Goal: Transaction & Acquisition: Purchase product/service

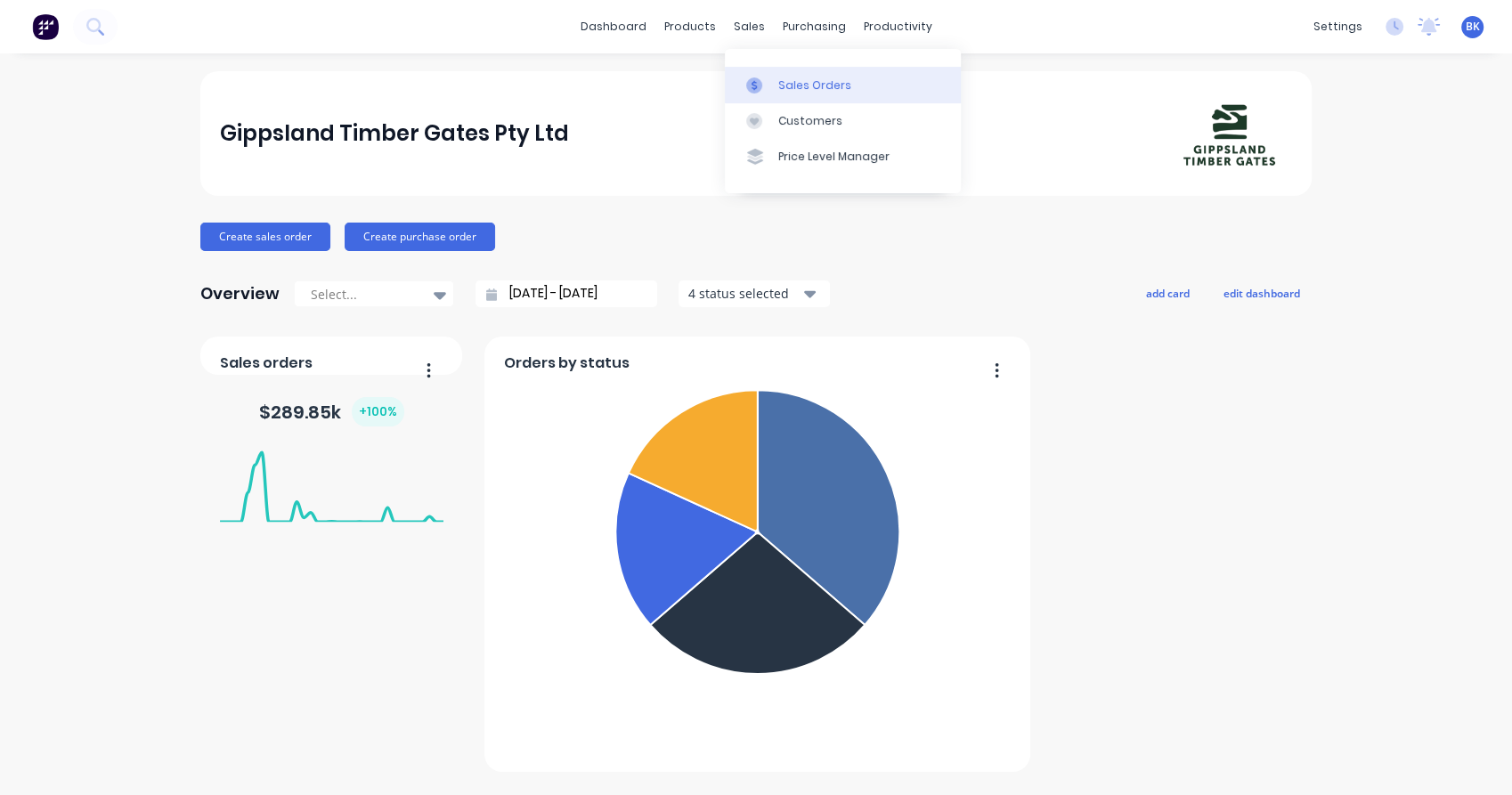
click at [782, 79] on div "Sales Orders" at bounding box center [815, 85] width 73 height 16
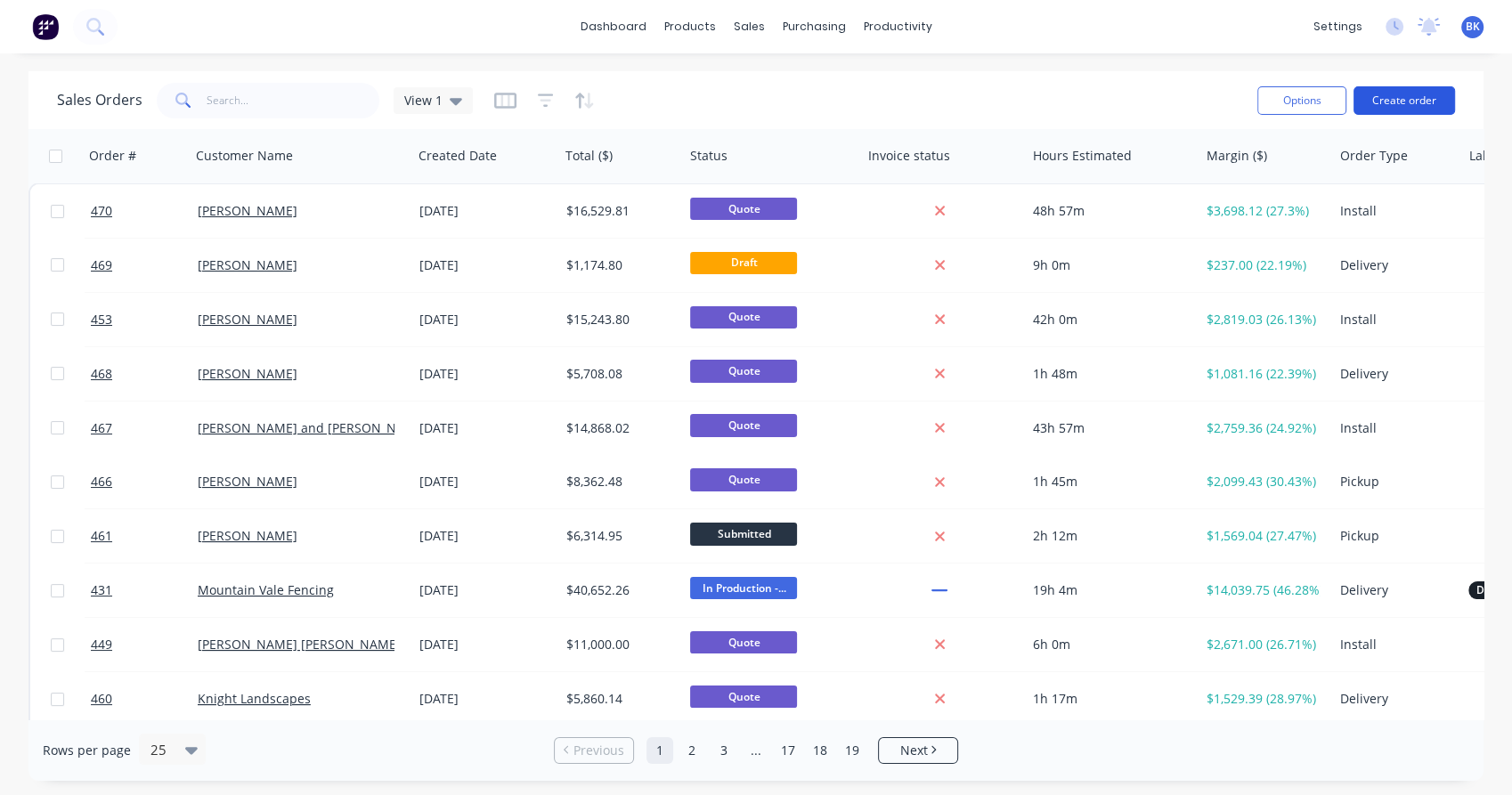
click at [1393, 105] on button "Create order" at bounding box center [1404, 100] width 102 height 28
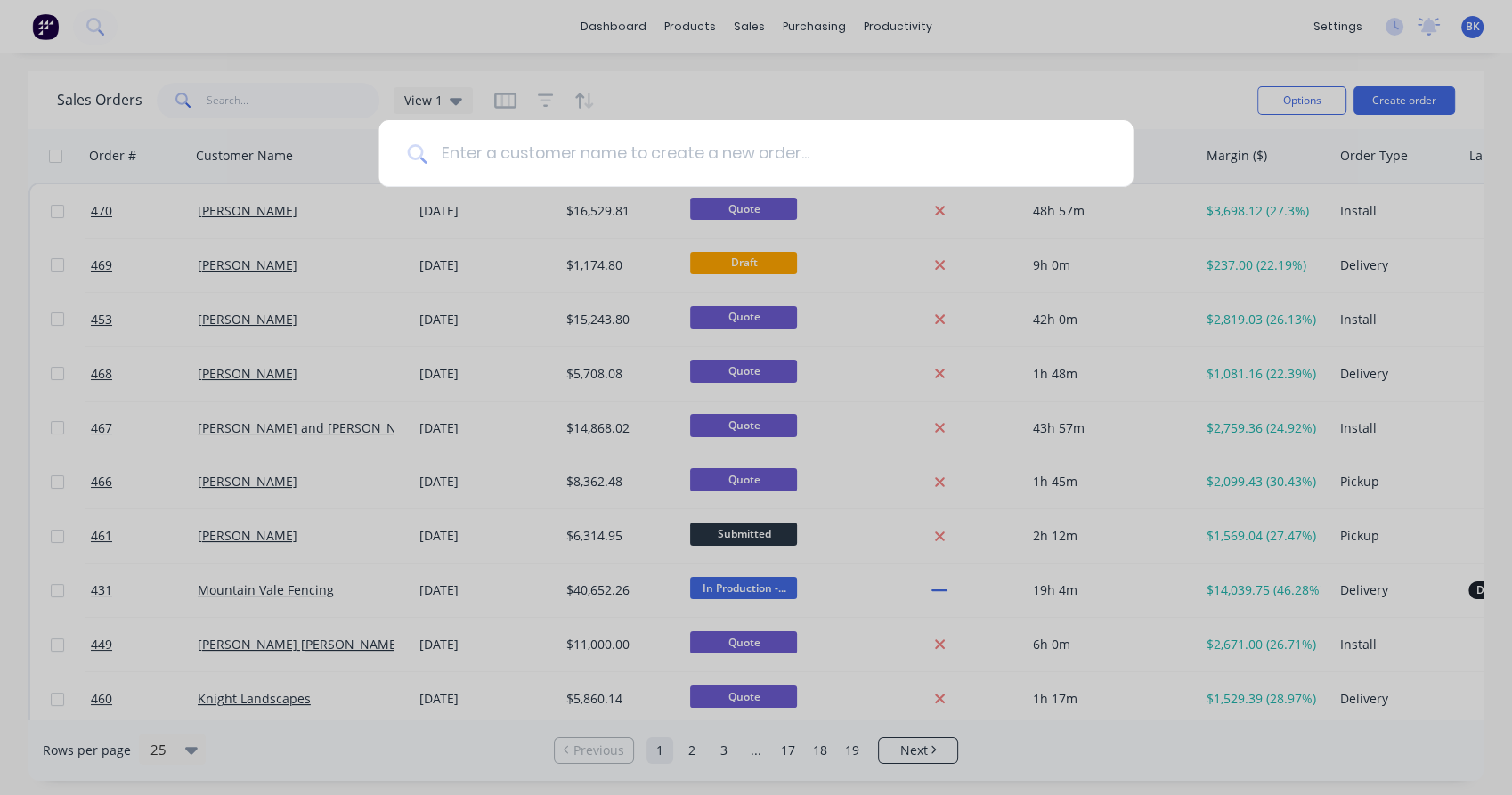
click at [543, 172] on input at bounding box center [765, 154] width 678 height 66
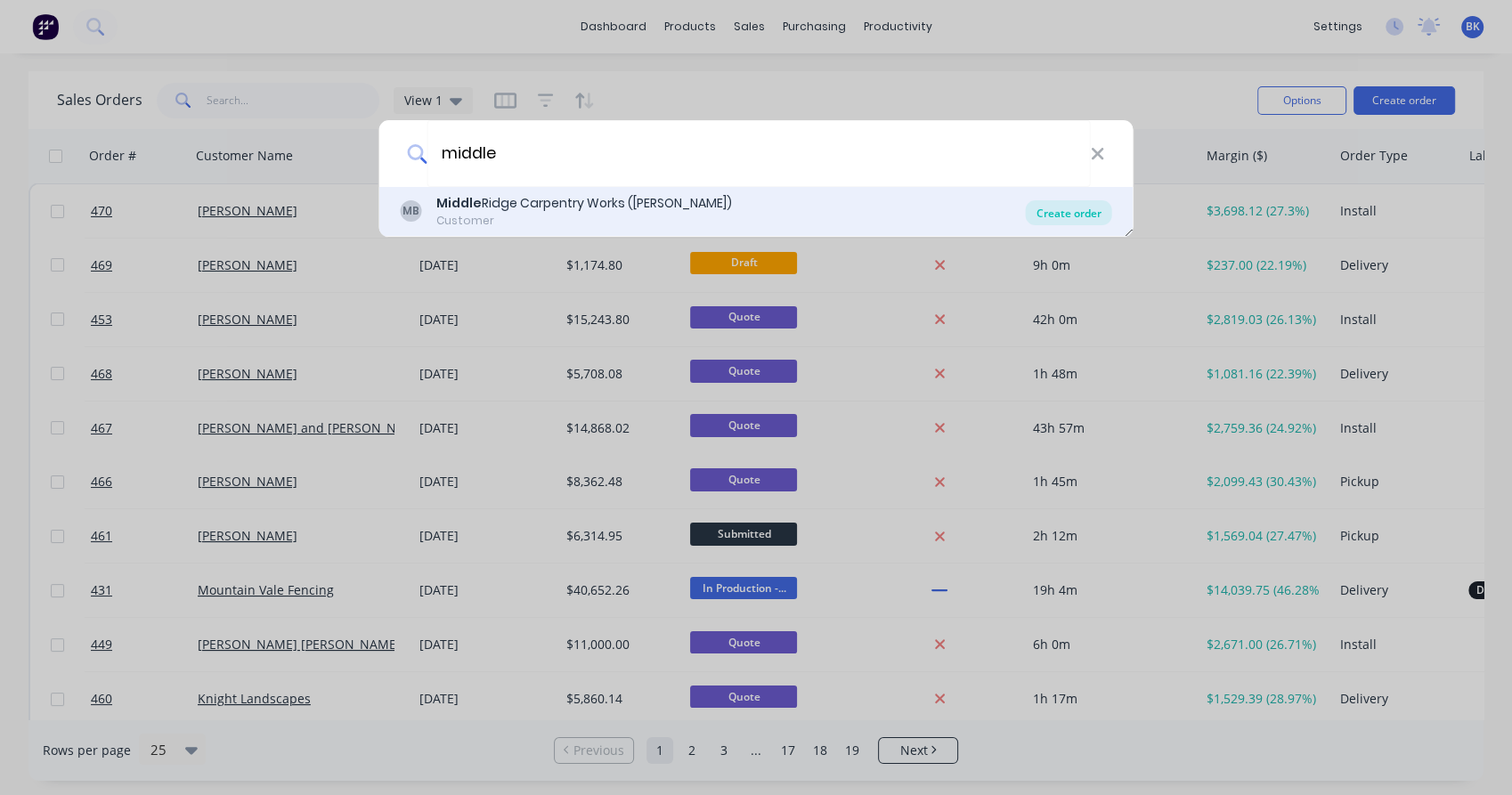
type input "middle"
click at [1070, 219] on div "Create order" at bounding box center [1069, 212] width 86 height 24
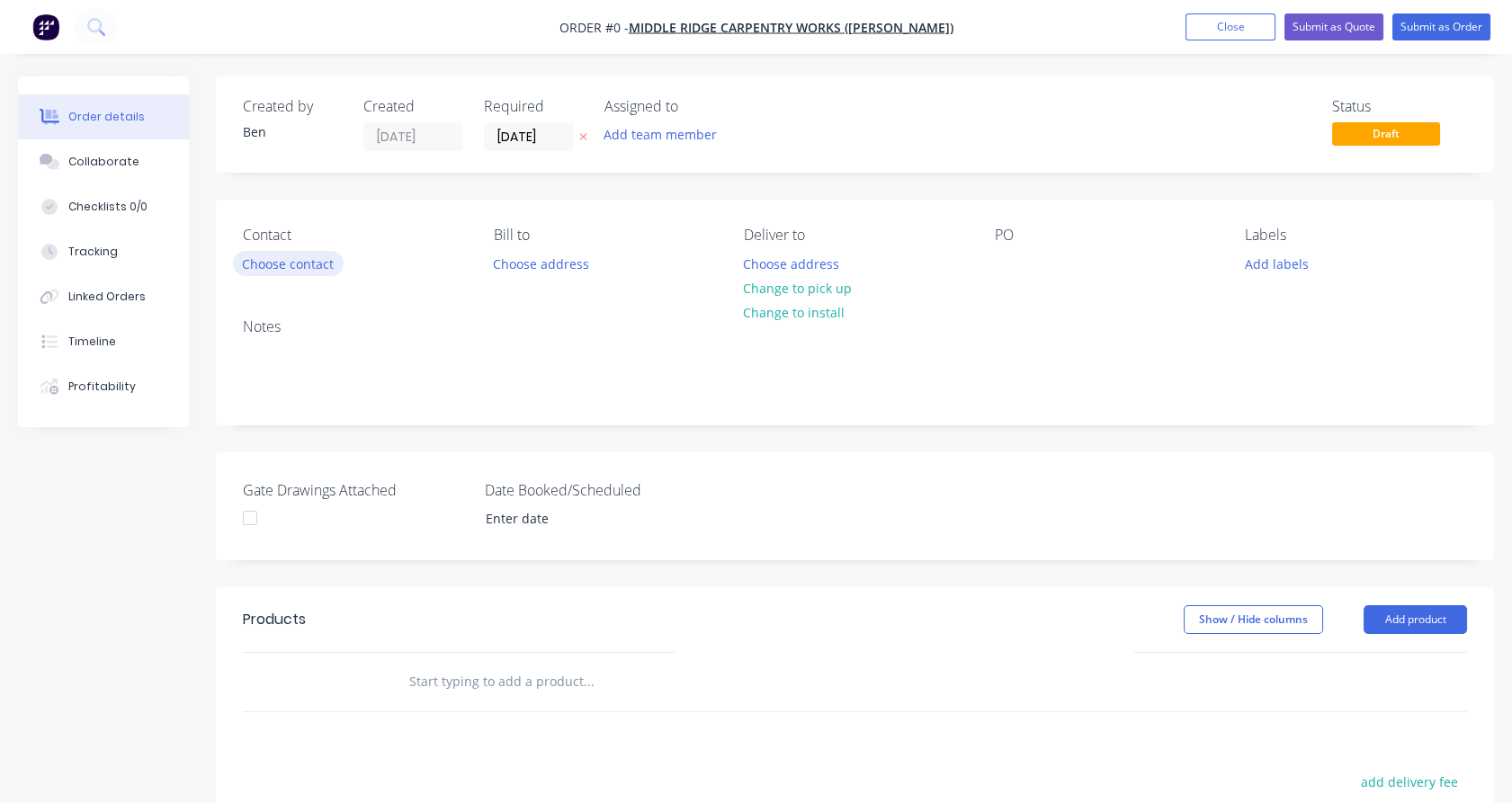
click at [274, 267] on button "Choose contact" at bounding box center [288, 263] width 111 height 25
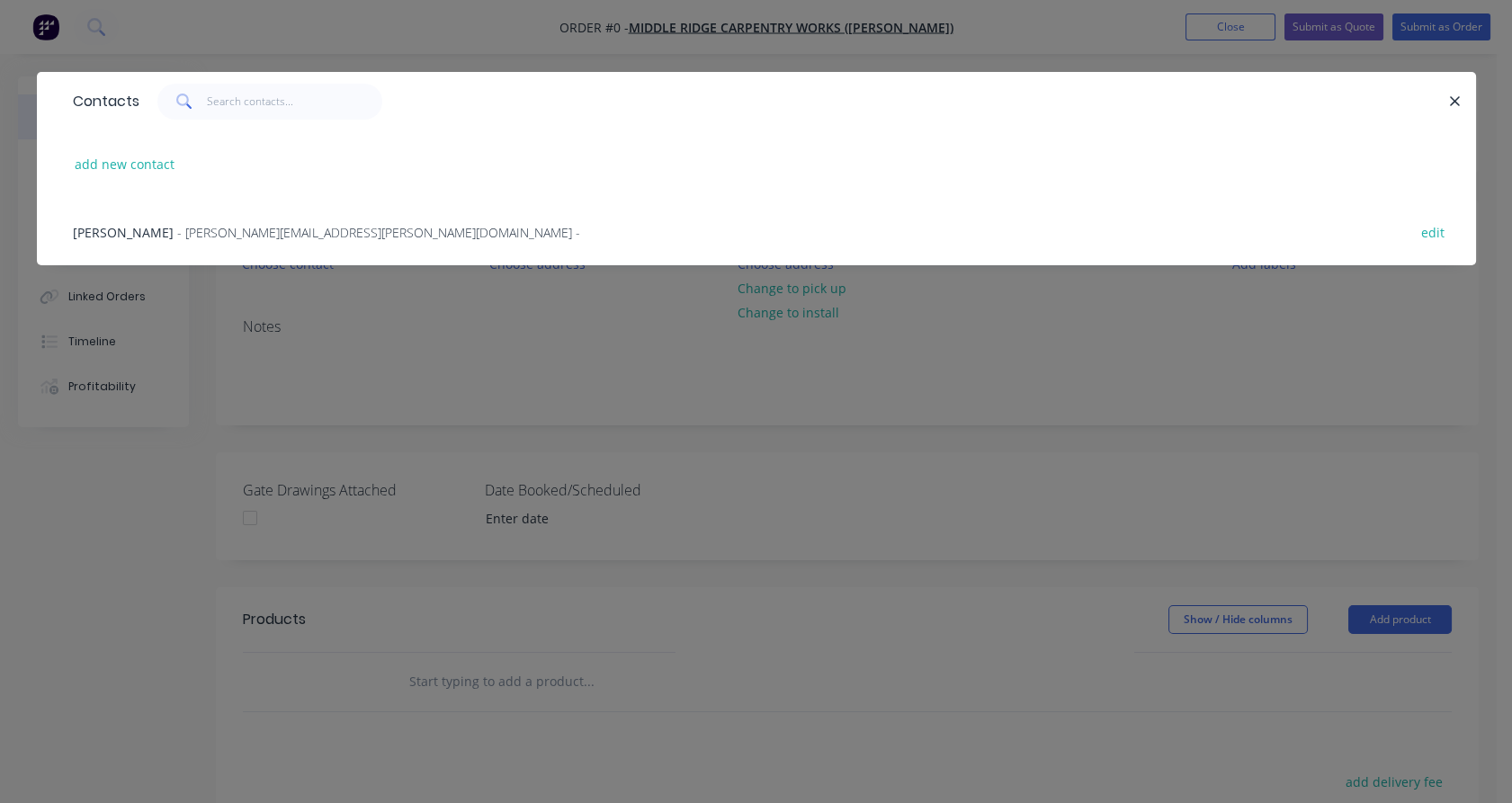
click at [257, 242] on div "[PERSON_NAME] - [PERSON_NAME][EMAIL_ADDRESS][PERSON_NAME][DOMAIN_NAME] - edit" at bounding box center [756, 231] width 1385 height 67
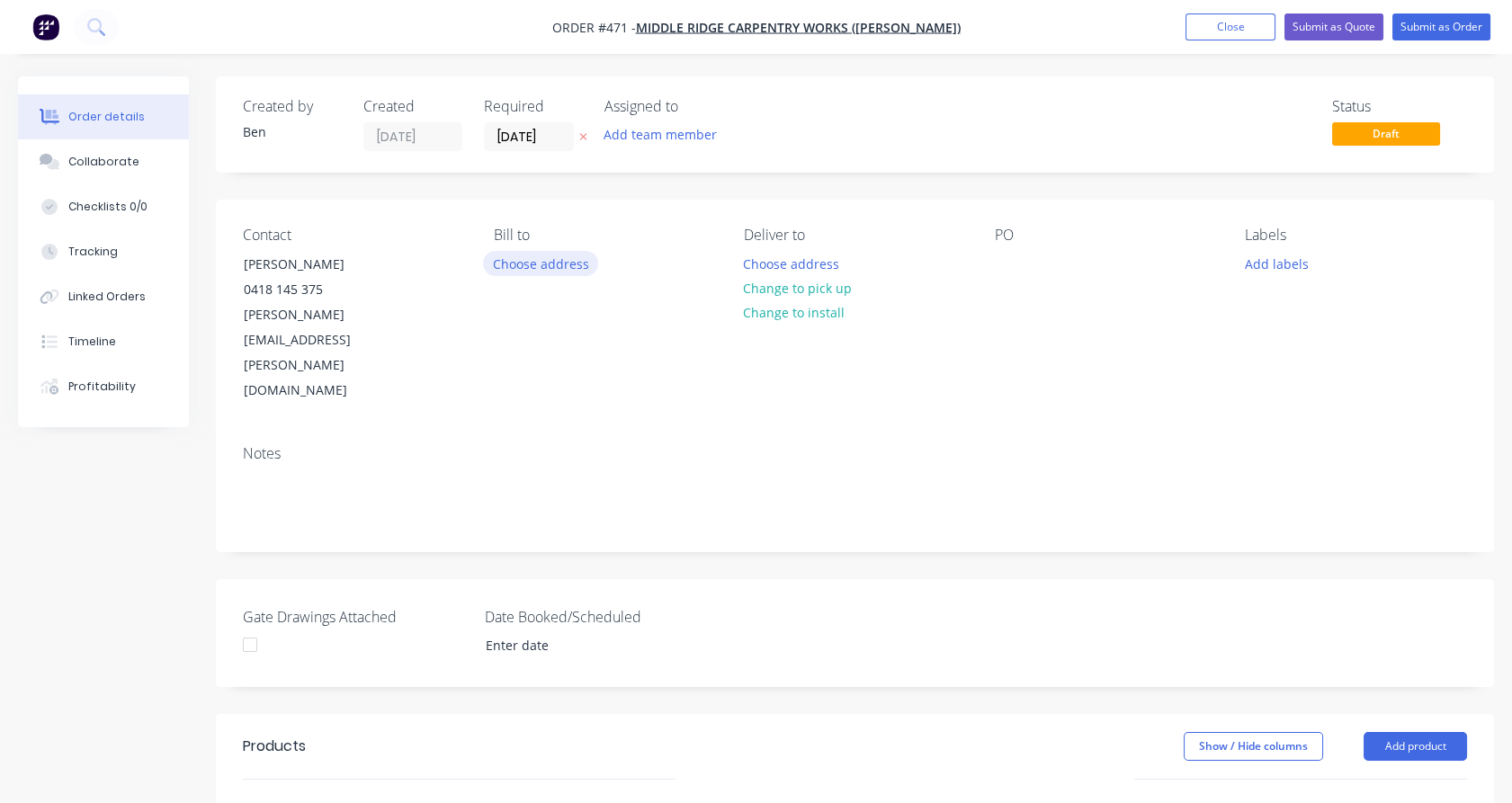
click at [558, 270] on button "Choose address" at bounding box center [540, 263] width 116 height 25
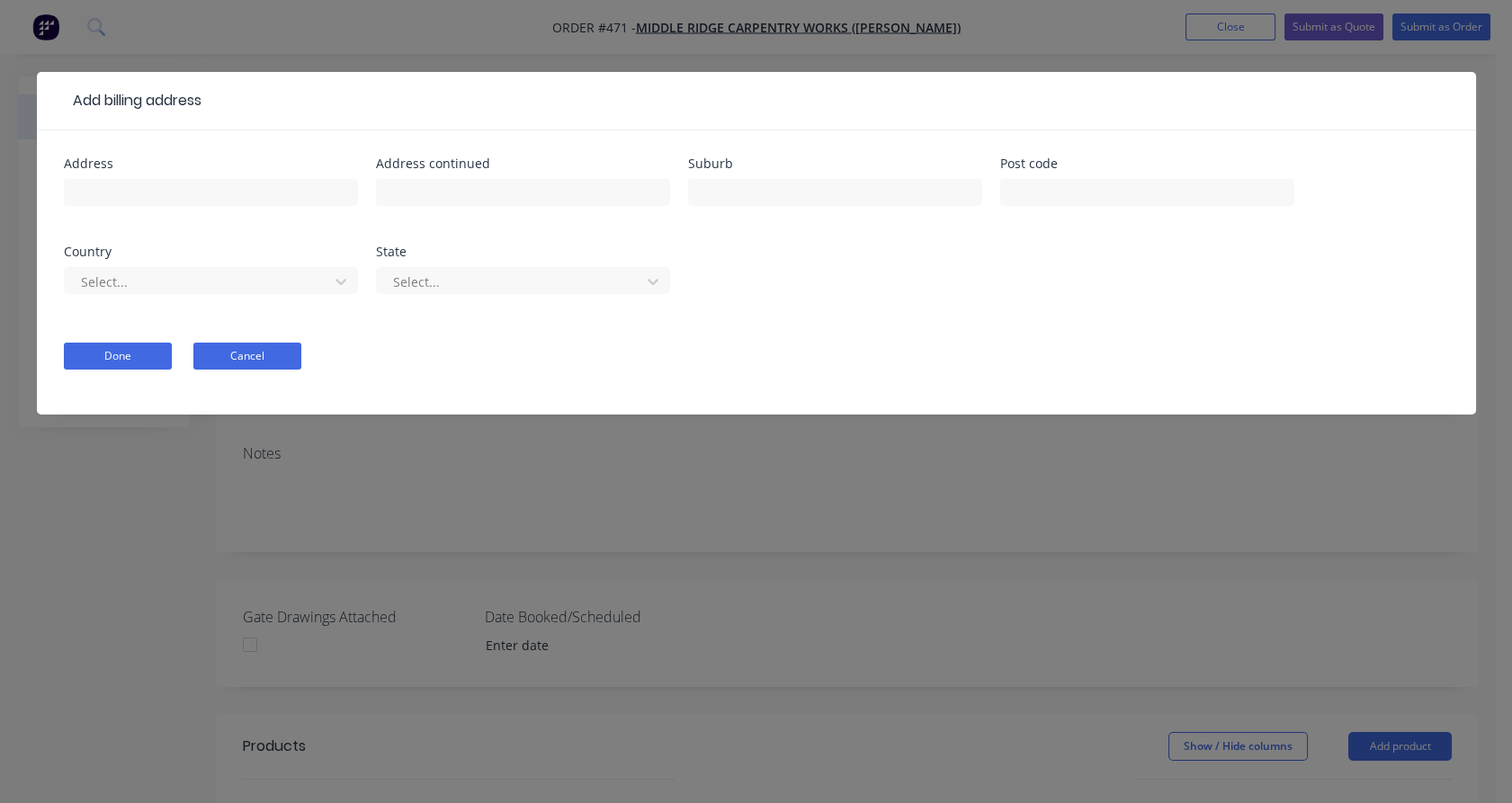
click at [259, 355] on button "Cancel" at bounding box center [247, 356] width 108 height 27
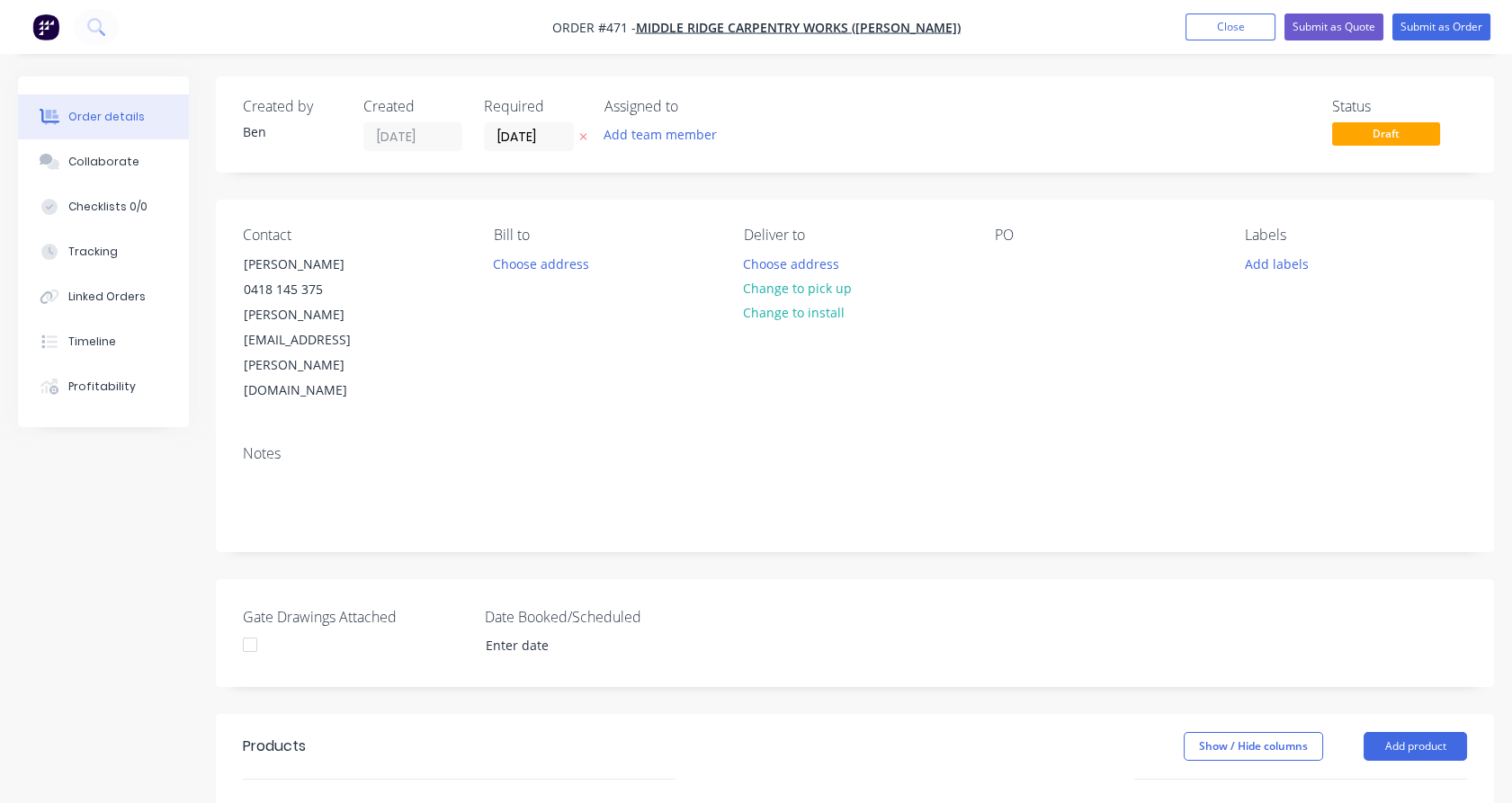
click at [456, 790] on input "text" at bounding box center [588, 808] width 359 height 36
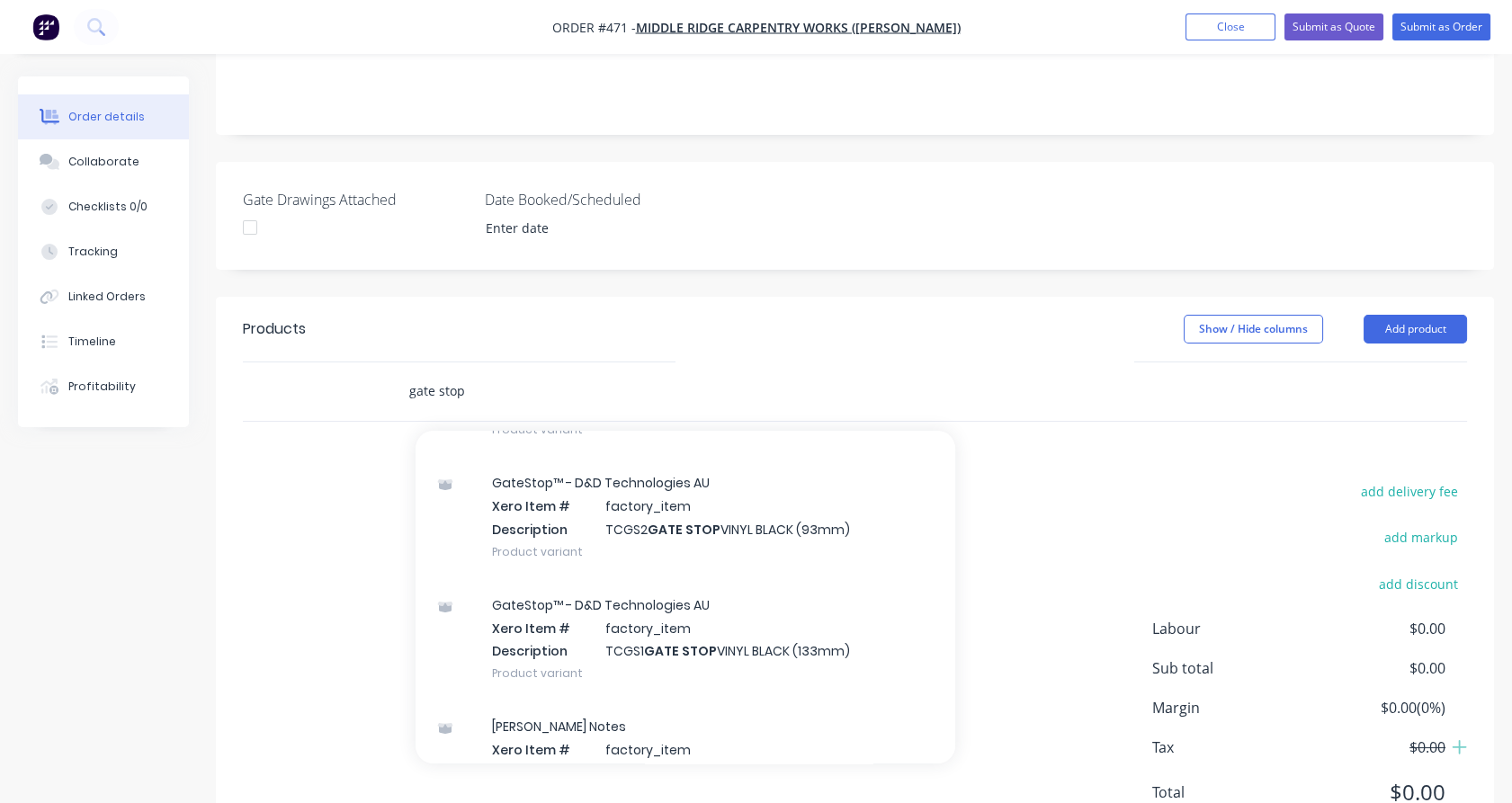
scroll to position [278, 0]
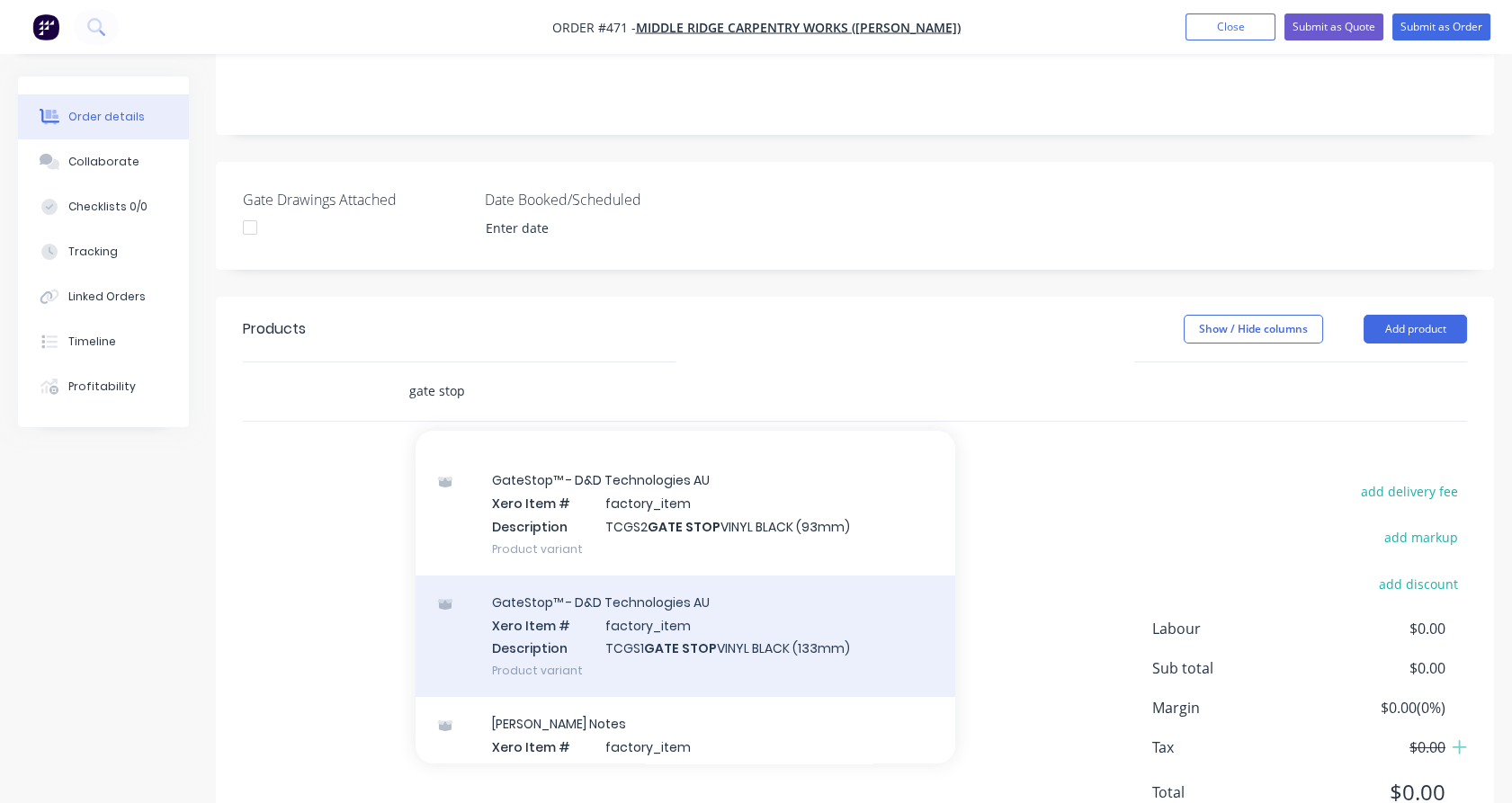
type input "gate stop"
click at [629, 578] on div "GateStop™ - D&D Technologies AU Xero Item # factory_item Description TCGS1 GATE…" at bounding box center [685, 636] width 539 height 121
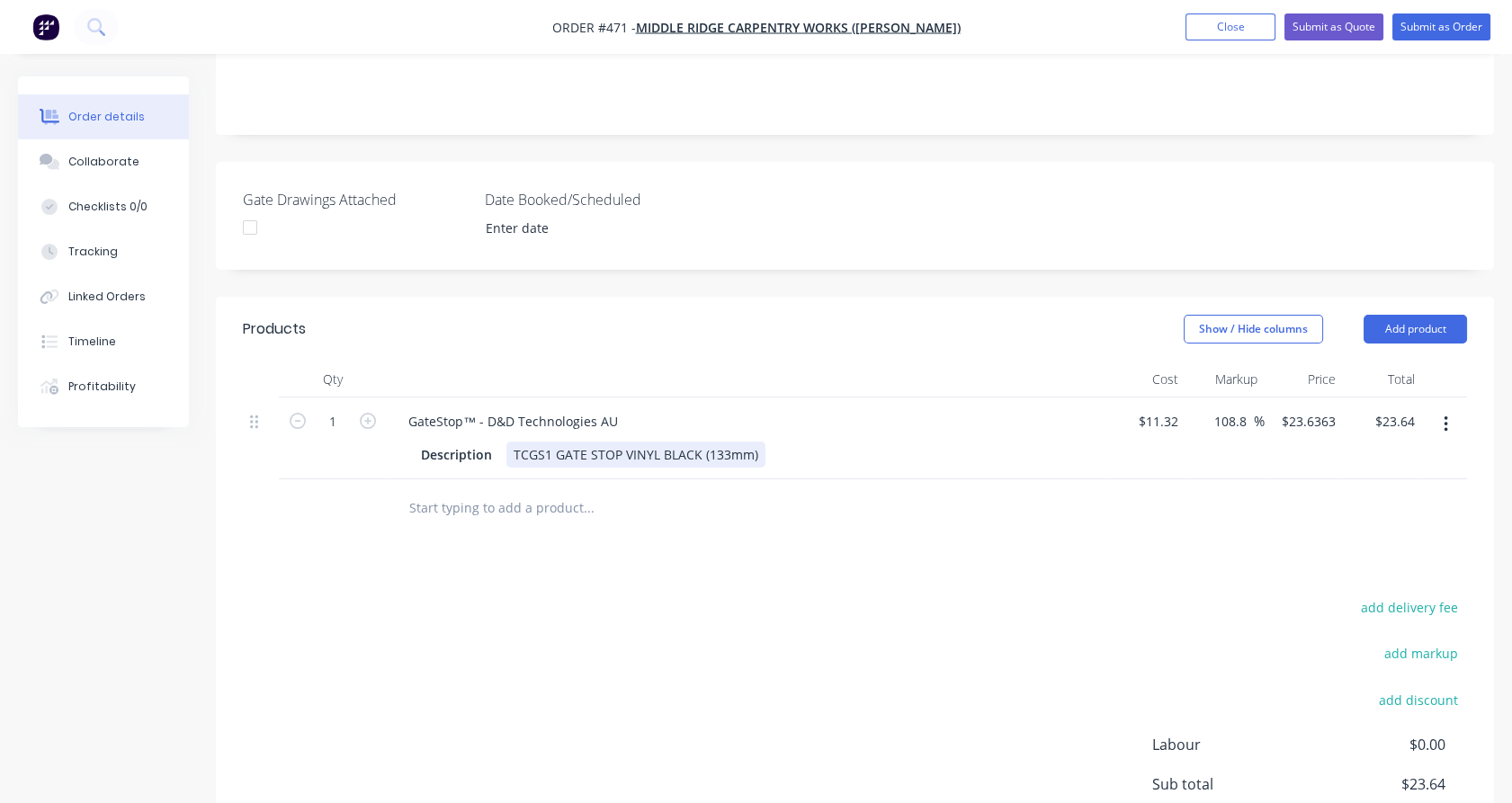
click at [539, 442] on div "TCGS1 GATE STOP VINYL BLACK (133mm)" at bounding box center [636, 454] width 259 height 26
click at [369, 397] on div "1" at bounding box center [332, 438] width 108 height 82
click at [367, 413] on icon "button" at bounding box center [367, 421] width 16 height 16
type input "2"
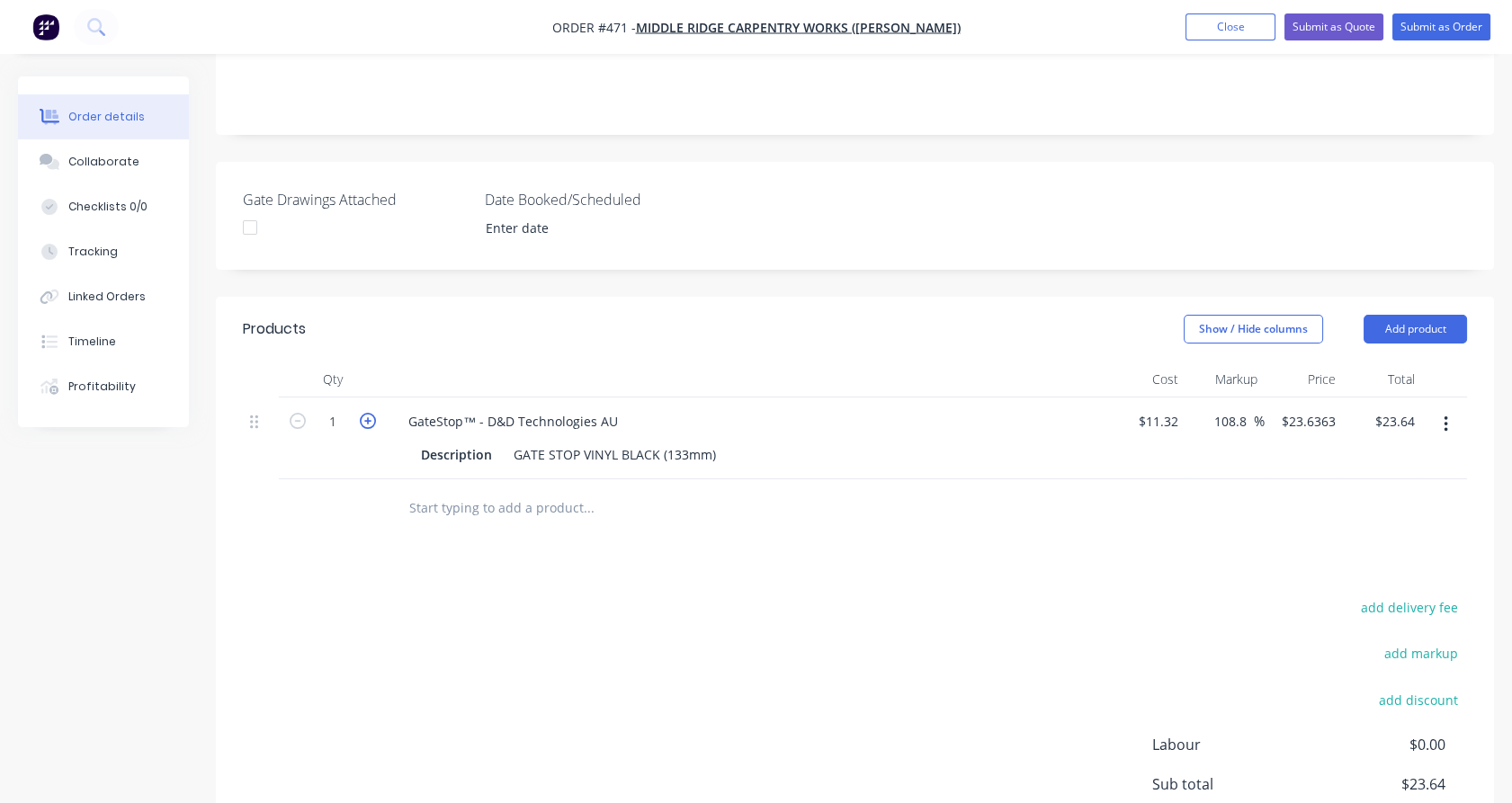
type input "$47.27"
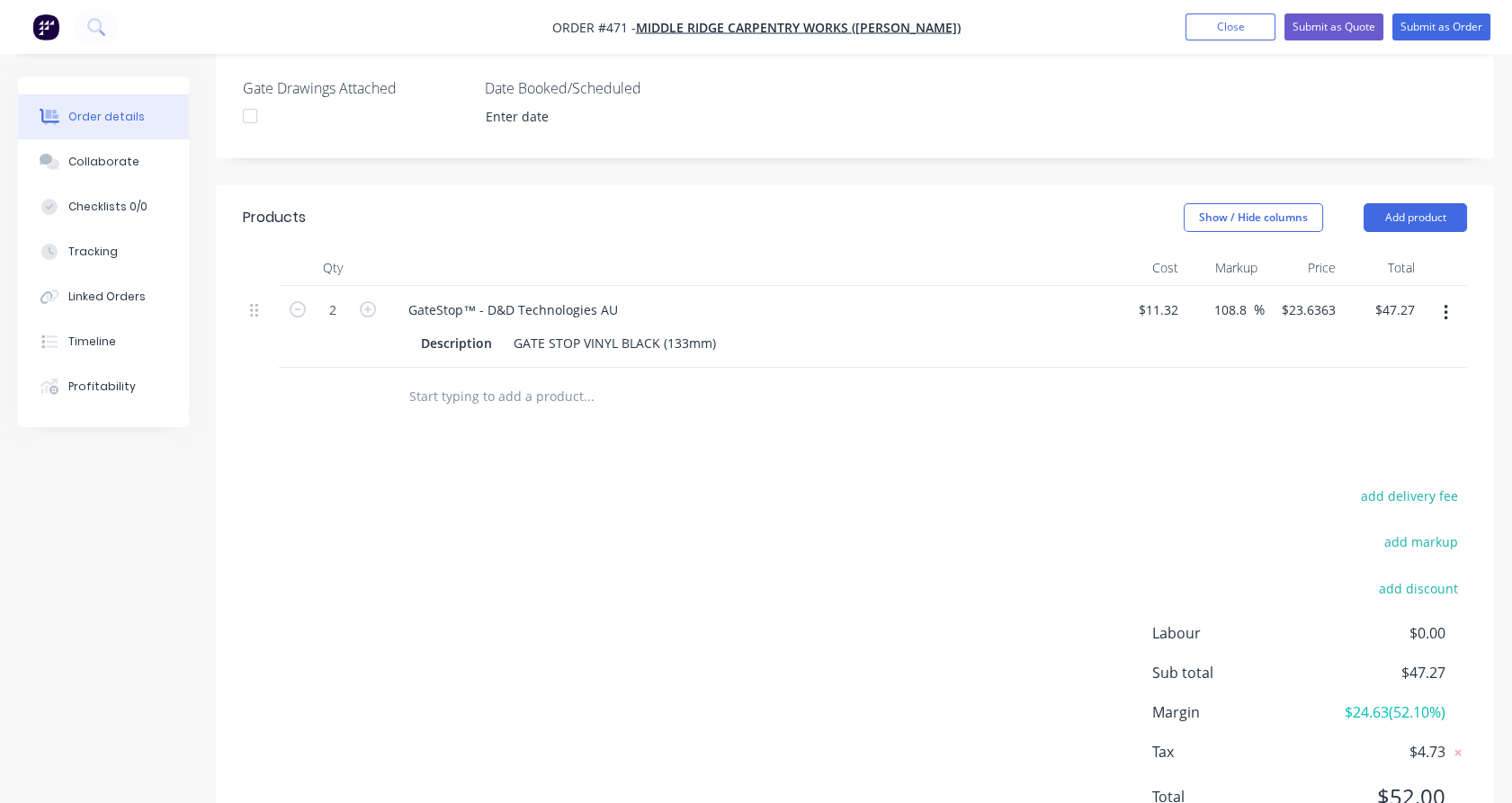
scroll to position [532, 0]
click at [454, 375] on input "text" at bounding box center [588, 393] width 359 height 36
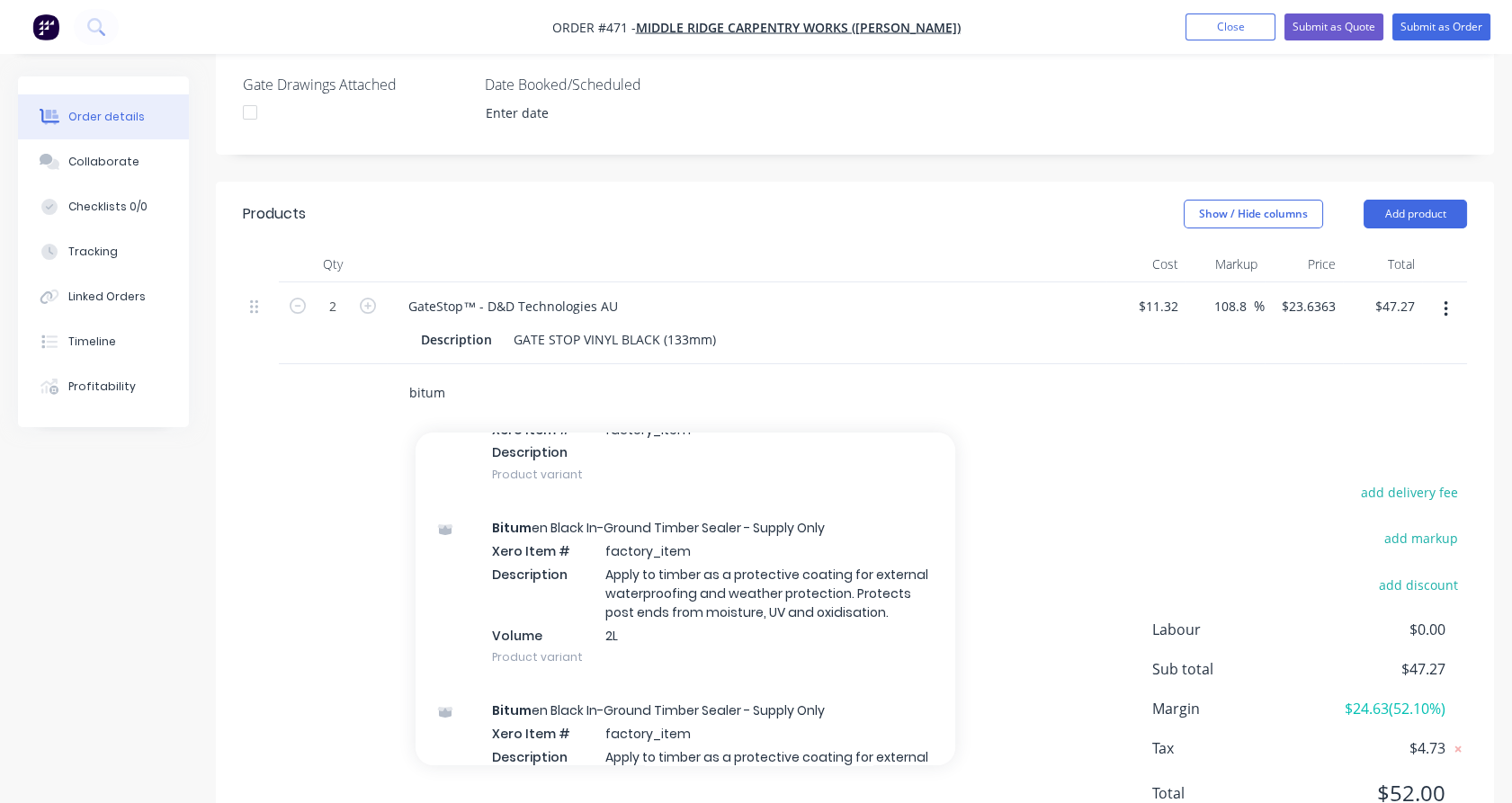
scroll to position [311, 0]
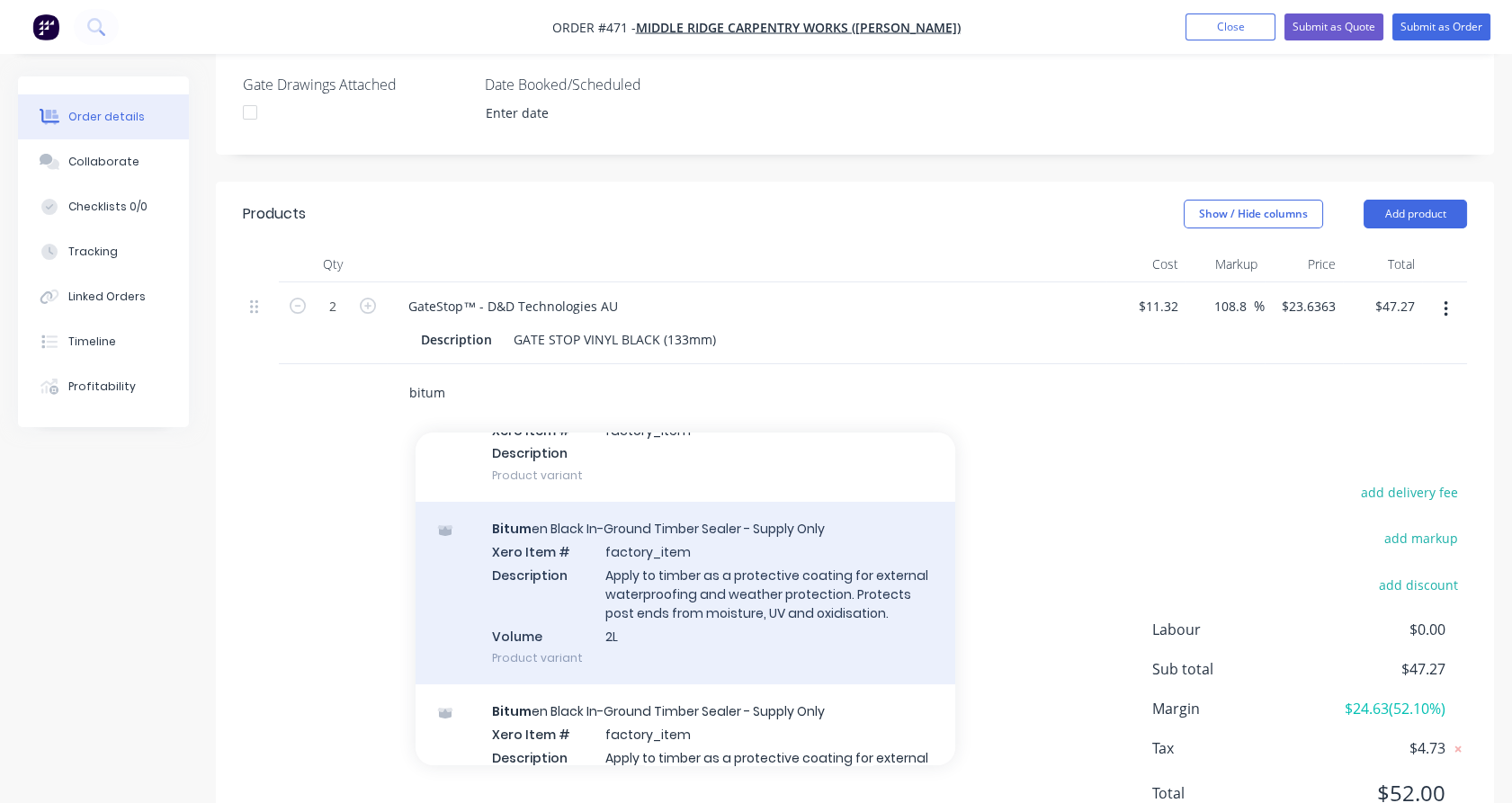
type input "bitum"
click at [594, 559] on div "Bitum en Black In-Ground Timber Sealer - Supply Only Xero Item # factory_item D…" at bounding box center [685, 593] width 539 height 183
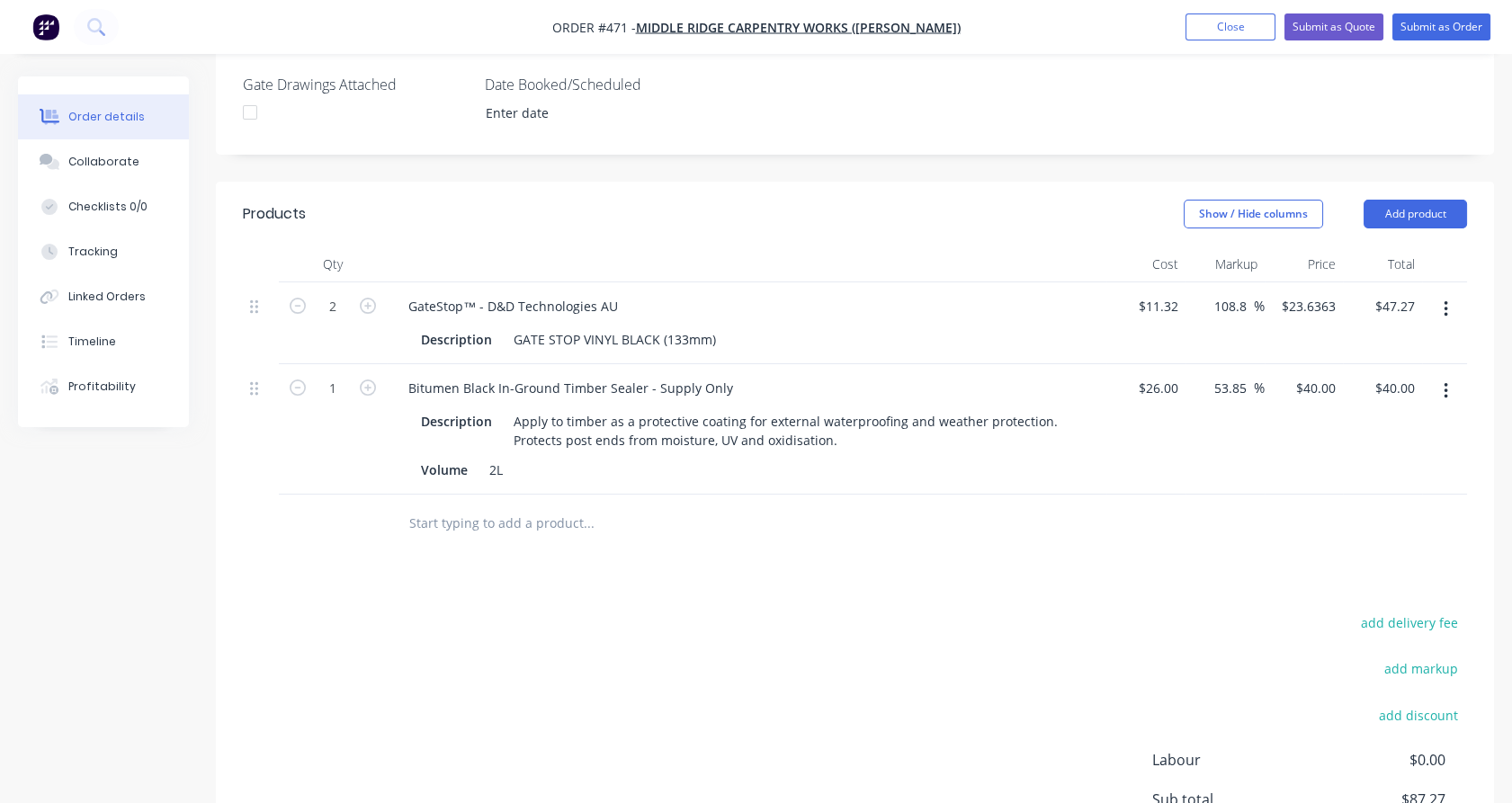
click at [470, 506] on input "text" at bounding box center [588, 523] width 359 height 36
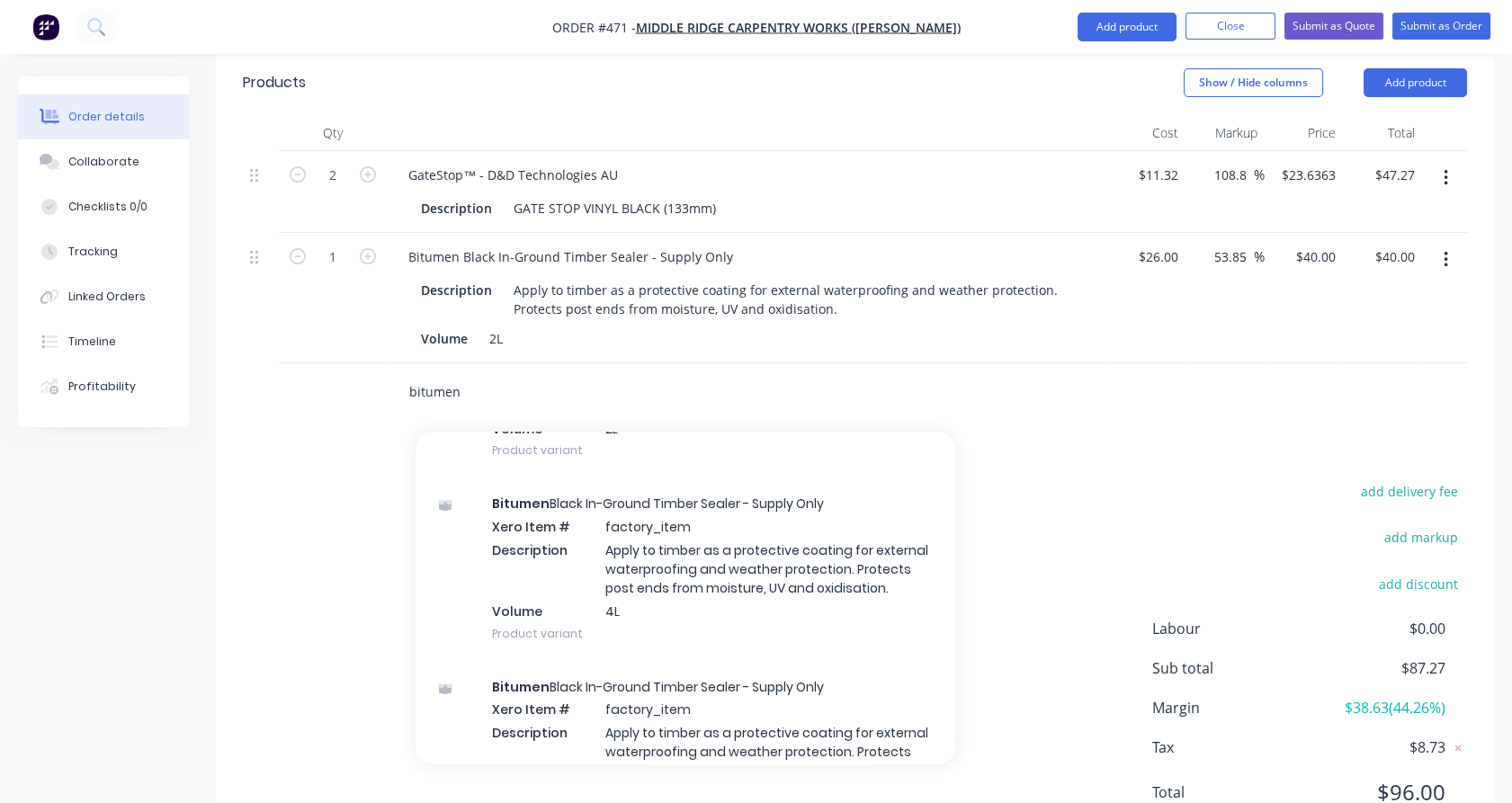
scroll to position [522, 0]
type input "bitumen"
click at [614, 552] on div "Bitumen Black In-Ground Timber Sealer - Supply Only Xero Item # factory_item De…" at bounding box center [685, 564] width 539 height 183
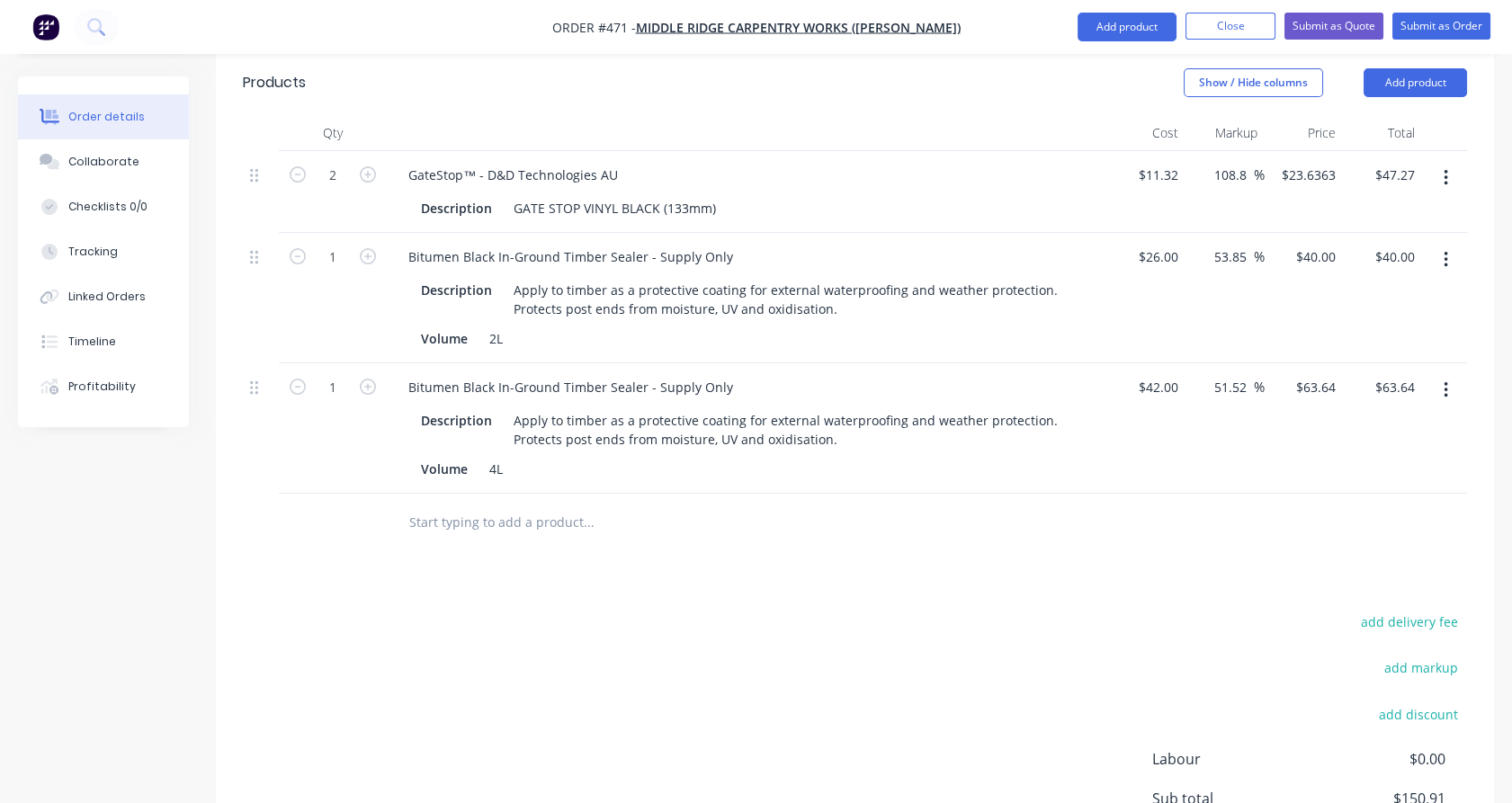
click at [551, 505] on input "text" at bounding box center [588, 522] width 359 height 36
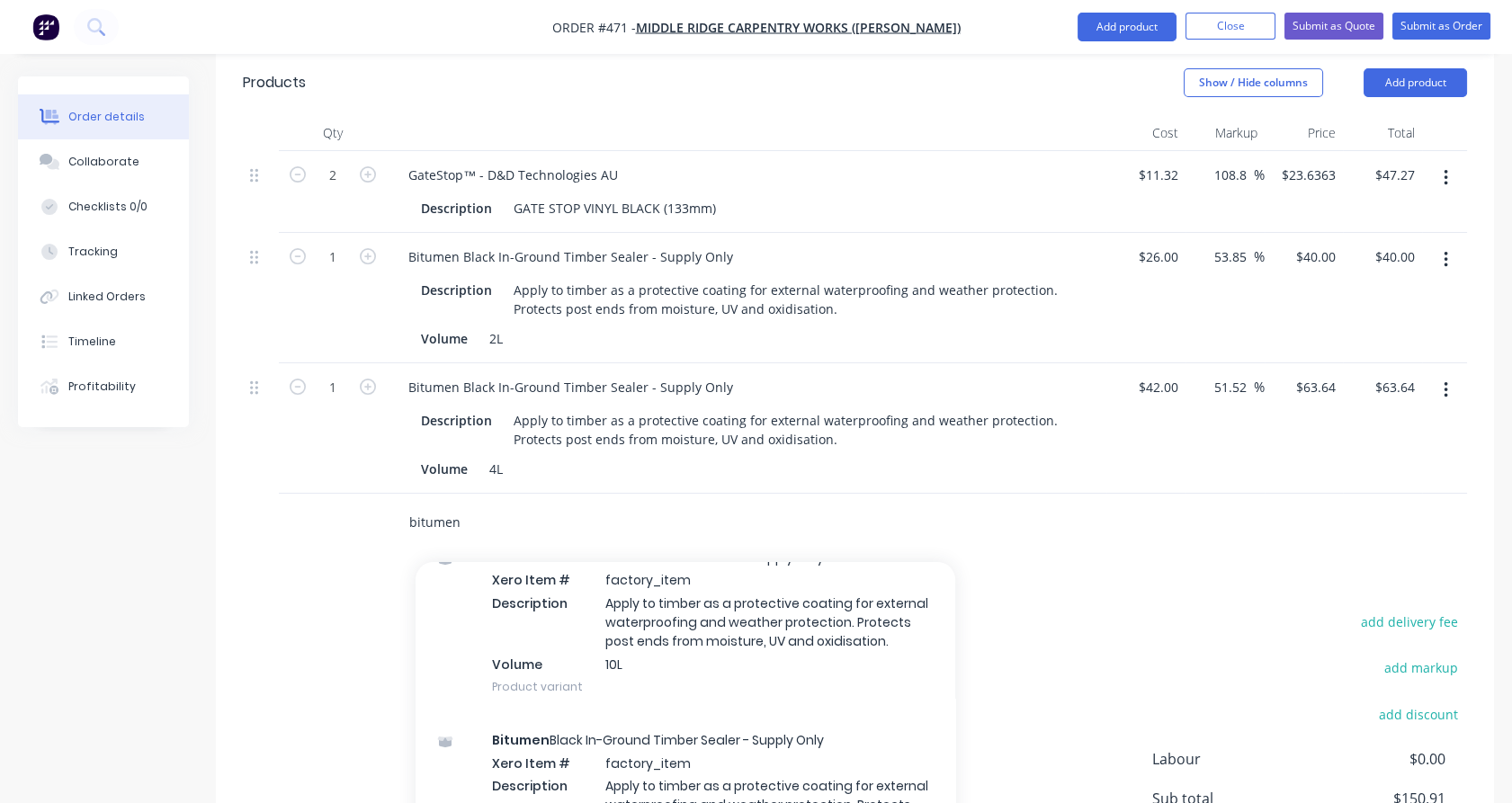
scroll to position [779, 0]
type input "bitumen"
click at [576, 614] on div "Bitumen Black In-Ground Timber Sealer - Supply Only Xero Item # factory_item De…" at bounding box center [685, 620] width 539 height 183
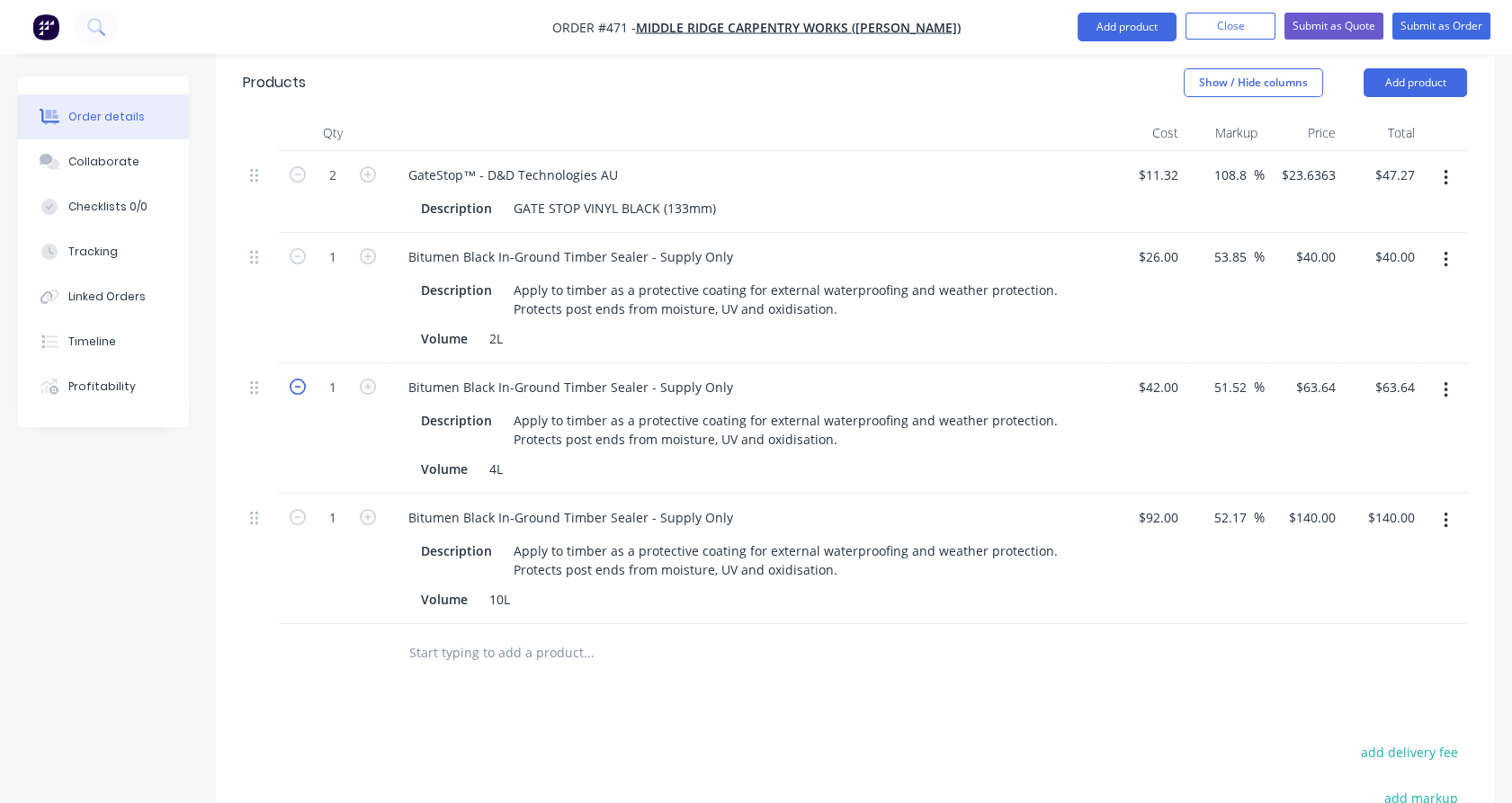
click at [296, 378] on icon "button" at bounding box center [297, 386] width 16 height 16
type input "0"
type input "$0.00"
click at [299, 248] on icon "button" at bounding box center [297, 256] width 16 height 16
type input "0"
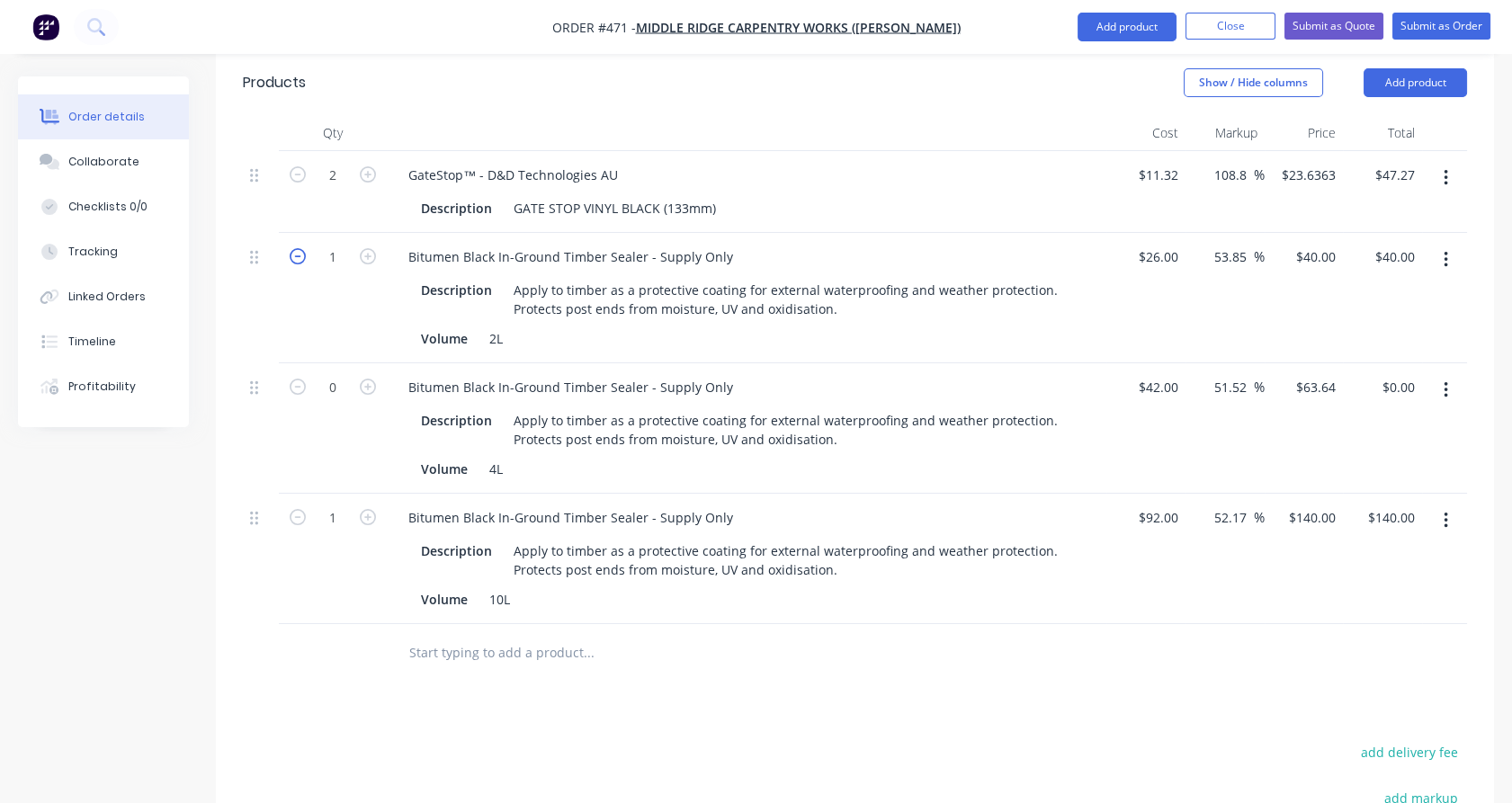
type input "$0.00"
click at [293, 509] on icon "button" at bounding box center [297, 517] width 16 height 16
type input "0"
type input "$0.00"
click at [445, 635] on input "text" at bounding box center [588, 653] width 359 height 36
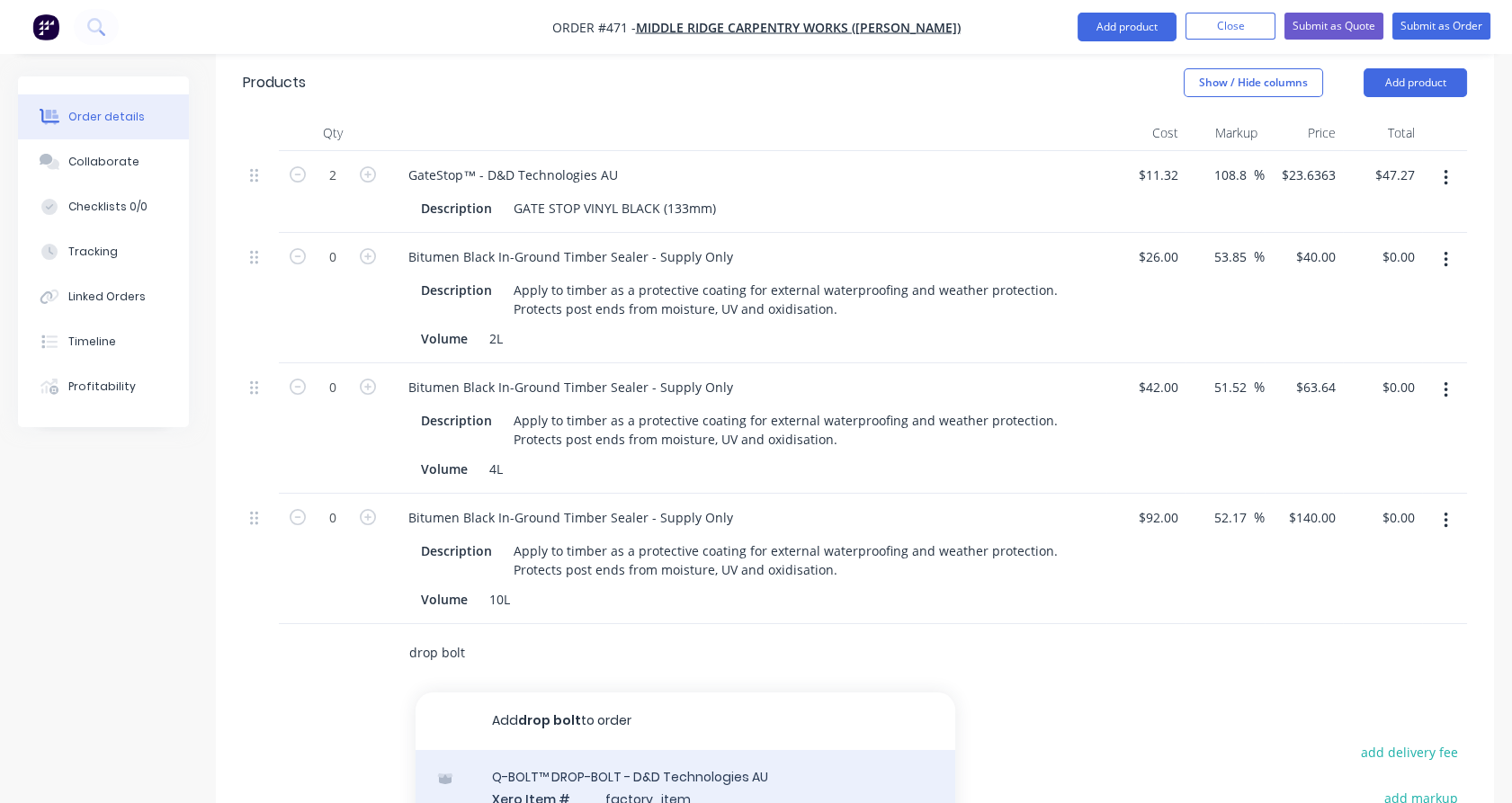
type input "drop bolt"
click at [528, 750] on div "Q-BOLT™ DROP-BOLT - D&D Technologies AU Xero Item # factory_item Description Fo…" at bounding box center [685, 810] width 539 height 121
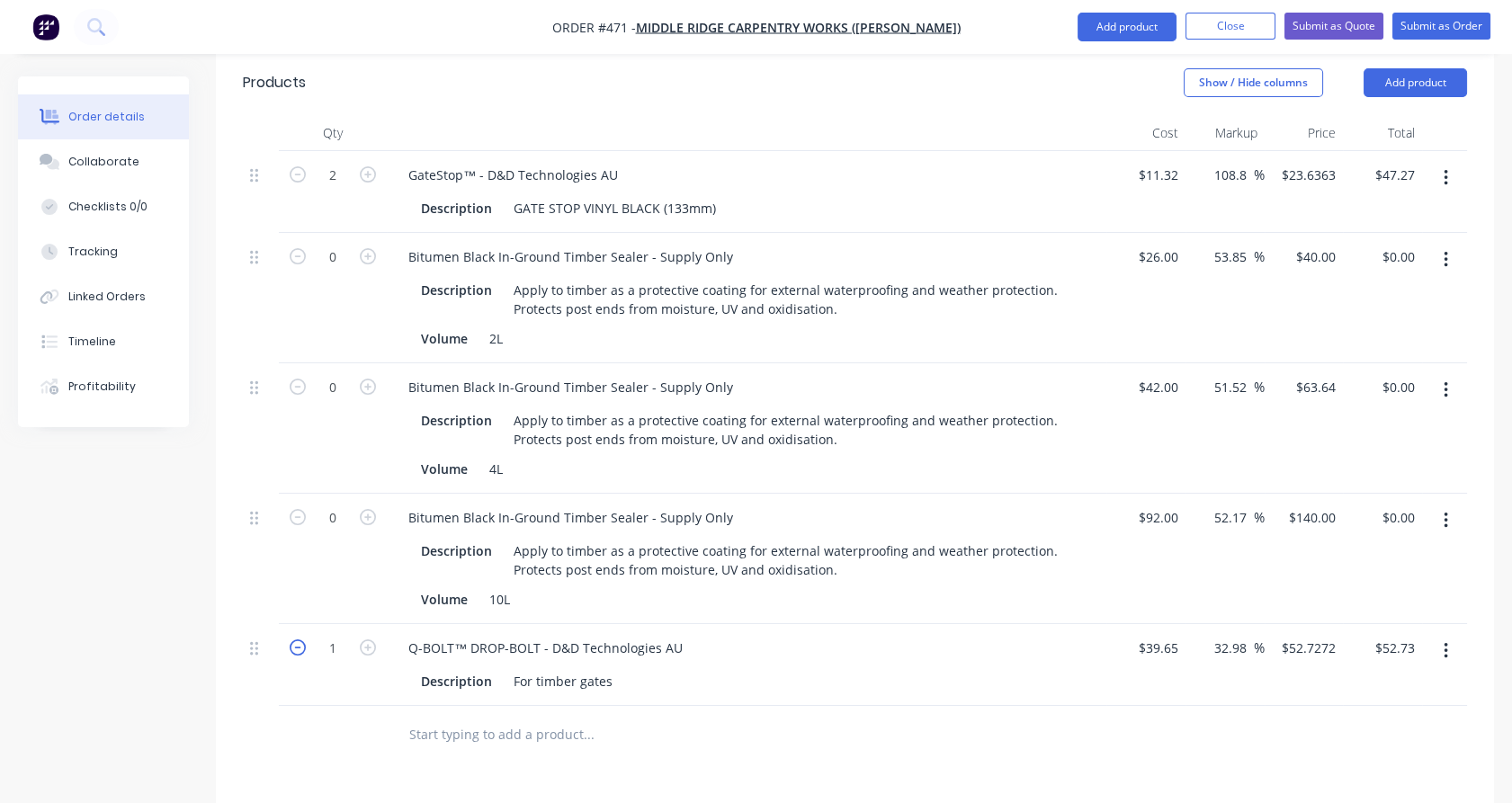
click at [296, 639] on icon "button" at bounding box center [297, 647] width 16 height 16
type input "0"
type input "$0.00"
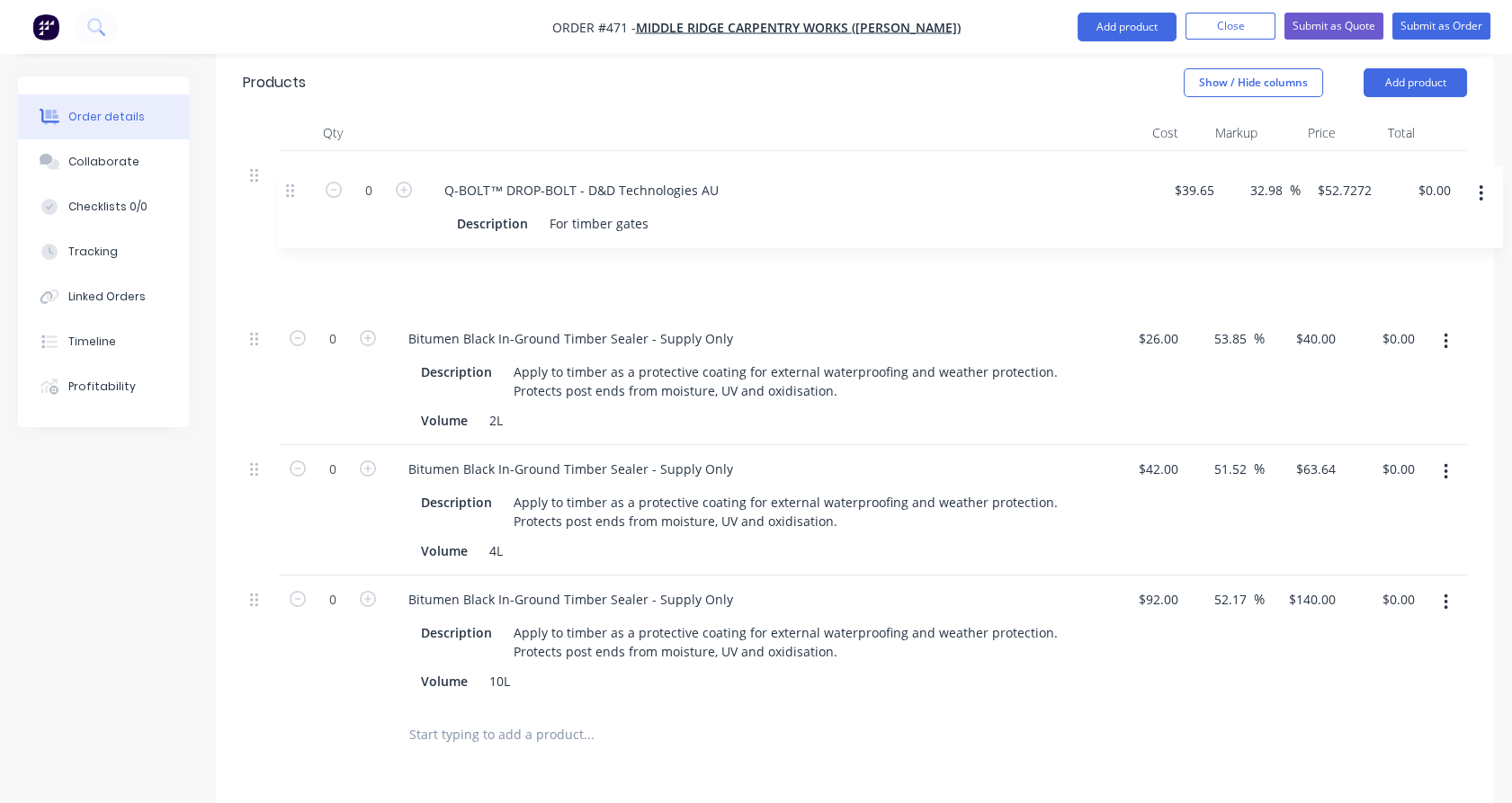
drag, startPoint x: 257, startPoint y: 569, endPoint x: 287, endPoint y: 133, distance: 437.0
click at [287, 151] on div "2 GateStop™ - D&D Technologies AU Description GATE STOP VINYL BLACK (133mm) $11…" at bounding box center [854, 429] width 1224 height 555
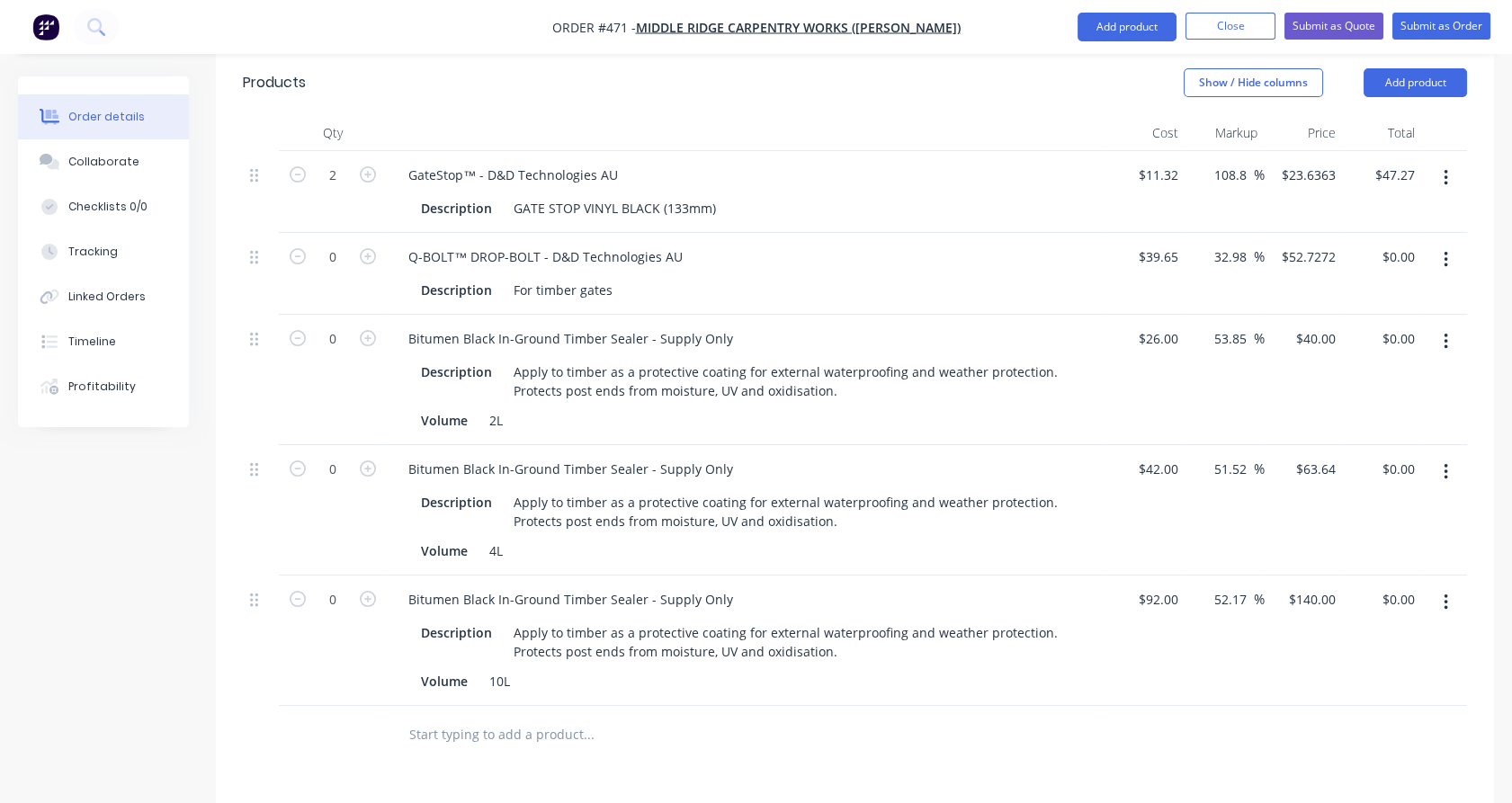
click at [481, 717] on input "text" at bounding box center [588, 735] width 359 height 36
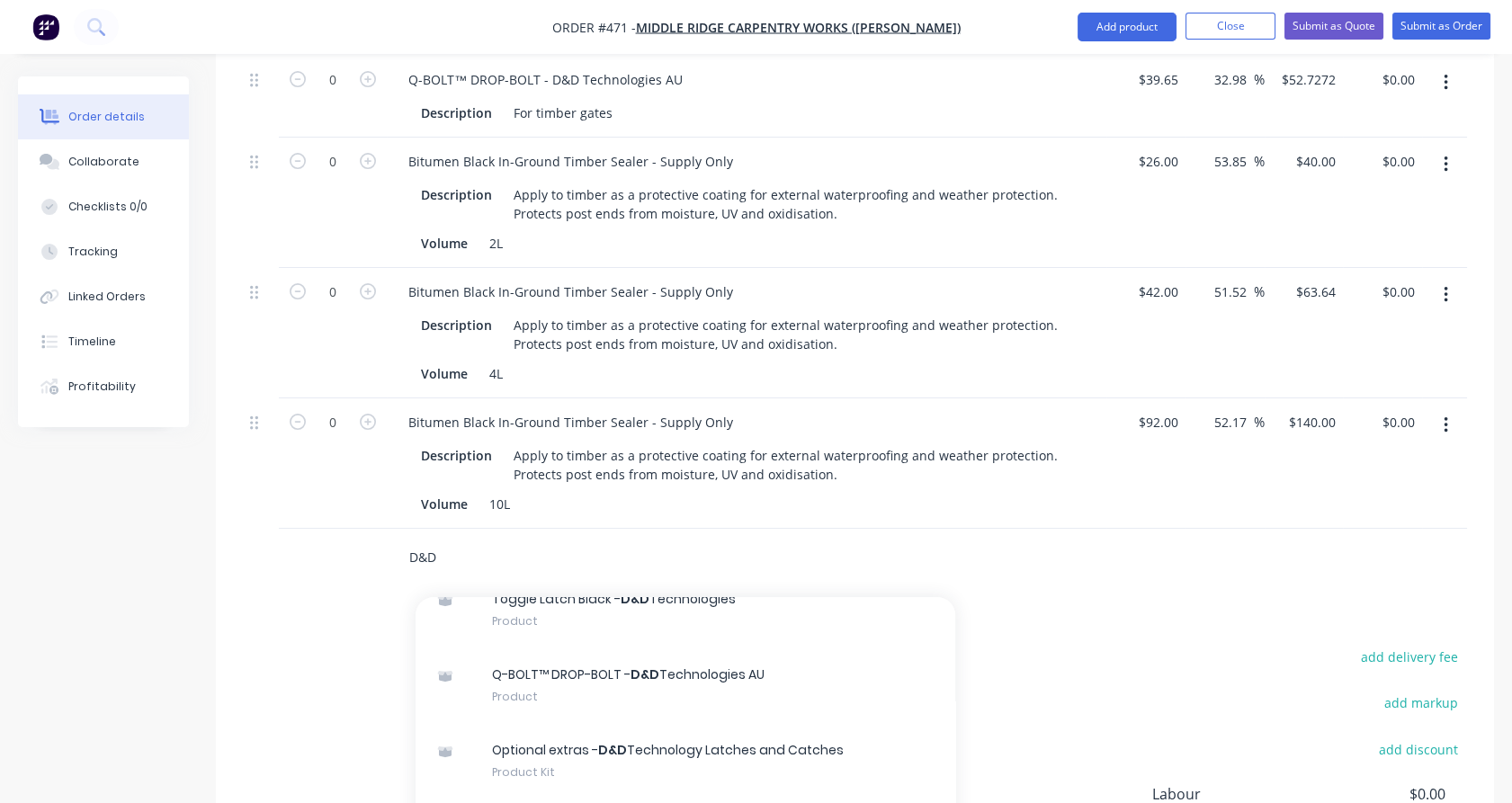
scroll to position [1041, 0]
click at [337, 671] on div "add delivery fee add markup add discount Labour $0.00 Sub total $47.27 Margin $…" at bounding box center [854, 818] width 1224 height 347
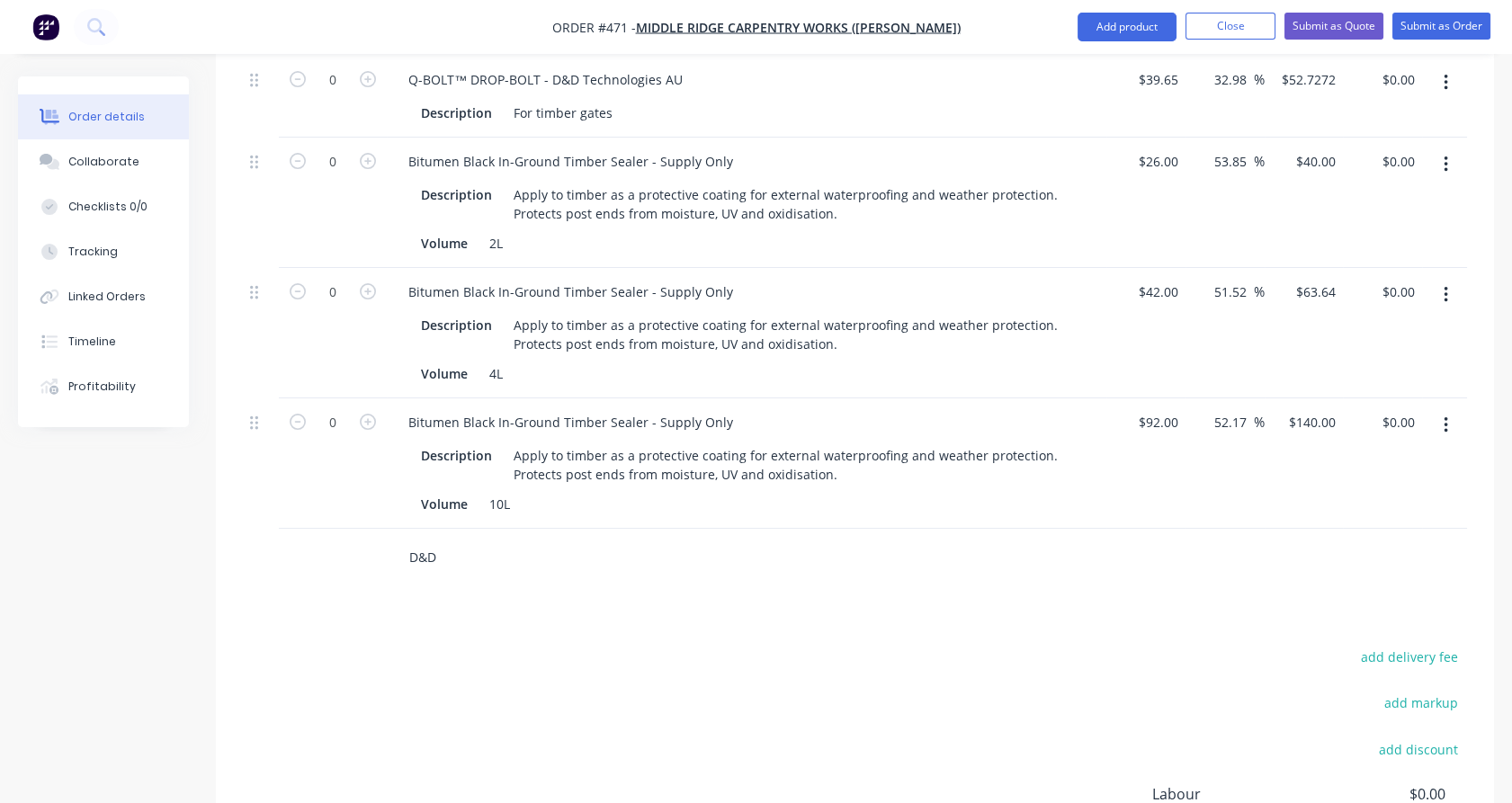
click at [436, 539] on input "D&D" at bounding box center [588, 557] width 359 height 36
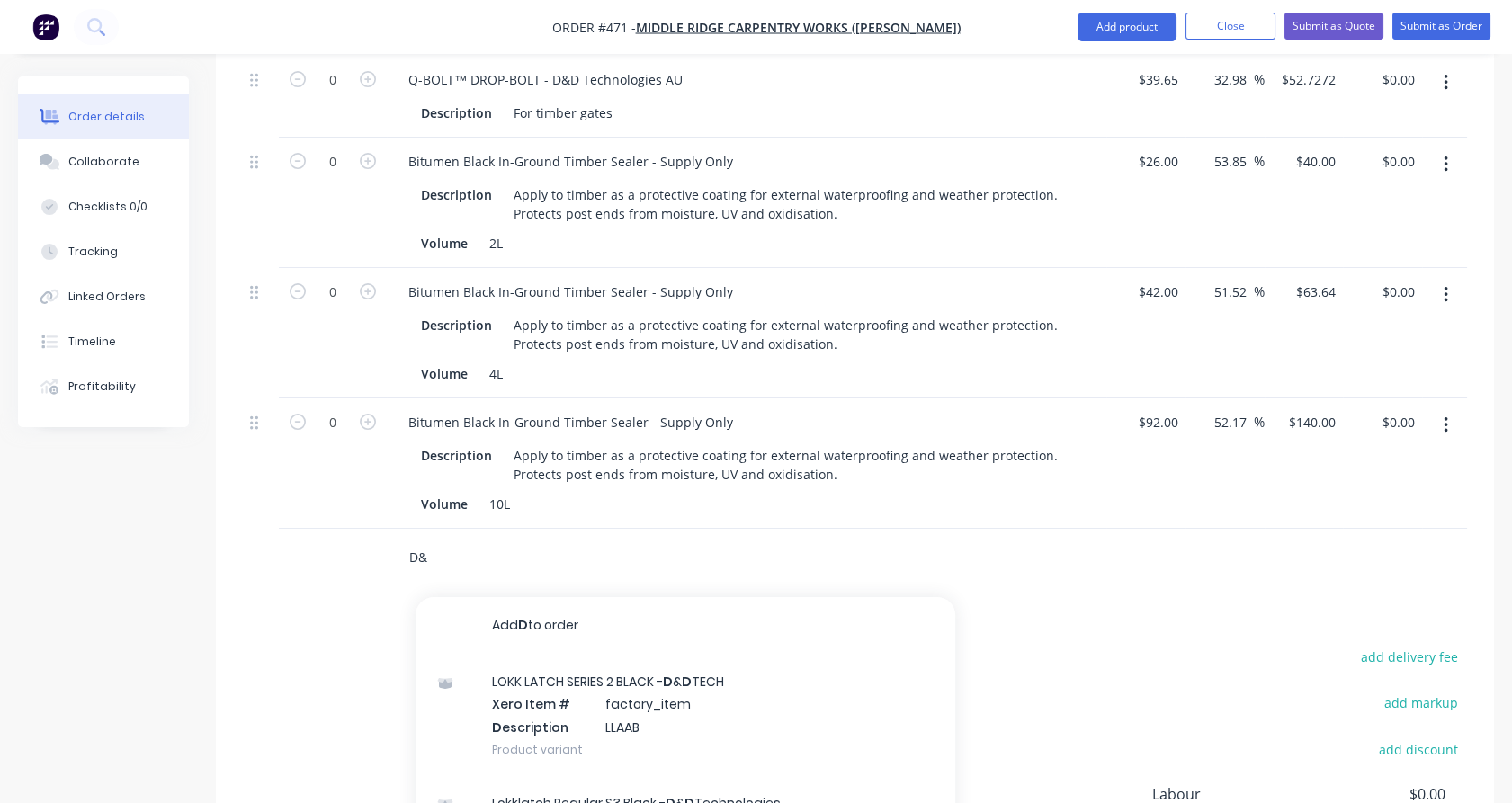
type input "D"
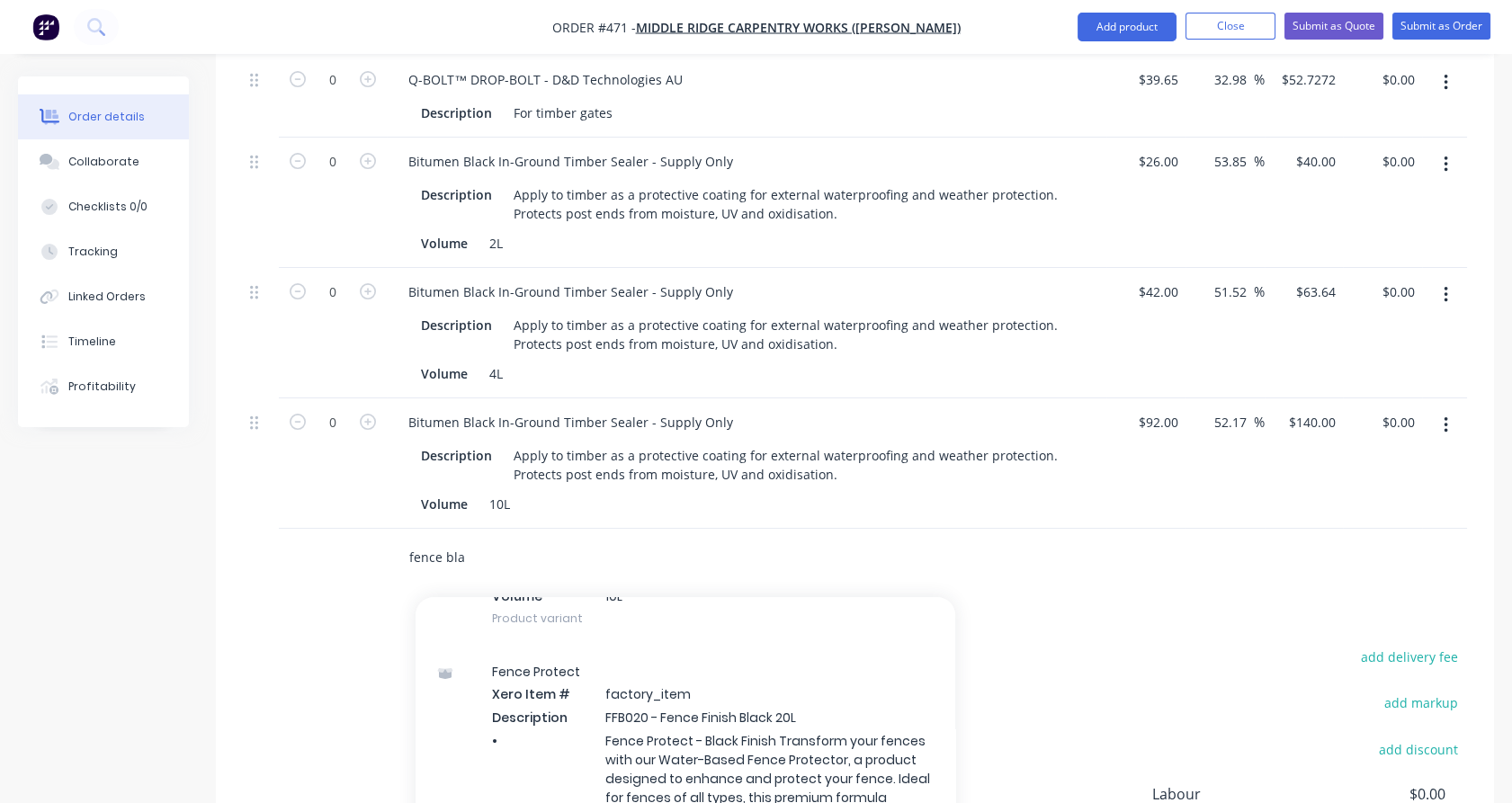
scroll to position [583, 0]
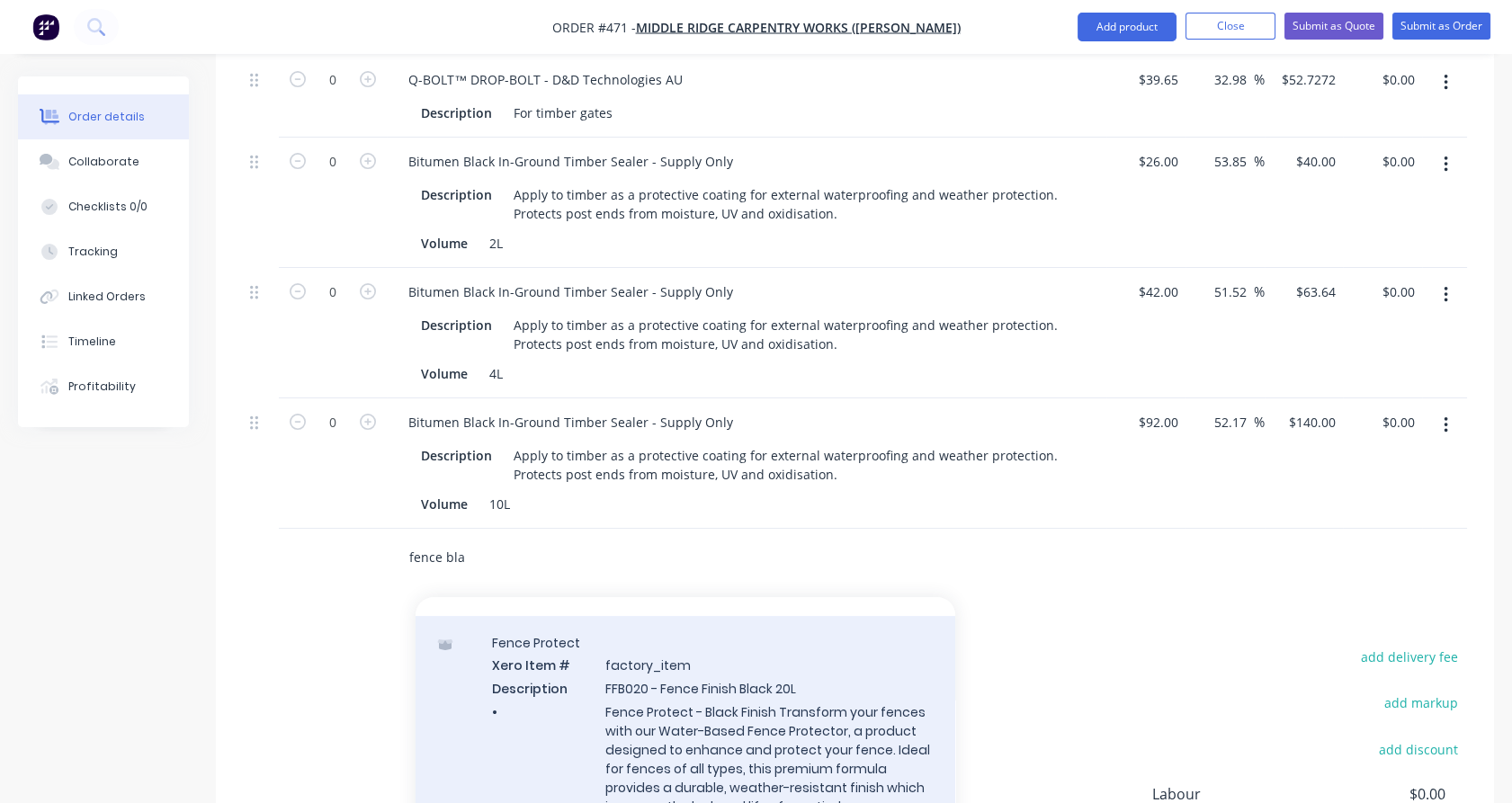
type input "fence bla"
click at [696, 670] on div "Fence Protect Xero Item # factory_item Description FFB020 - Fence Finish Black …" at bounding box center [685, 748] width 539 height 263
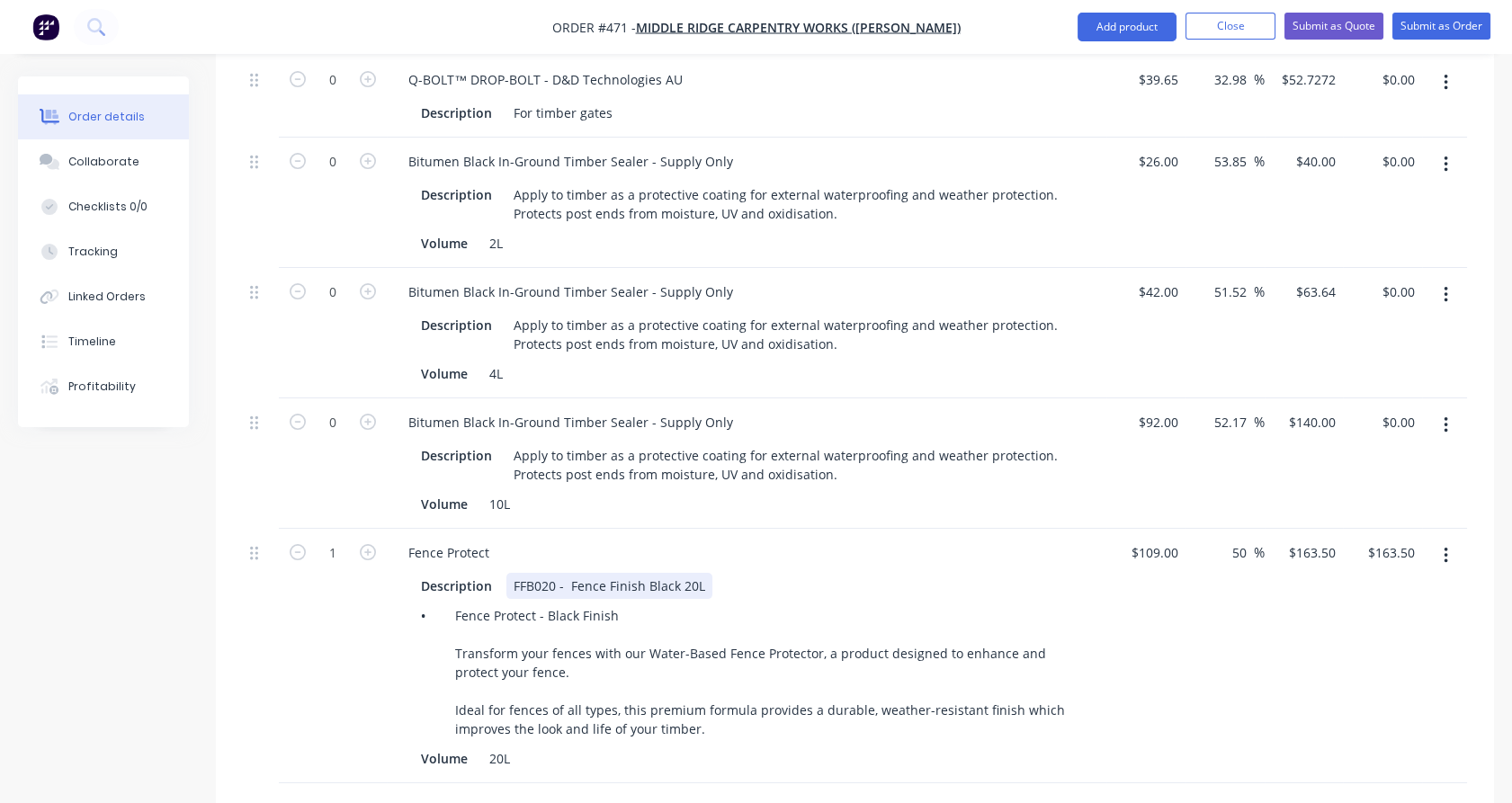
click at [611, 573] on div "FFB020 - Fence Finish Black 20L" at bounding box center [609, 586] width 206 height 26
drag, startPoint x: 570, startPoint y: 510, endPoint x: 498, endPoint y: 512, distance: 72.0
click at [498, 573] on div "Description FFB020 - Fence Finish Black 20L" at bounding box center [743, 586] width 659 height 26
click at [361, 558] on div "1" at bounding box center [332, 656] width 108 height 255
click at [298, 544] on icon "button" at bounding box center [297, 552] width 16 height 16
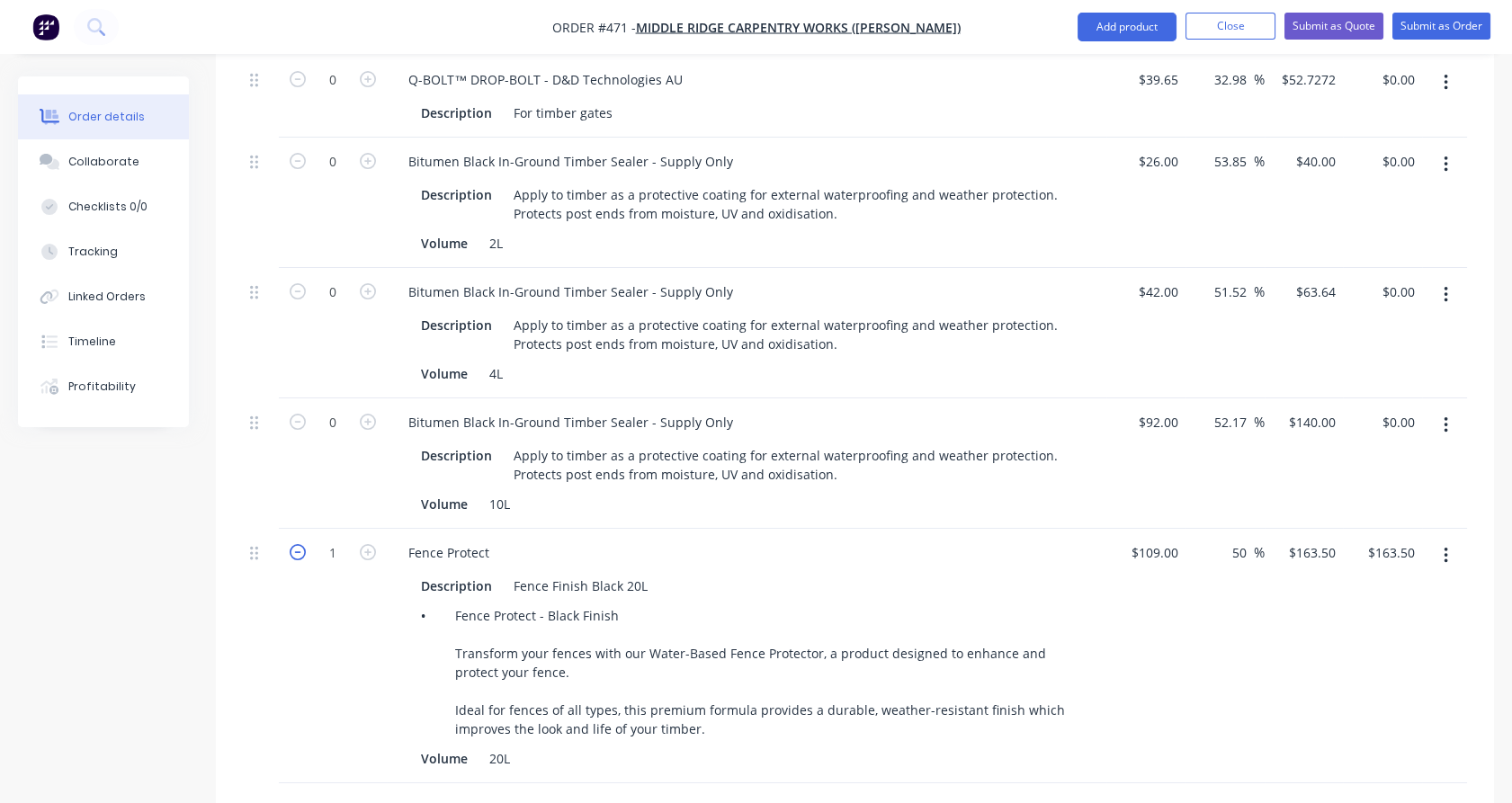
type input "0"
type input "$0.00"
click at [455, 794] on input "text" at bounding box center [588, 812] width 359 height 36
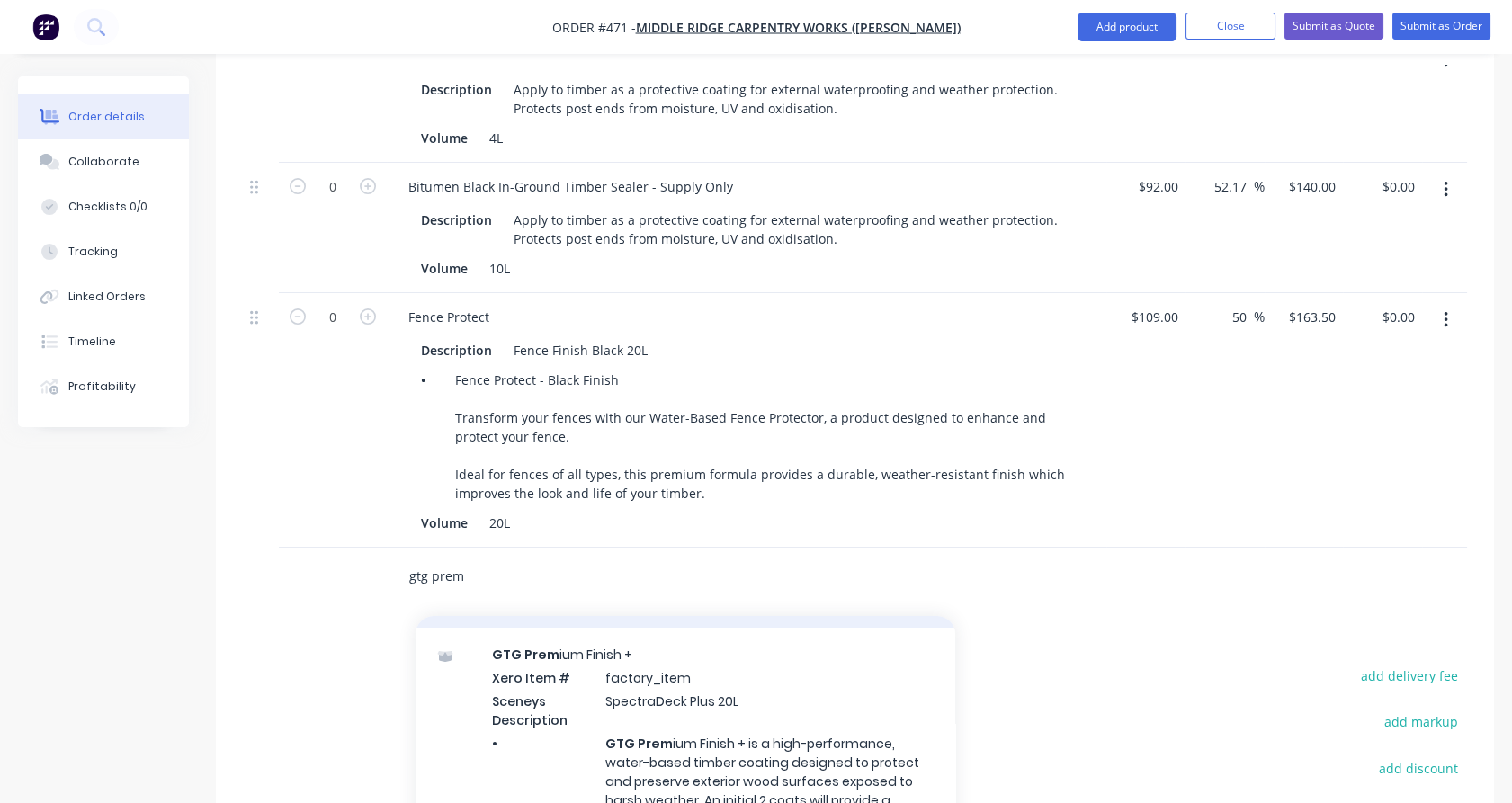
scroll to position [371, 0]
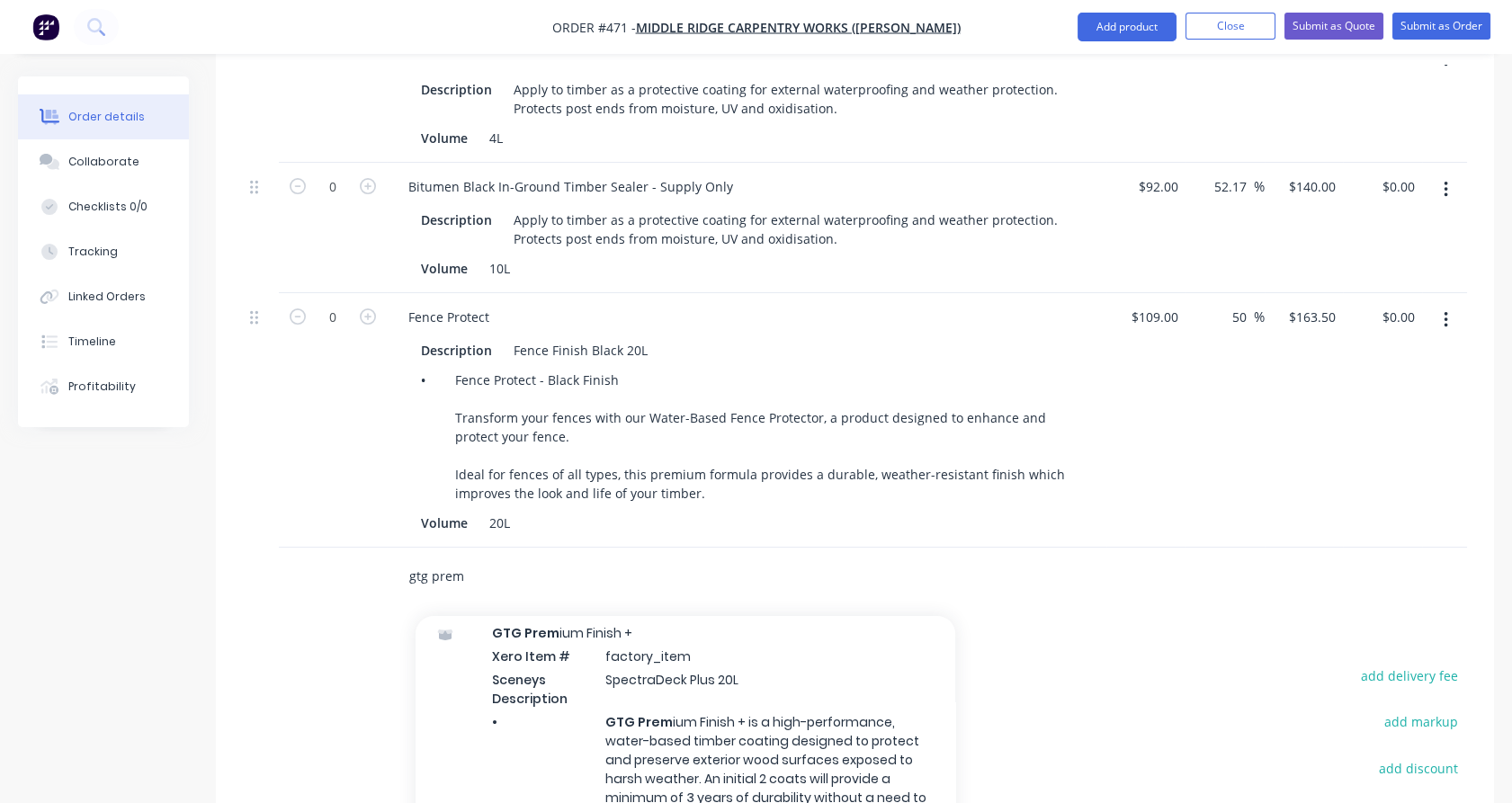
type input "gtg prem"
click at [547, 650] on div "GTG Prem ium Finish + Xero Item # factory_item Sceneys Description SpectraDeck …" at bounding box center [685, 759] width 539 height 305
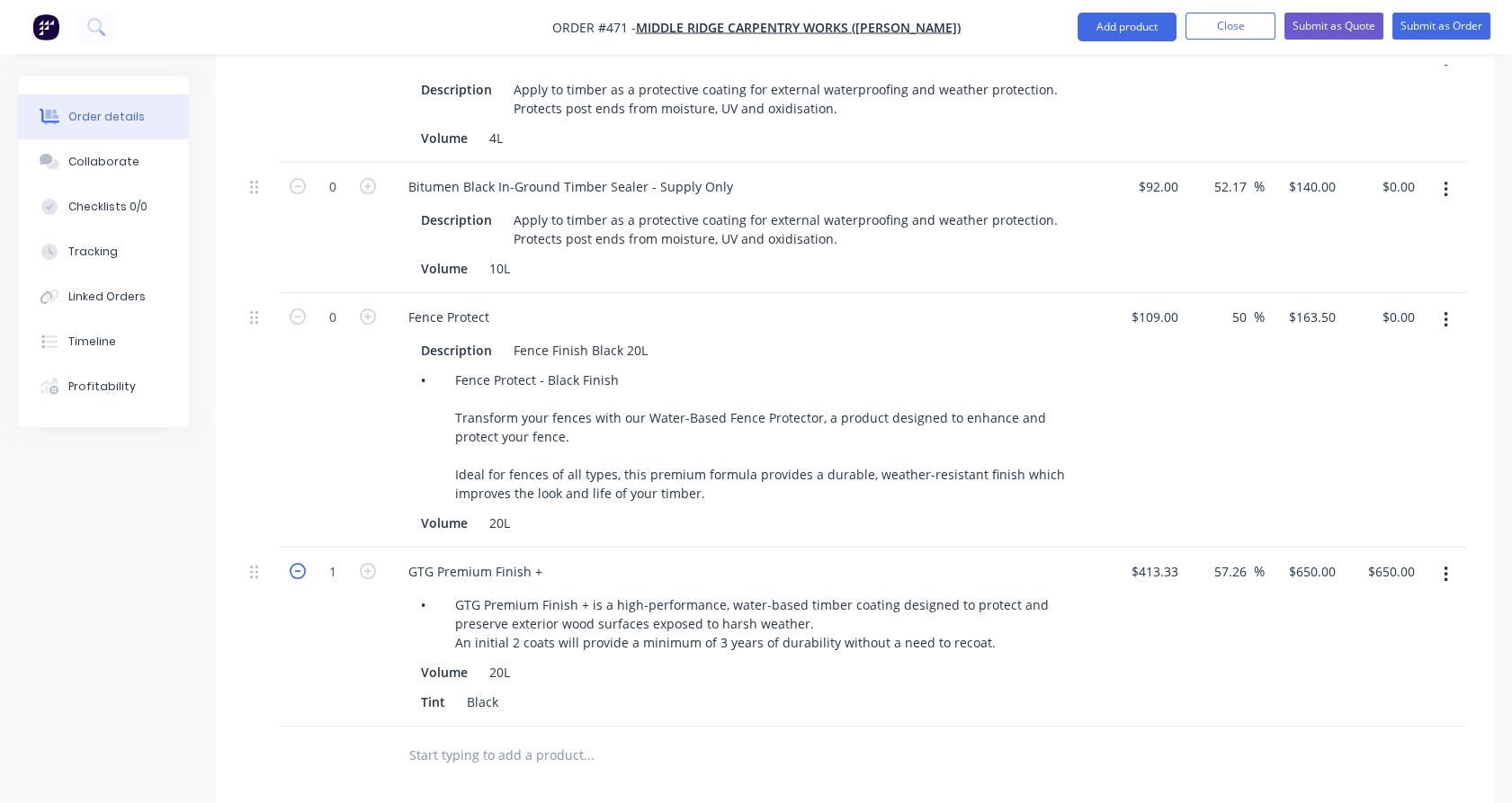
click at [297, 563] on icon "button" at bounding box center [297, 571] width 16 height 16
type input "0"
type input "$0.00"
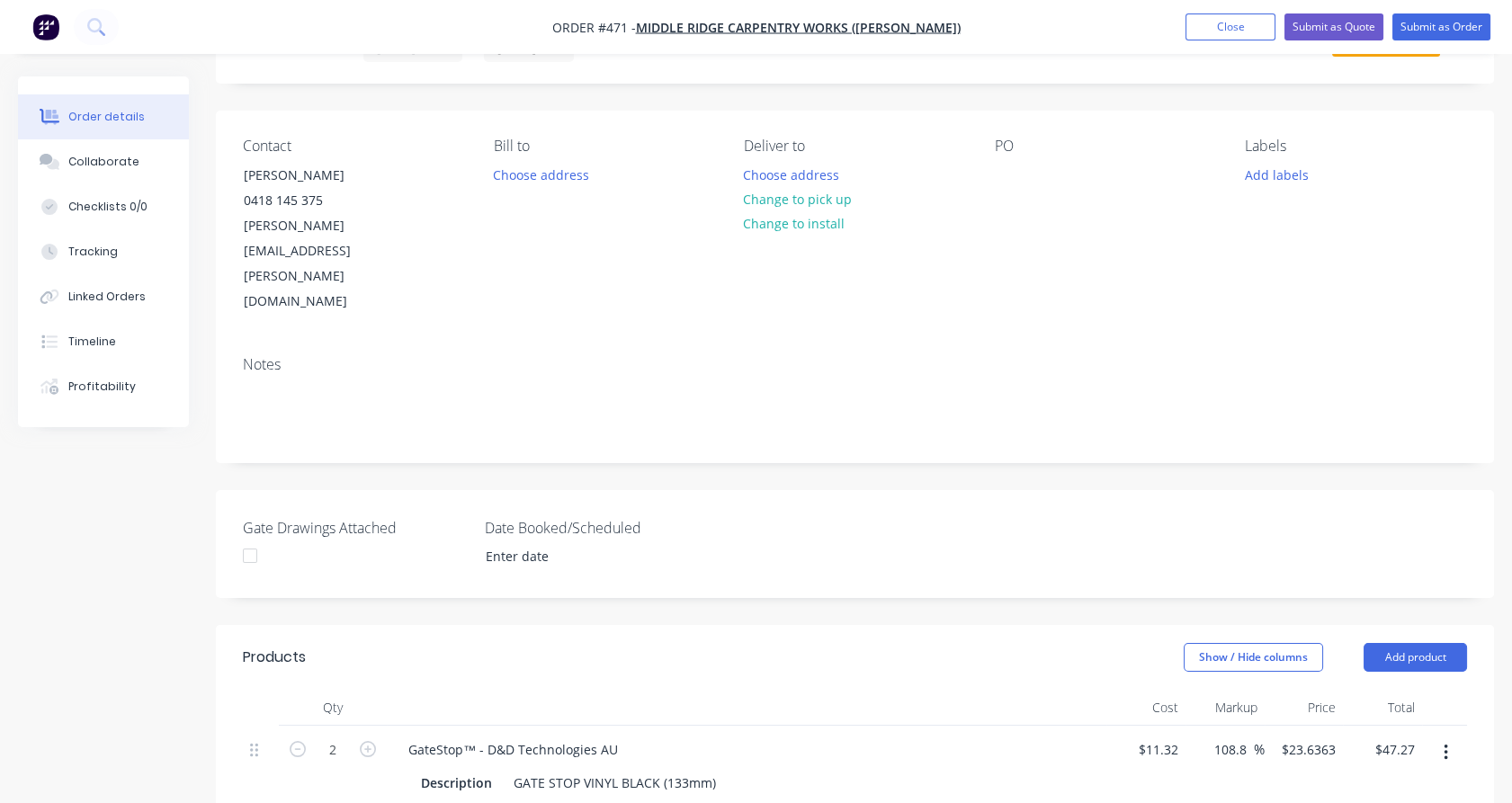
scroll to position [72, 0]
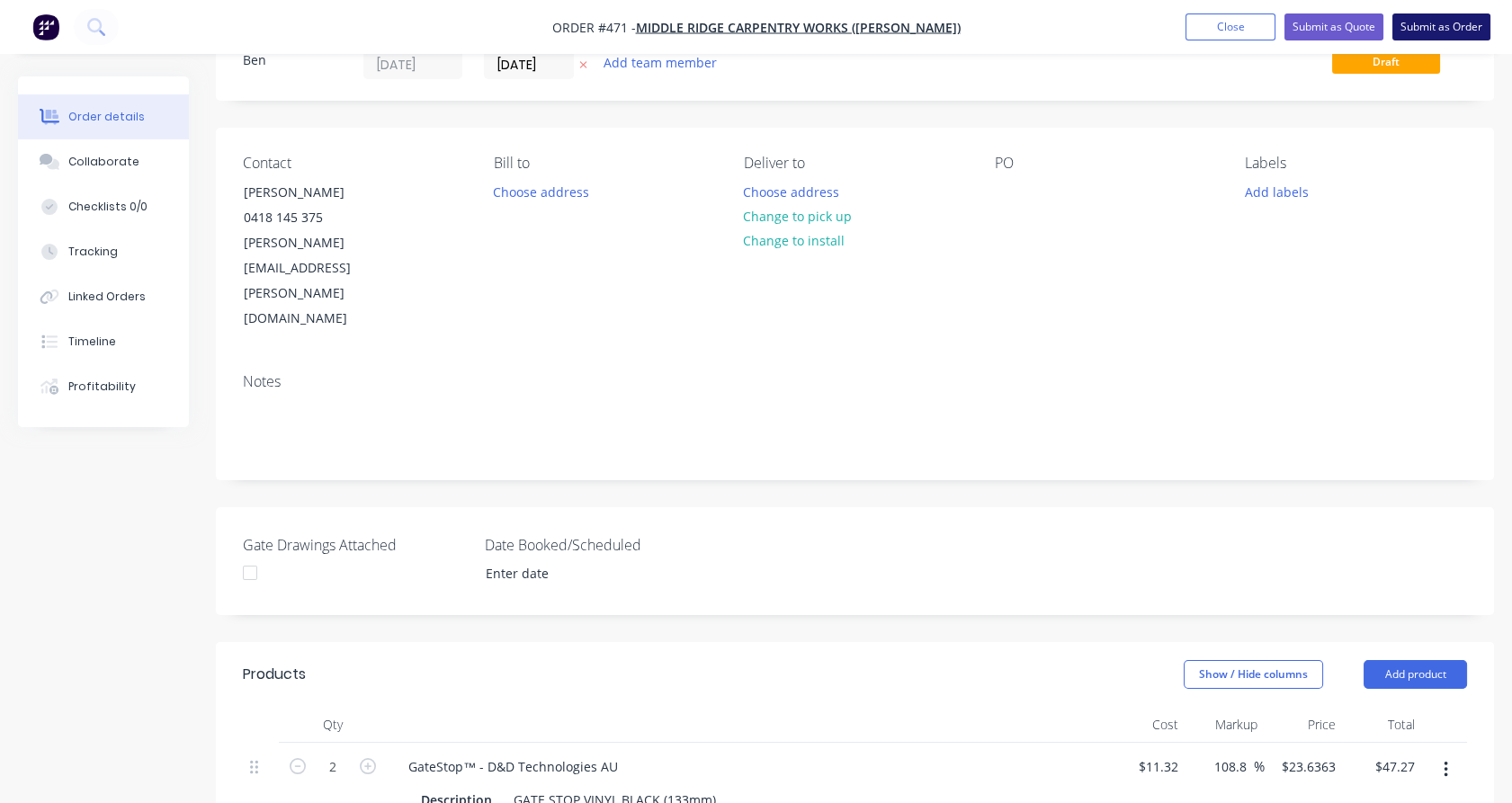
click at [1420, 33] on button "Submit as Order" at bounding box center [1441, 27] width 98 height 27
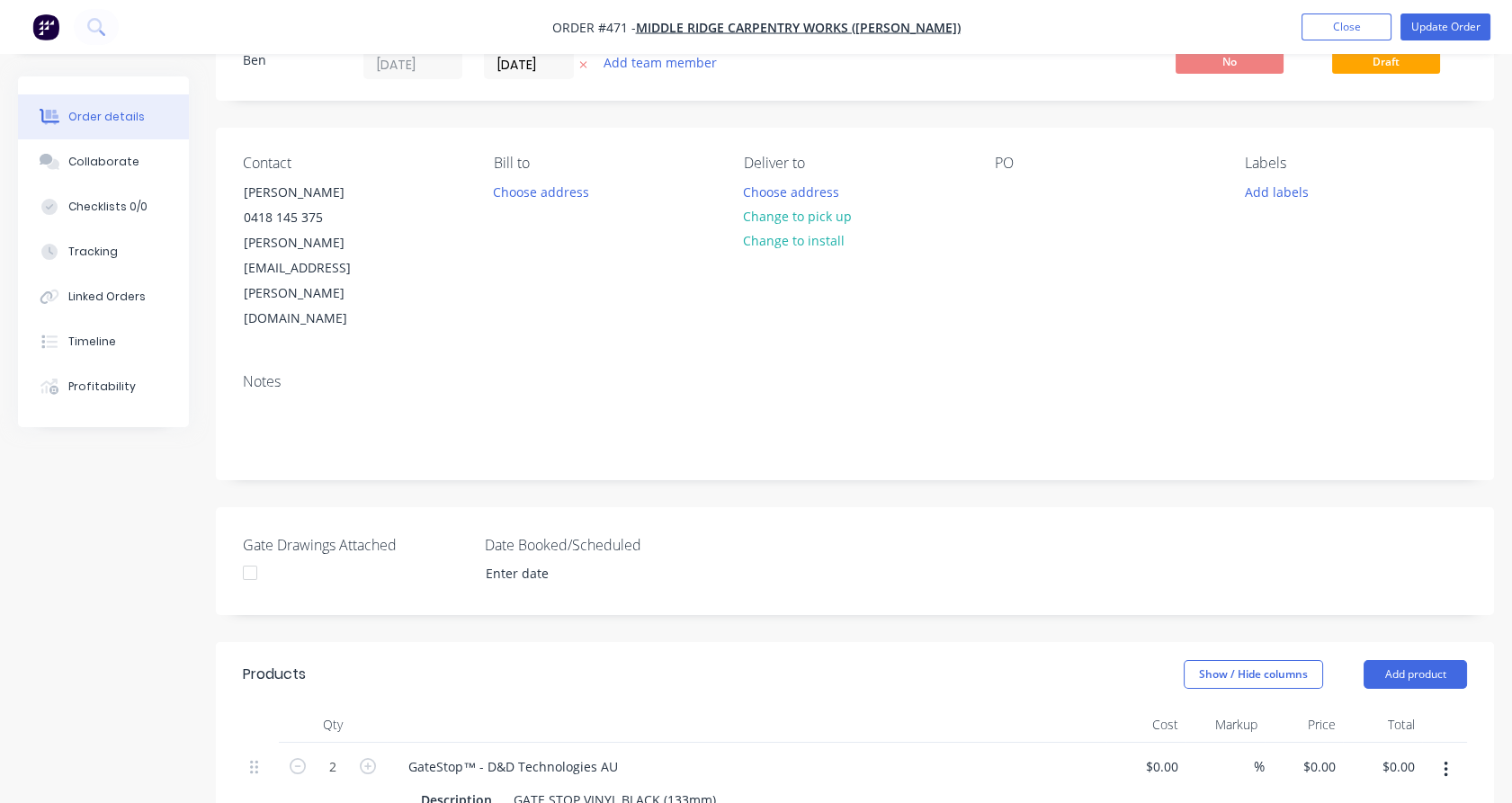
type input "$11.32"
type input "108.8"
type input "$23.6363"
type input "$47.27"
type input "$39.65"
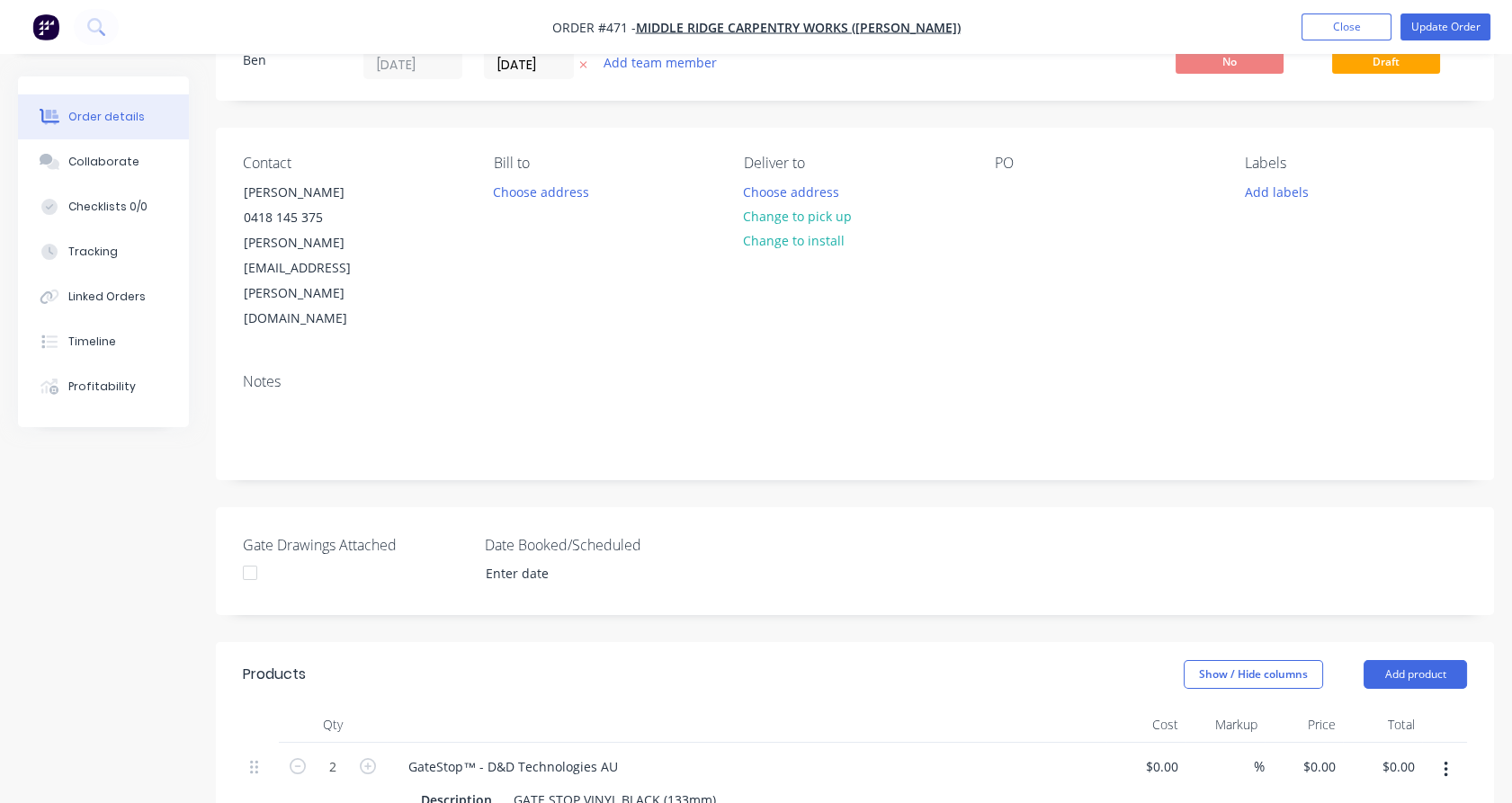
type input "32.98"
type input "$52.7272"
type input "$26.00"
type input "53.85"
type input "$40.00"
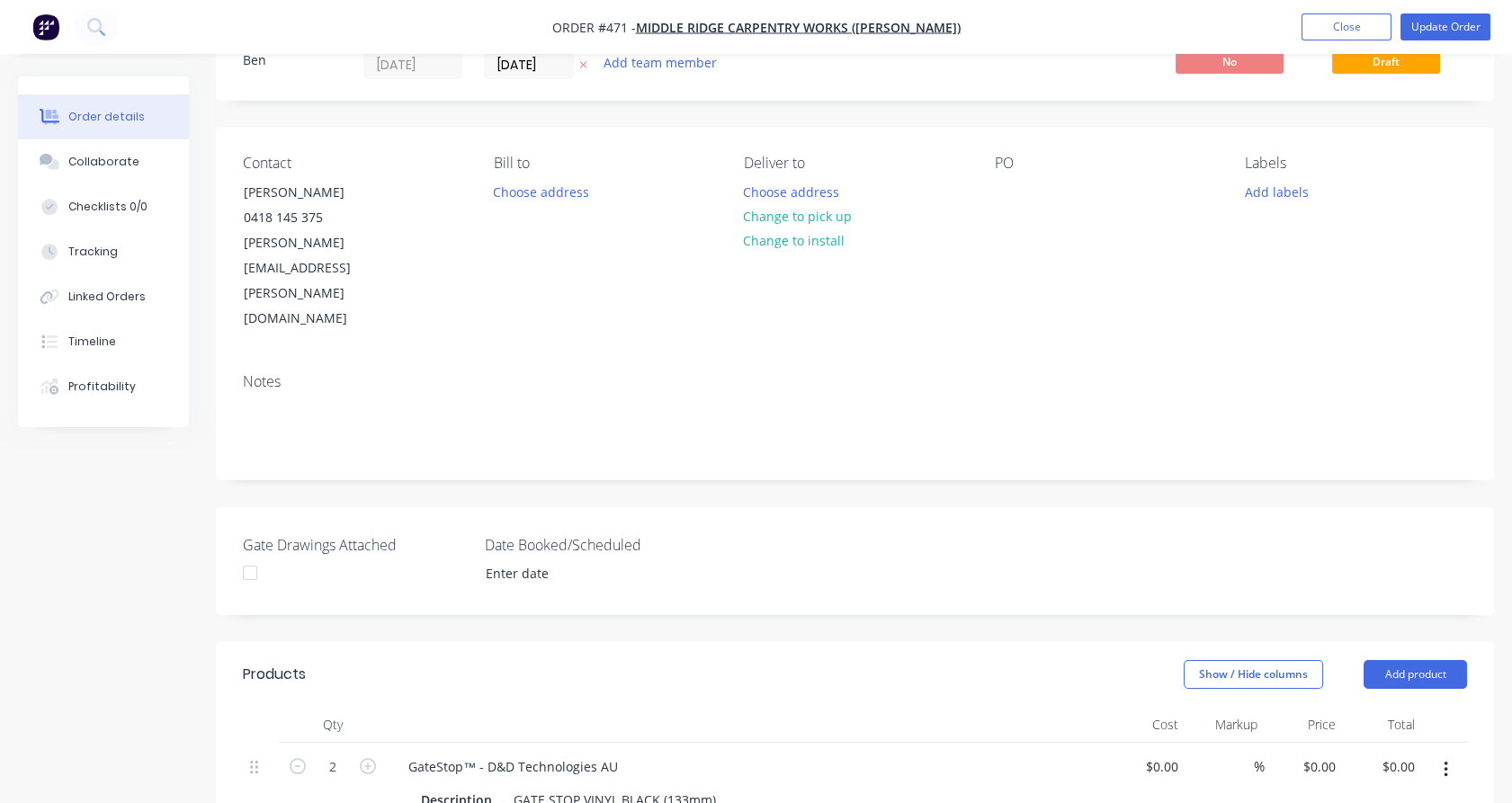
type input "$42.00"
type input "51.52"
type input "$63.64"
type input "$92.00"
type input "52.17"
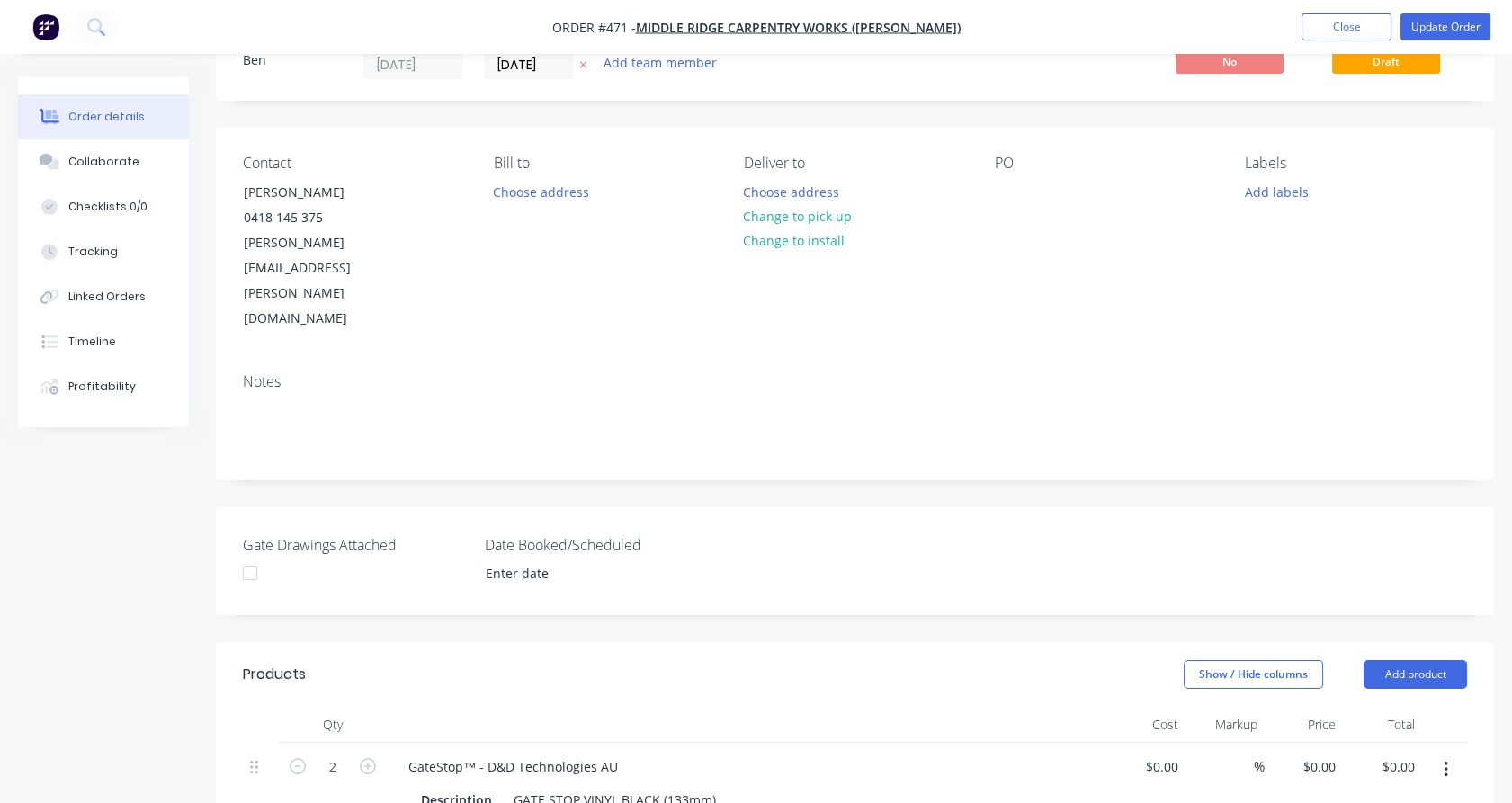
type input "$140.00"
type input "$109.00"
type input "50"
type input "$163.50"
type input "$413.33"
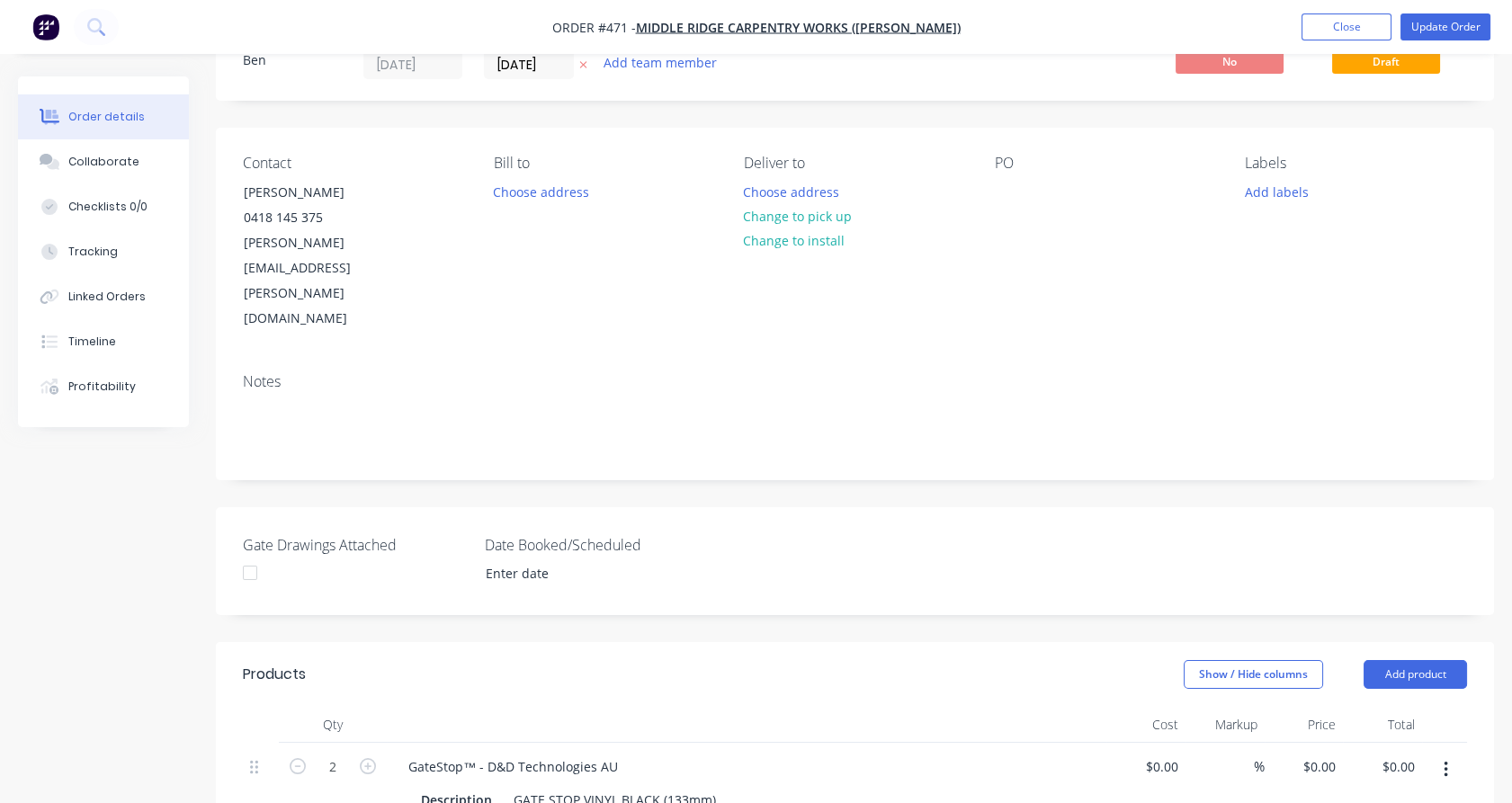
type input "57.26"
type input "$650.00"
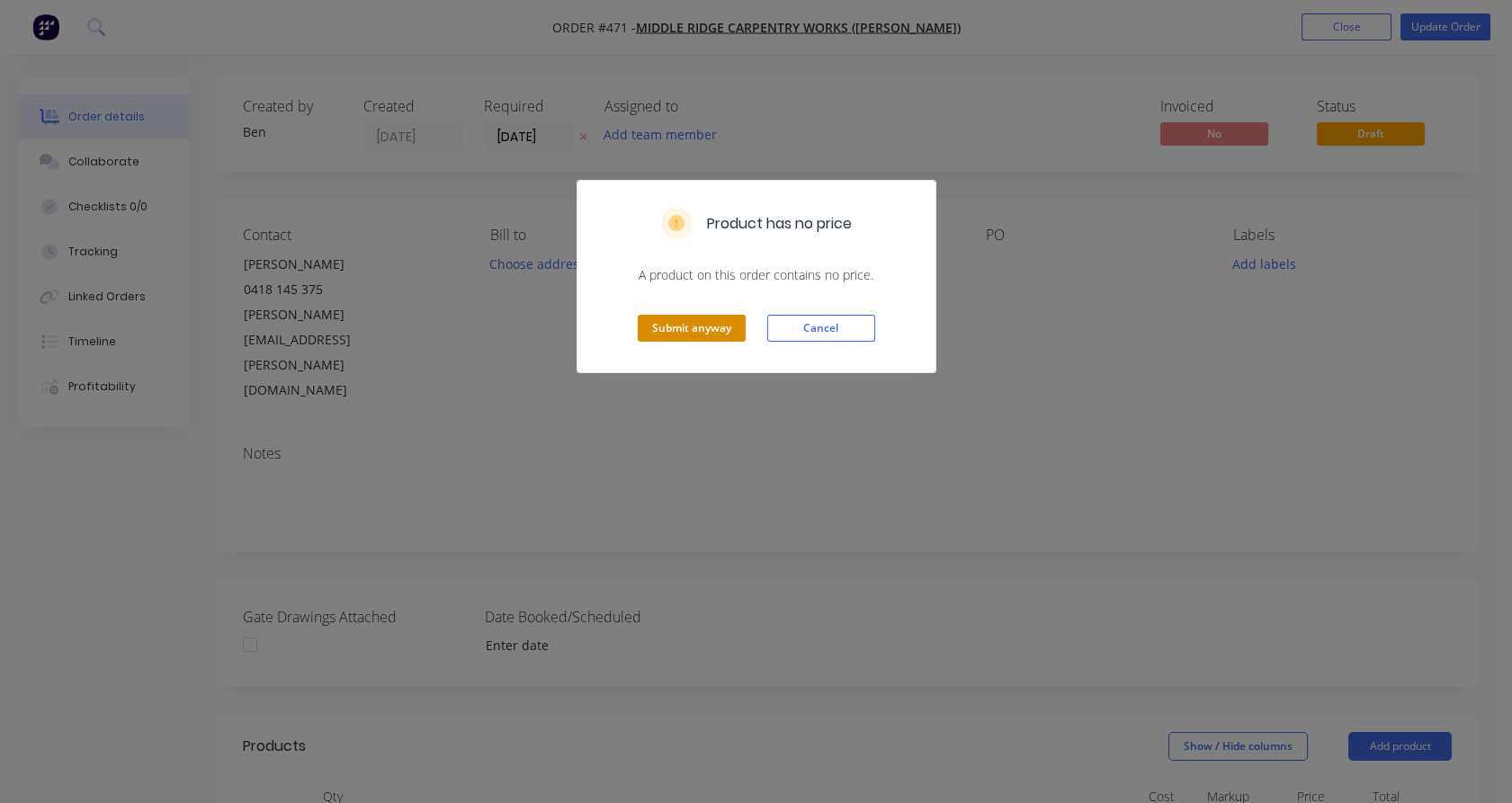
click at [734, 337] on button "Submit anyway" at bounding box center [691, 328] width 108 height 27
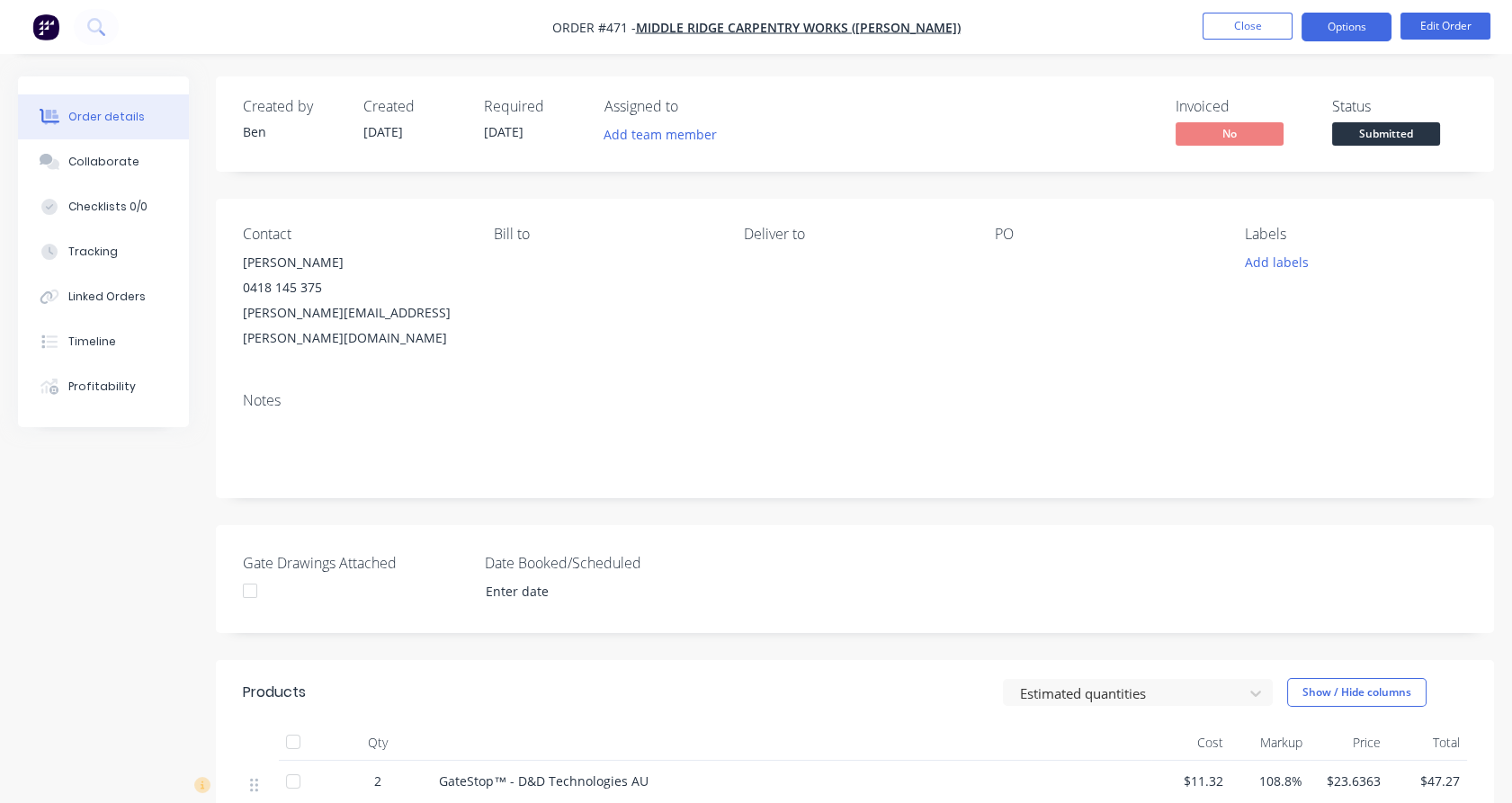
click at [1368, 31] on button "Options" at bounding box center [1346, 27] width 90 height 29
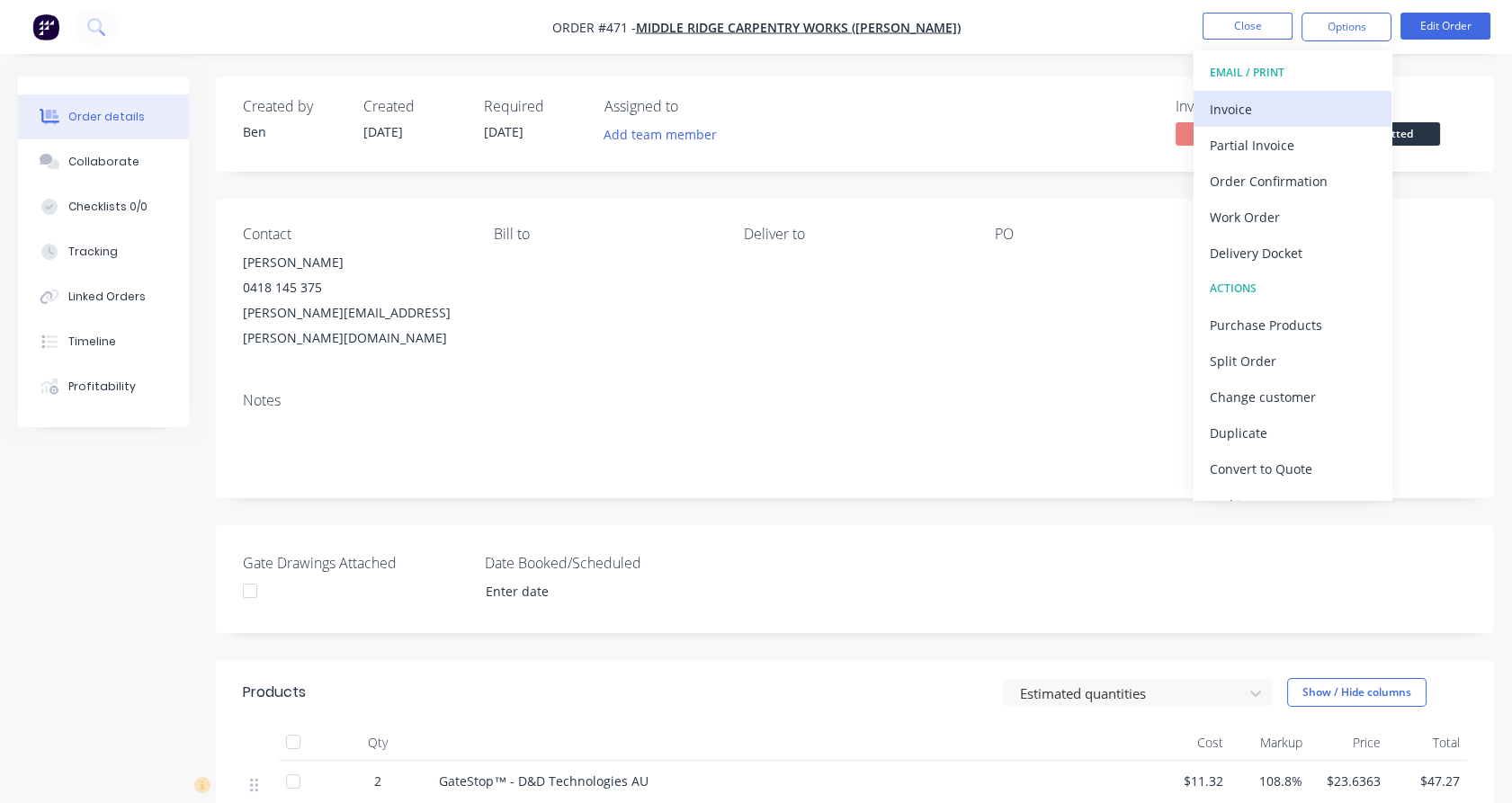
click at [1311, 110] on div "Invoice" at bounding box center [1293, 109] width 166 height 26
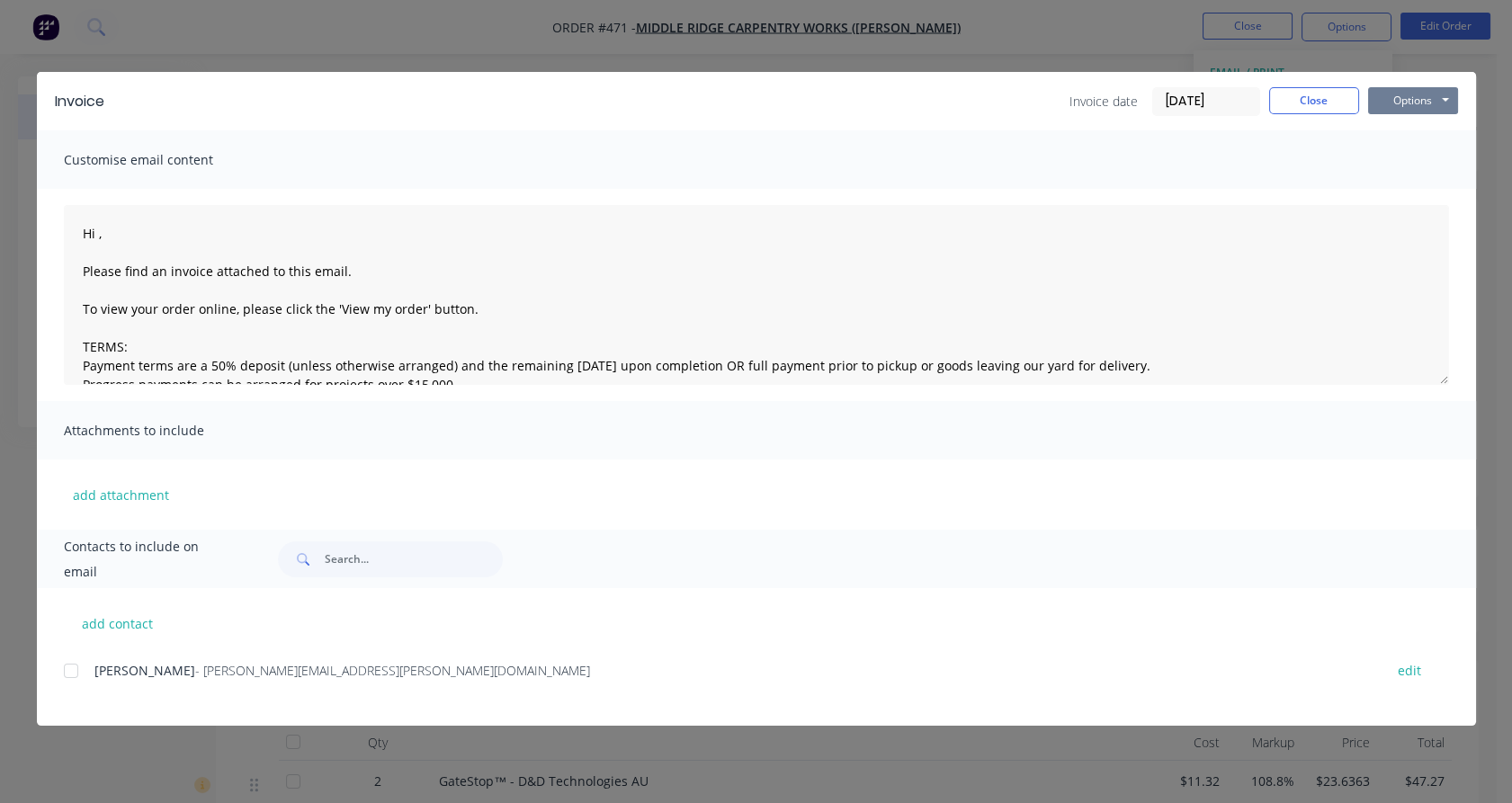
click at [1381, 98] on button "Options" at bounding box center [1412, 100] width 90 height 27
click at [1384, 128] on button "Preview" at bounding box center [1425, 132] width 116 height 30
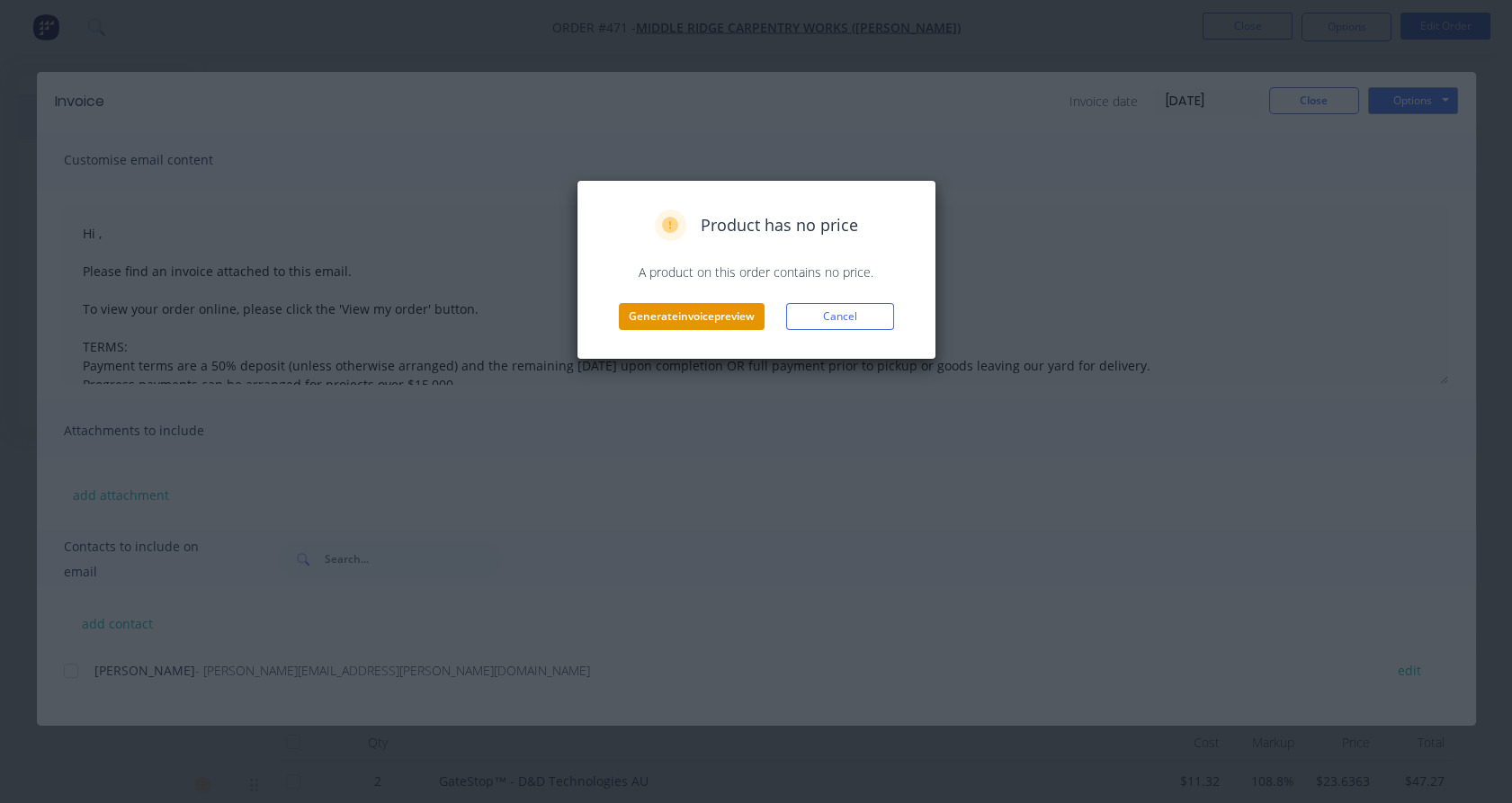
click at [712, 319] on button "Generate invoice preview" at bounding box center [691, 316] width 146 height 27
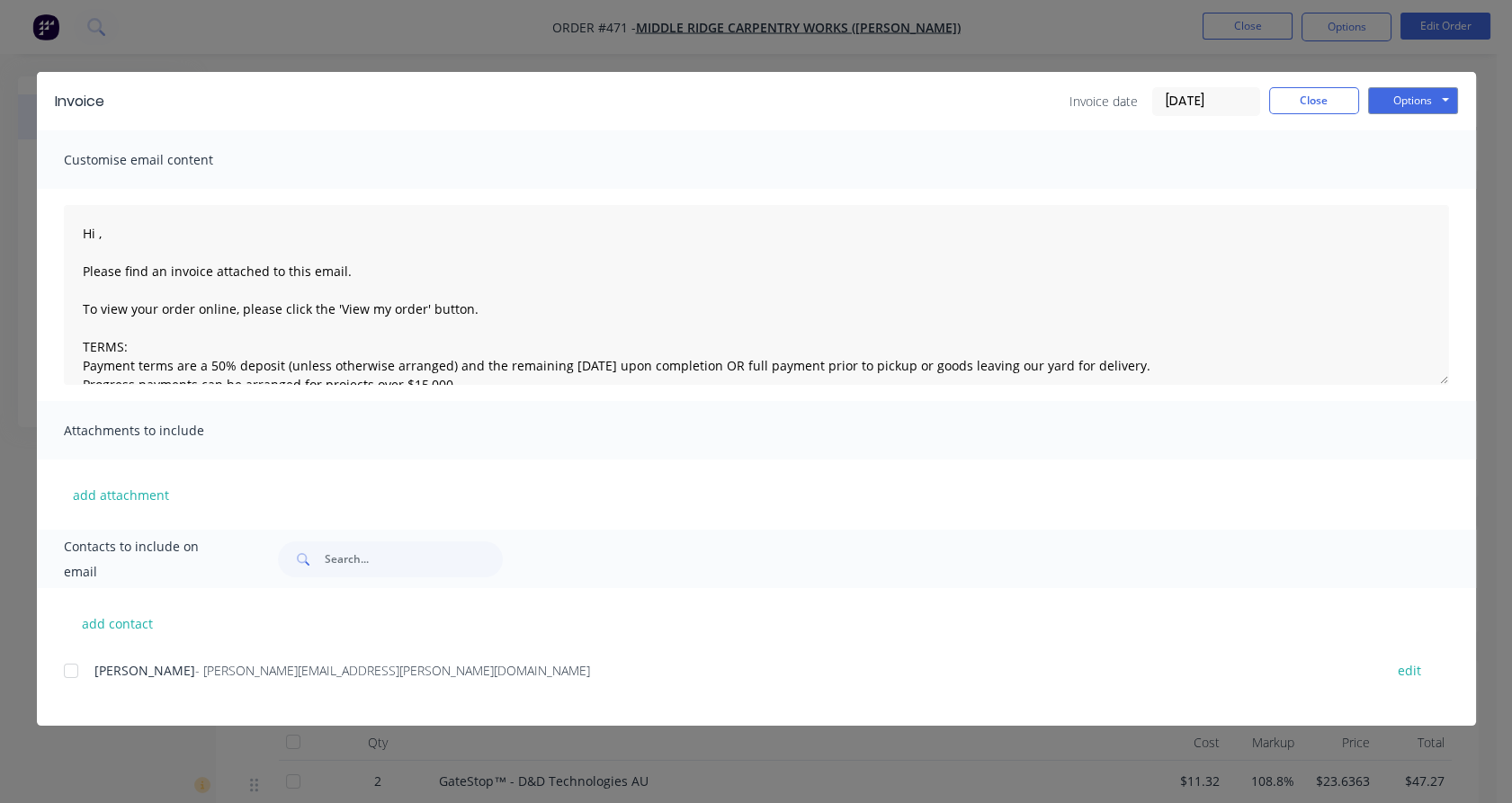
click at [80, 661] on div at bounding box center [71, 671] width 36 height 36
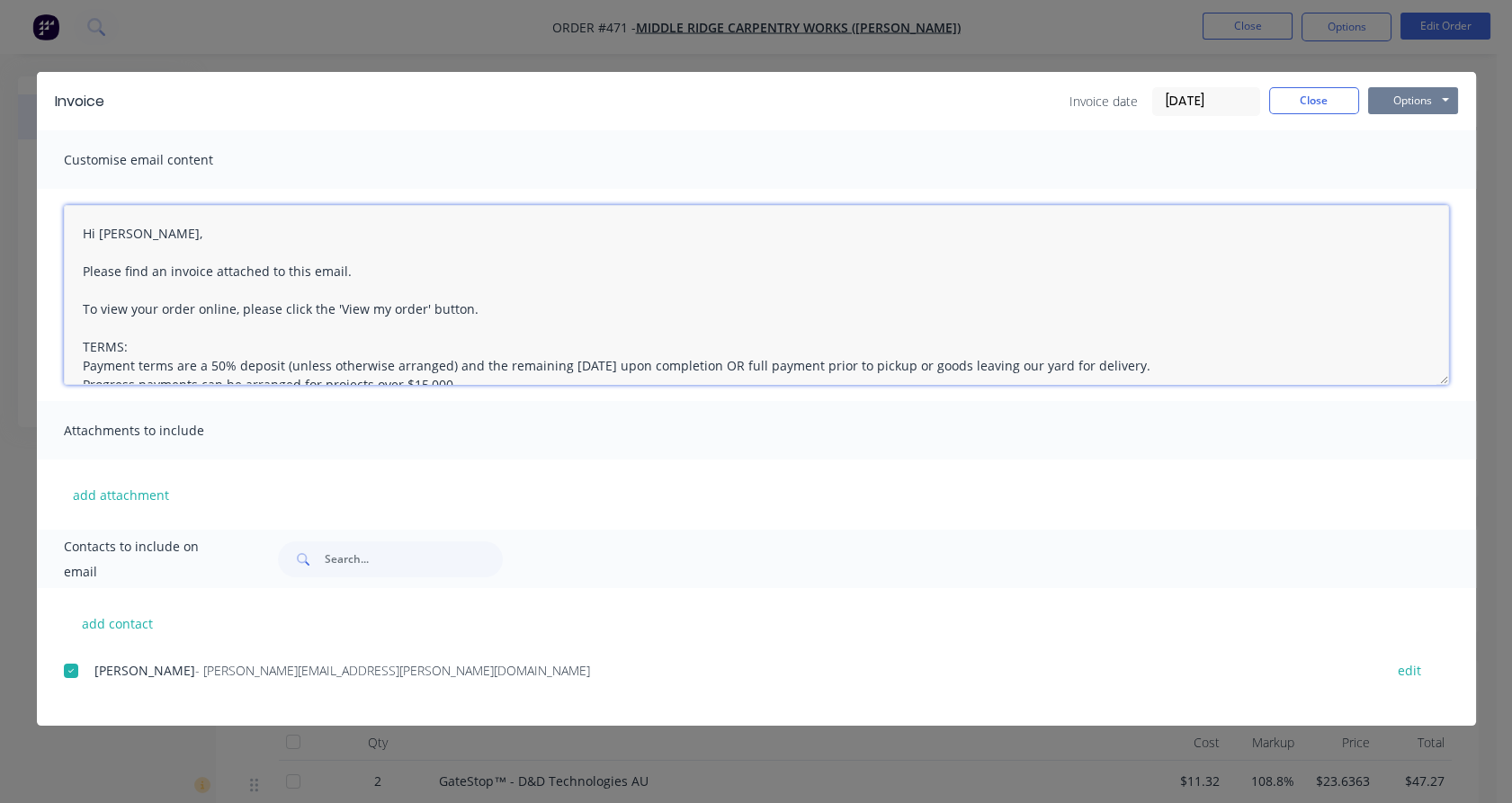
type textarea "Hi [PERSON_NAME], Please find an invoice attached to this email. To view your o…"
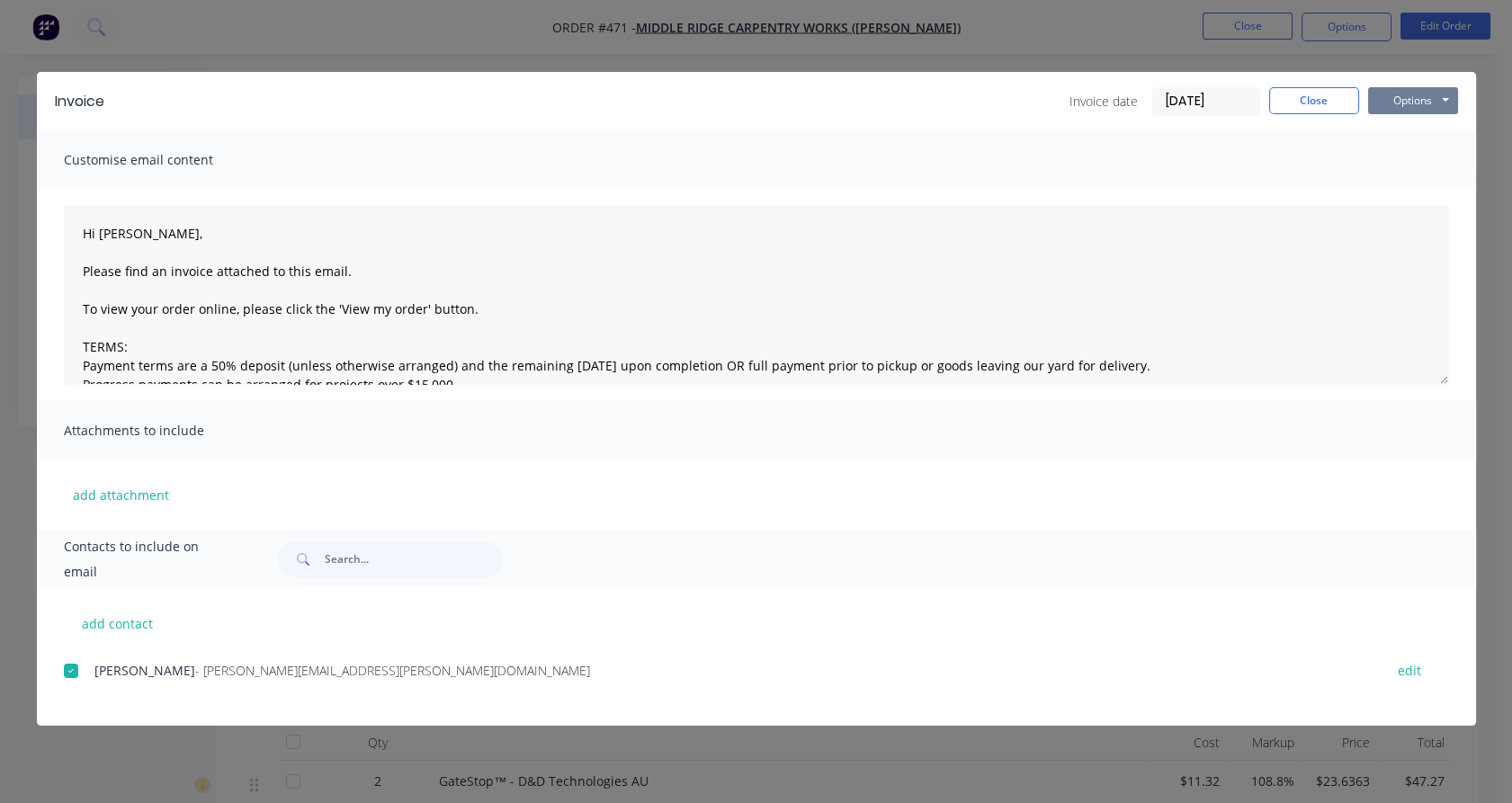
click at [1411, 110] on button "Options" at bounding box center [1412, 100] width 90 height 27
click at [1399, 186] on button "Email" at bounding box center [1425, 192] width 116 height 30
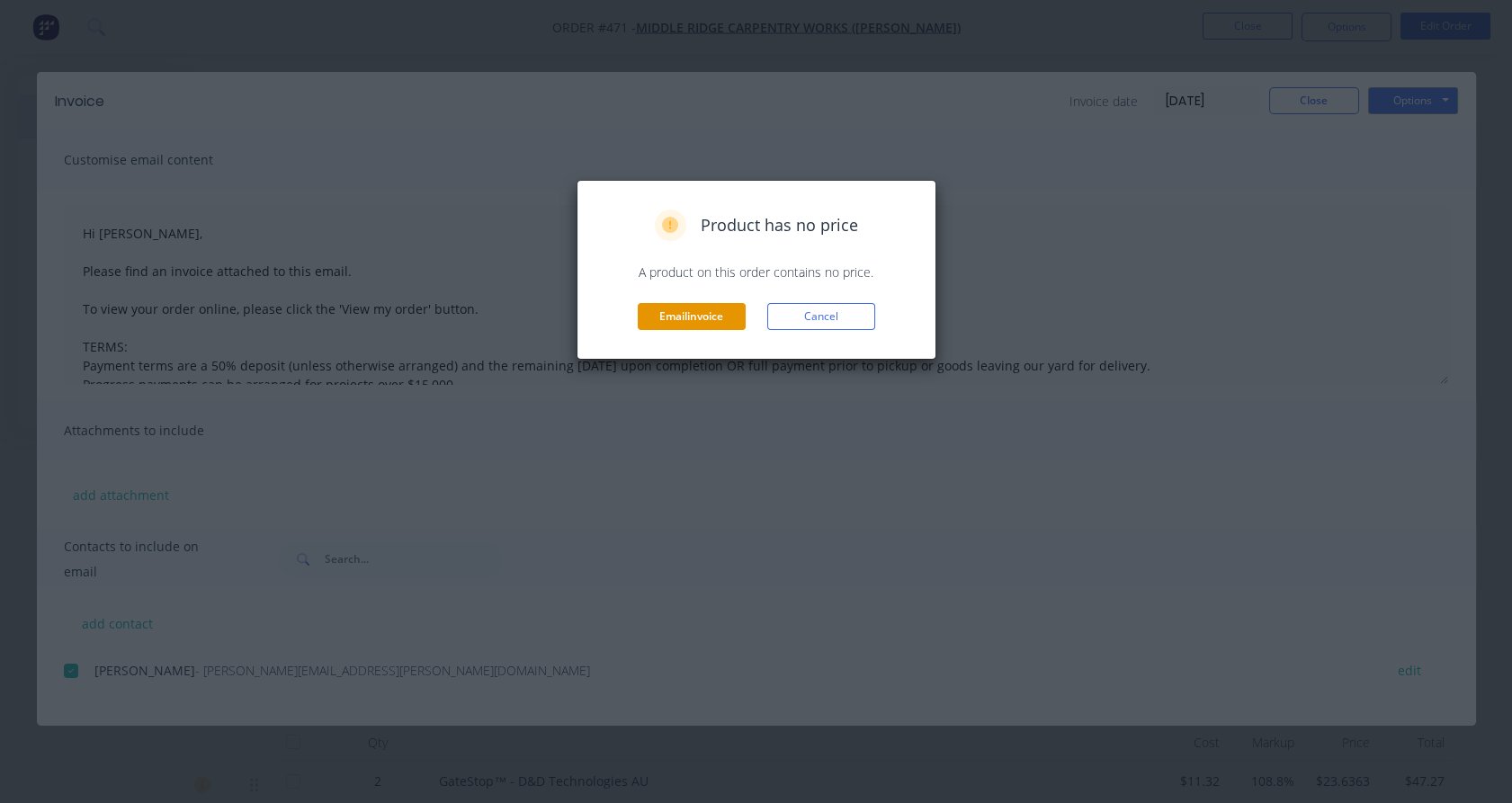
click at [680, 316] on button "Email invoice" at bounding box center [691, 316] width 108 height 27
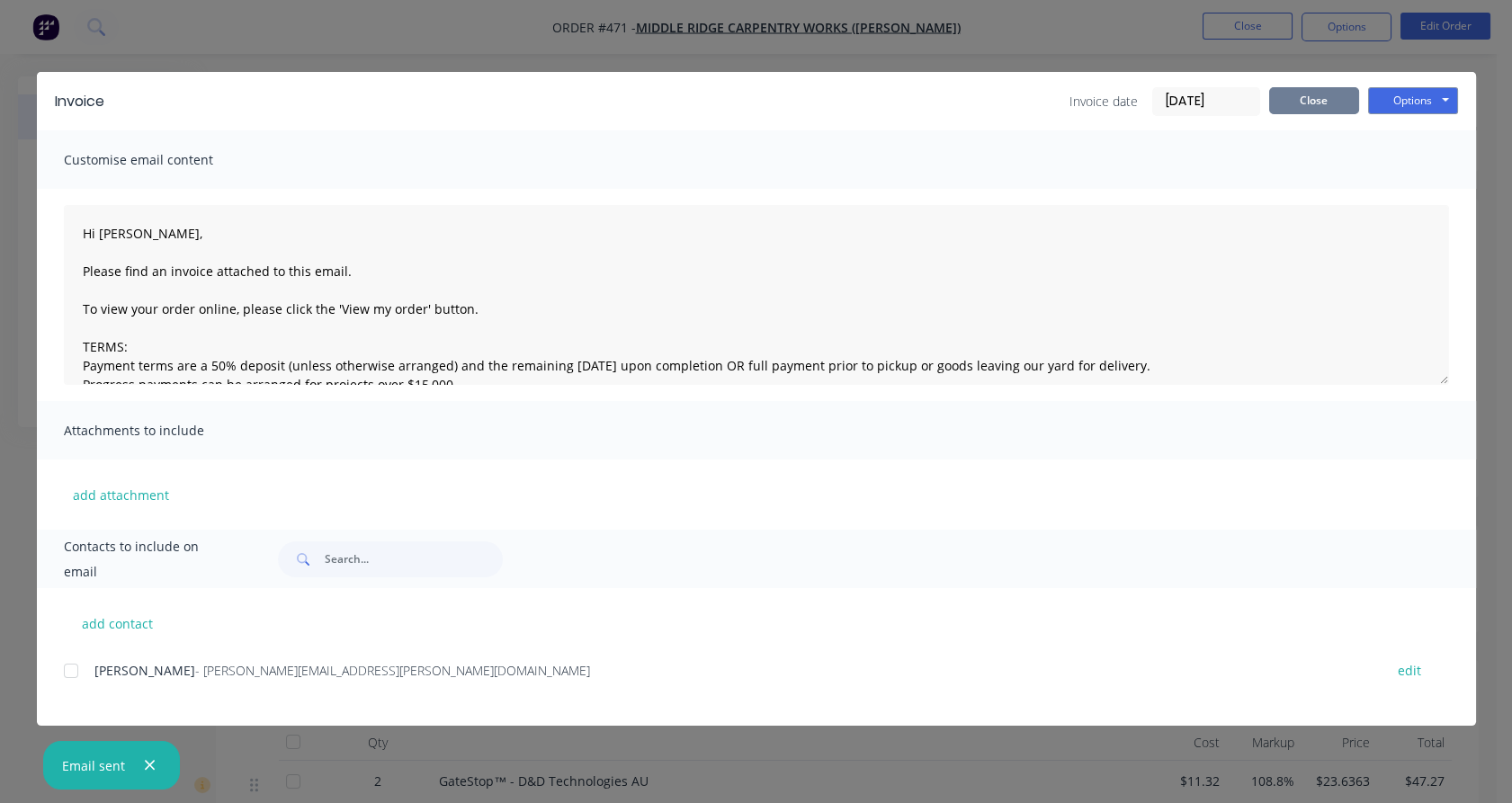
click at [1323, 98] on button "Close" at bounding box center [1313, 100] width 90 height 27
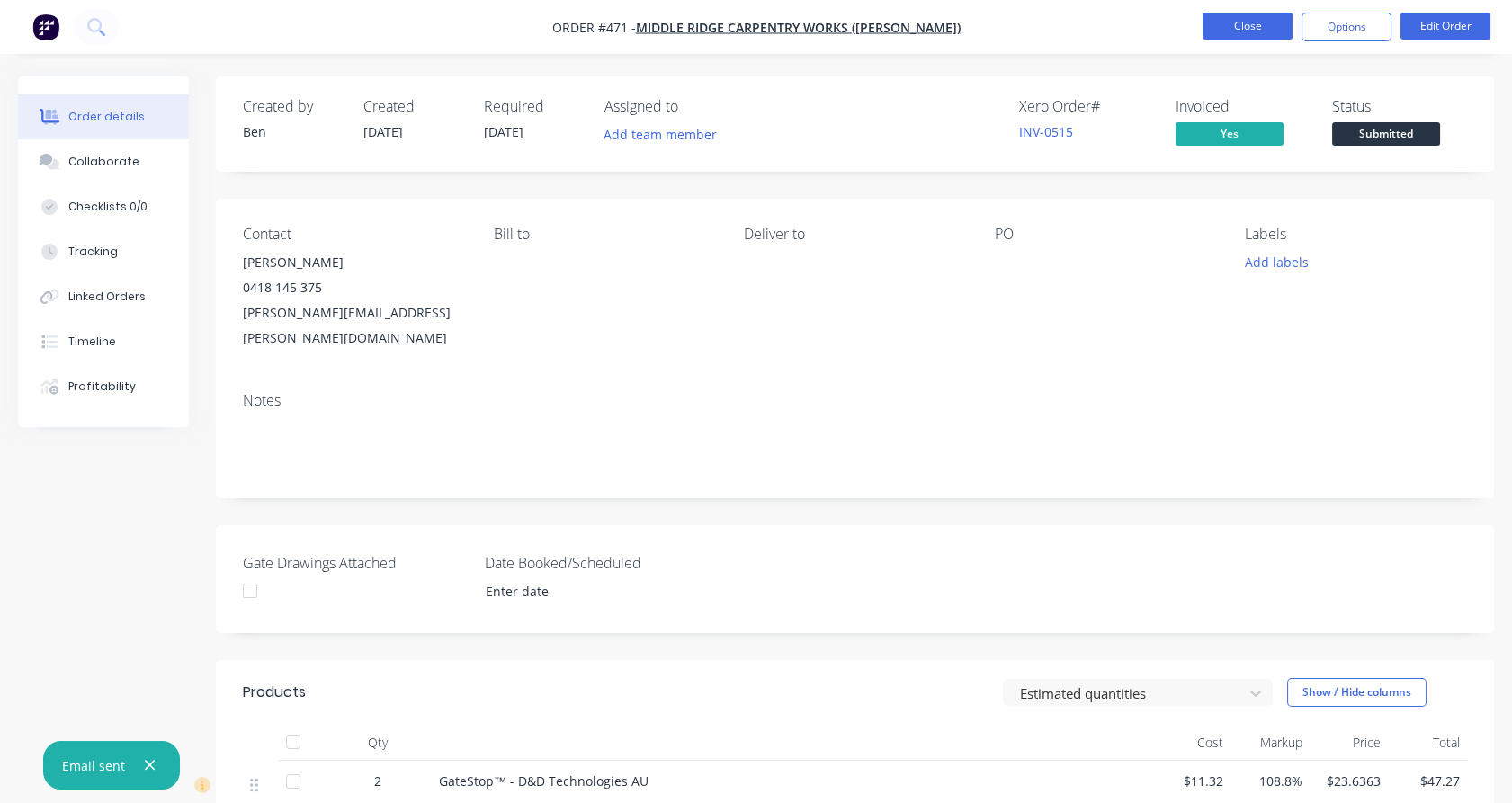
click at [1223, 24] on button "Close" at bounding box center [1246, 26] width 90 height 27
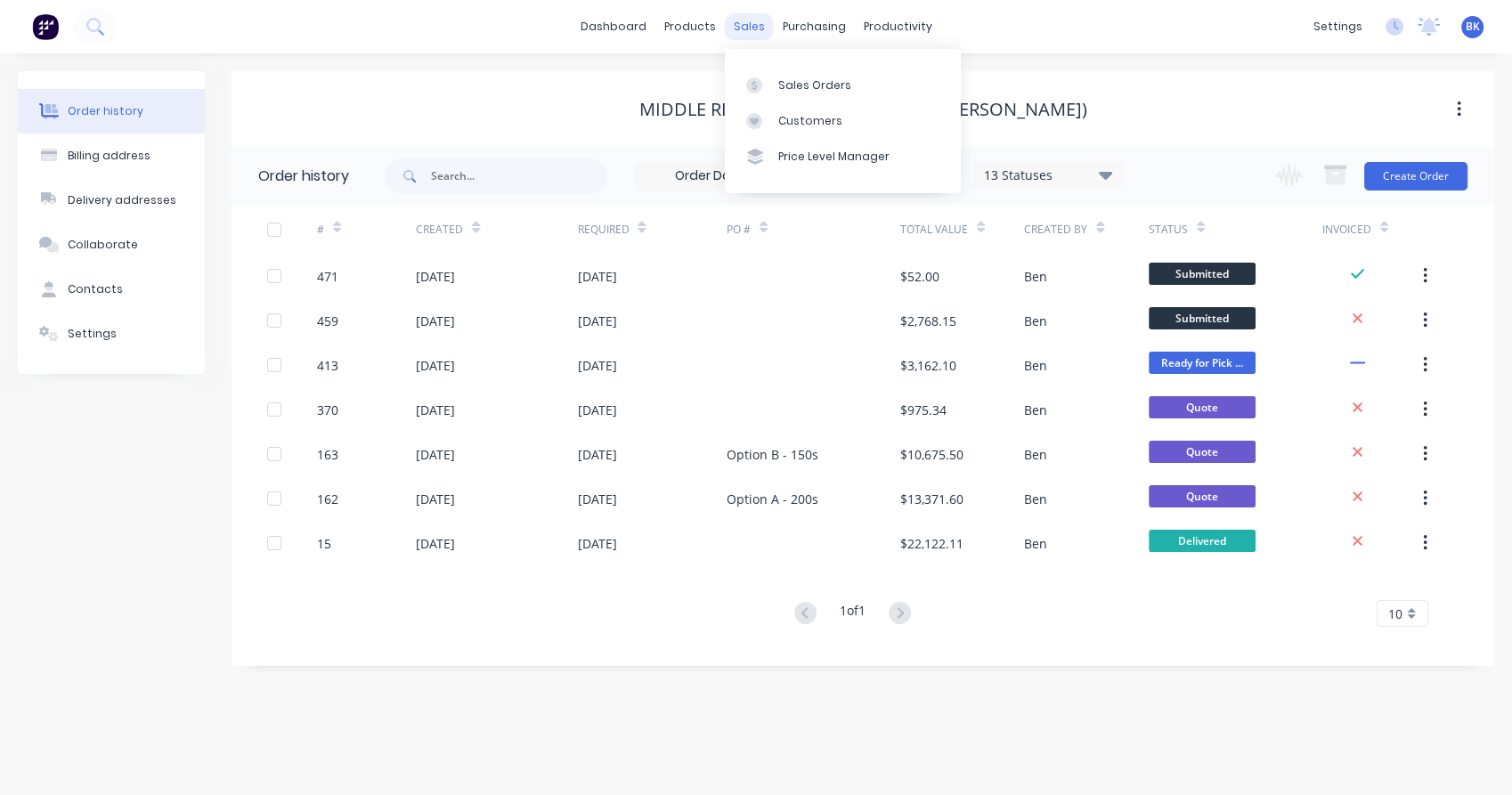
click at [743, 34] on div "sales" at bounding box center [749, 26] width 49 height 26
click at [755, 79] on icon at bounding box center [754, 85] width 16 height 16
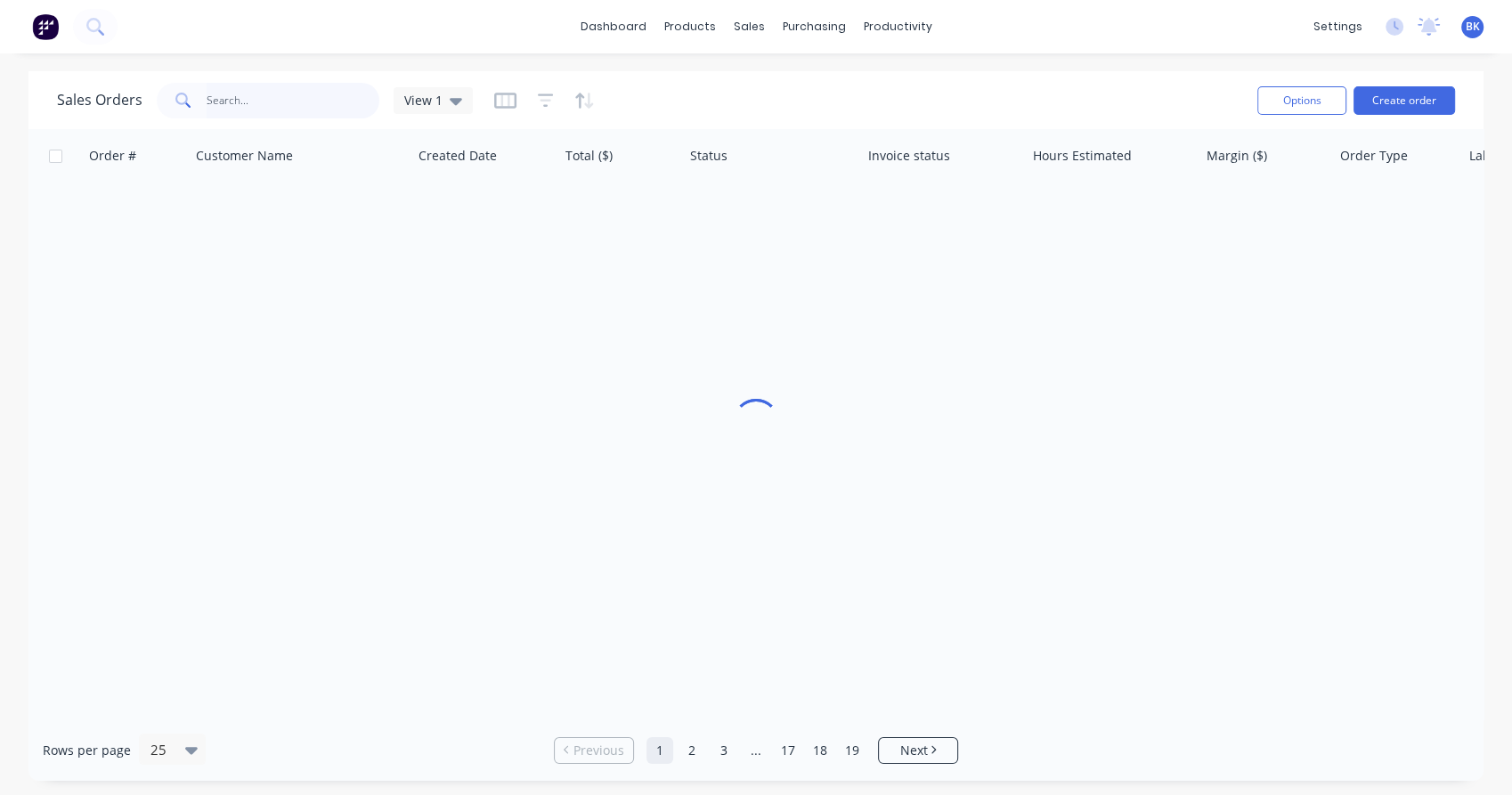
click at [285, 111] on input "text" at bounding box center [293, 101] width 174 height 35
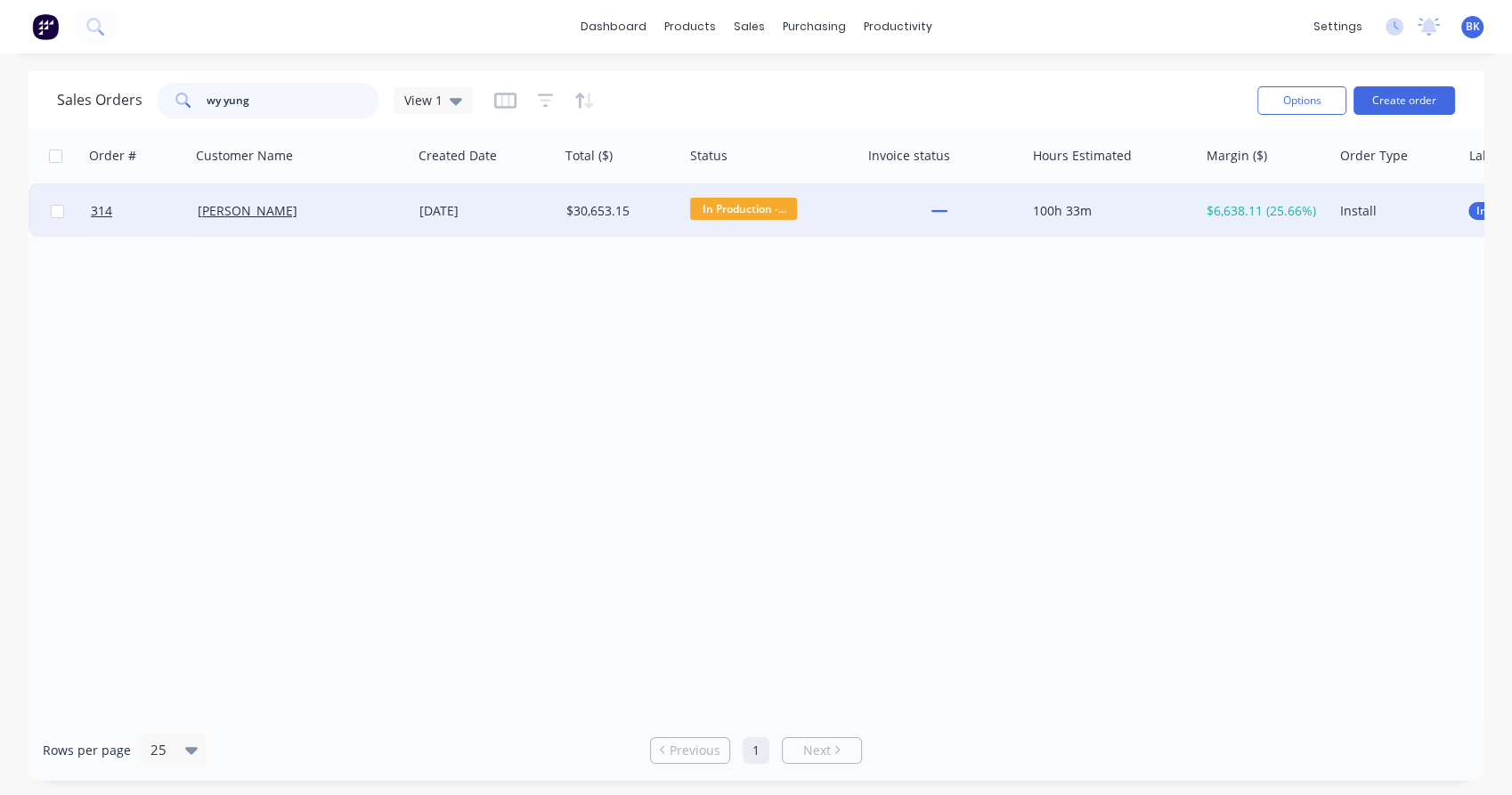
type input "wy yung"
click at [365, 214] on div "[PERSON_NAME]" at bounding box center [296, 211] width 198 height 18
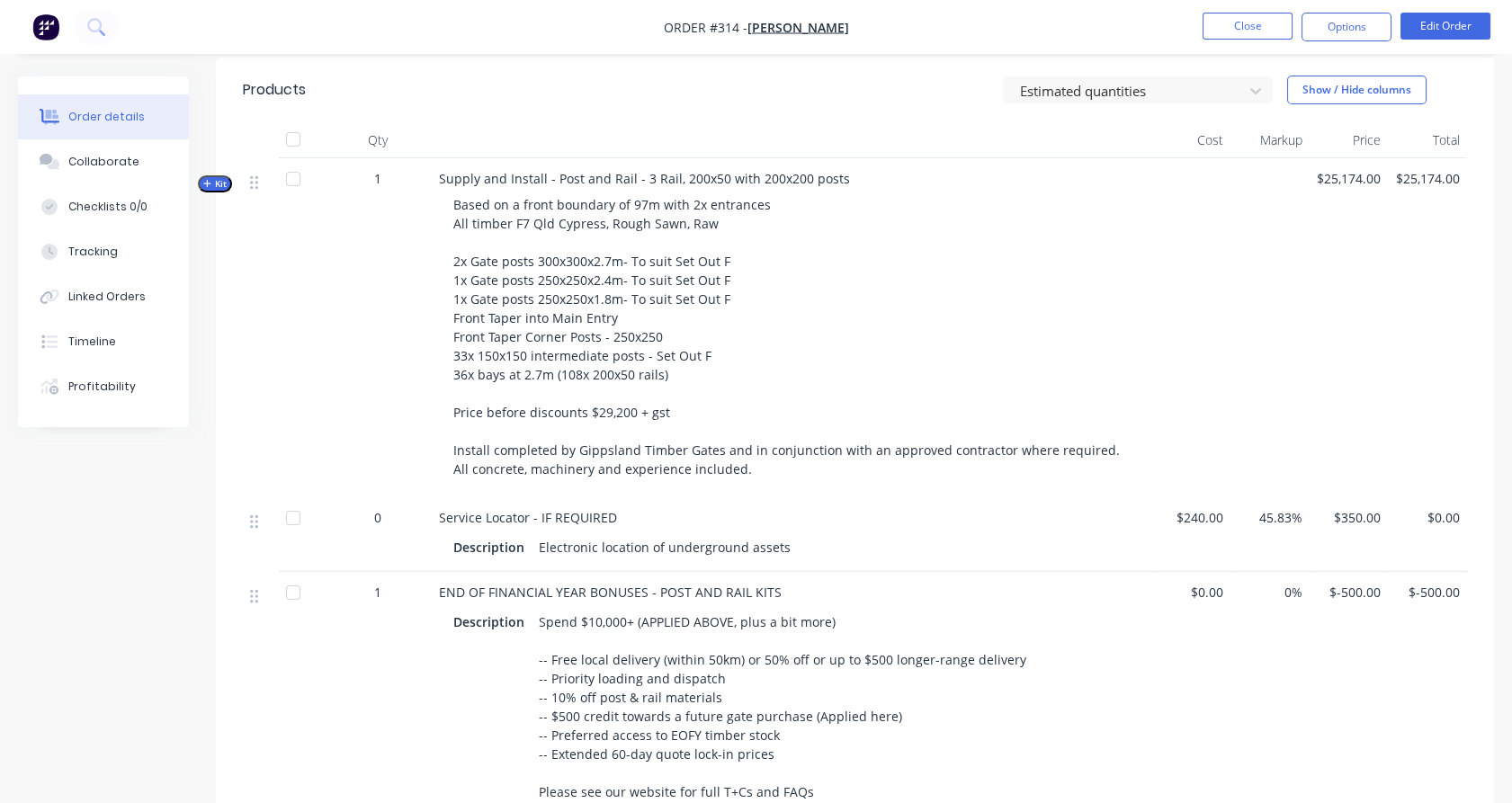
scroll to position [579, 0]
click at [101, 145] on button "Collaborate" at bounding box center [103, 162] width 171 height 45
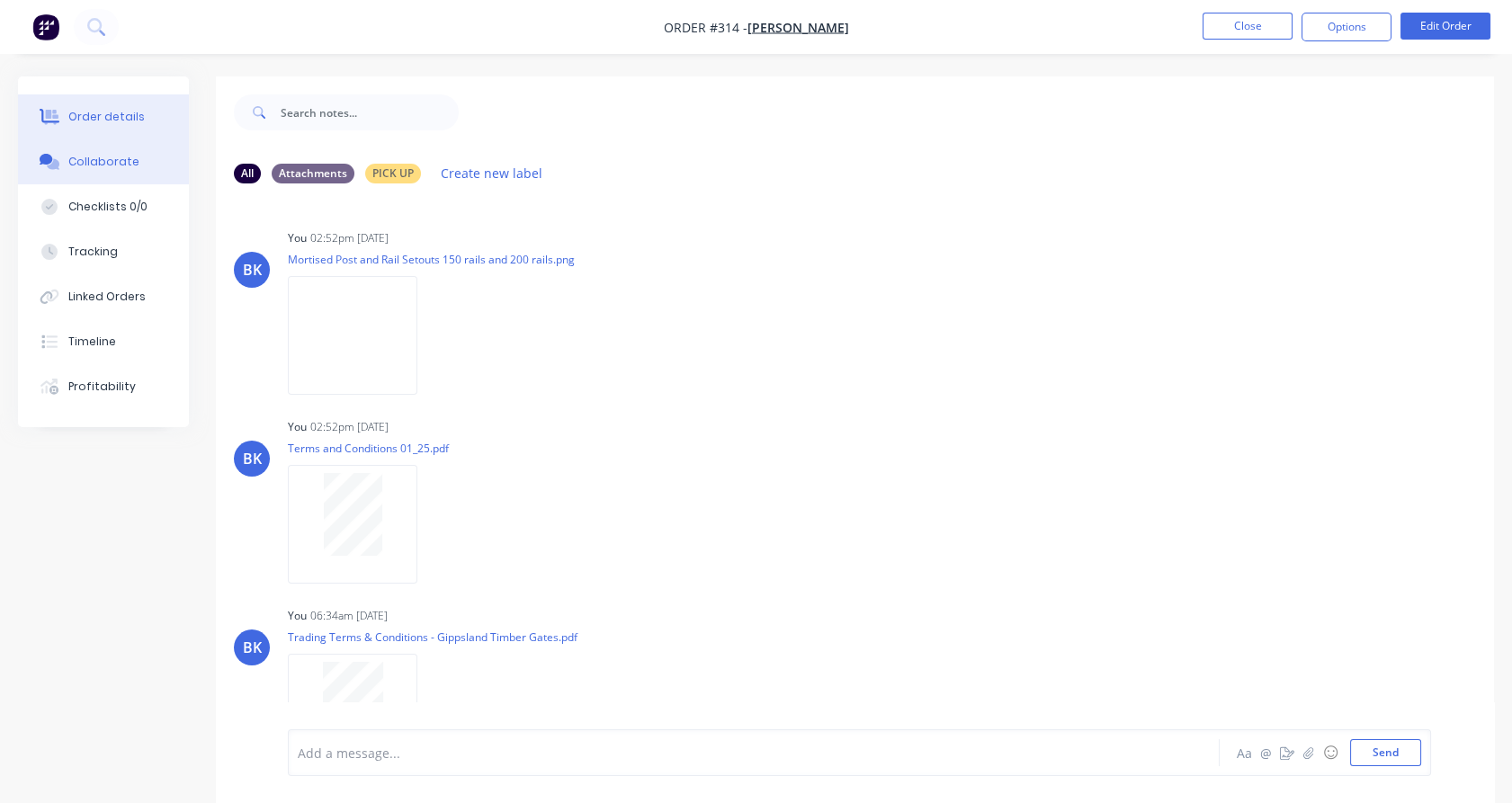
click at [129, 136] on button "Order details" at bounding box center [103, 118] width 171 height 45
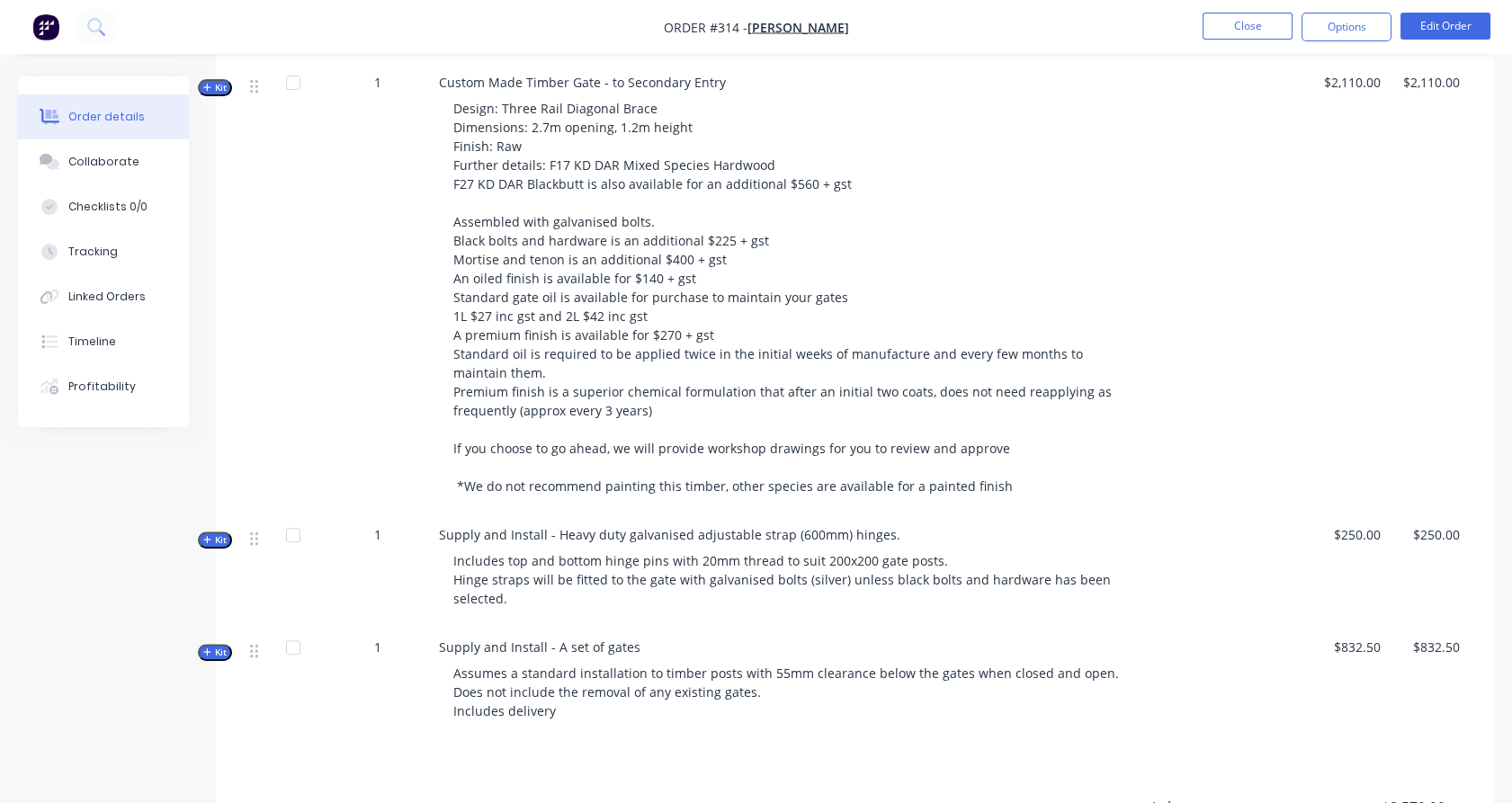
scroll to position [1417, 0]
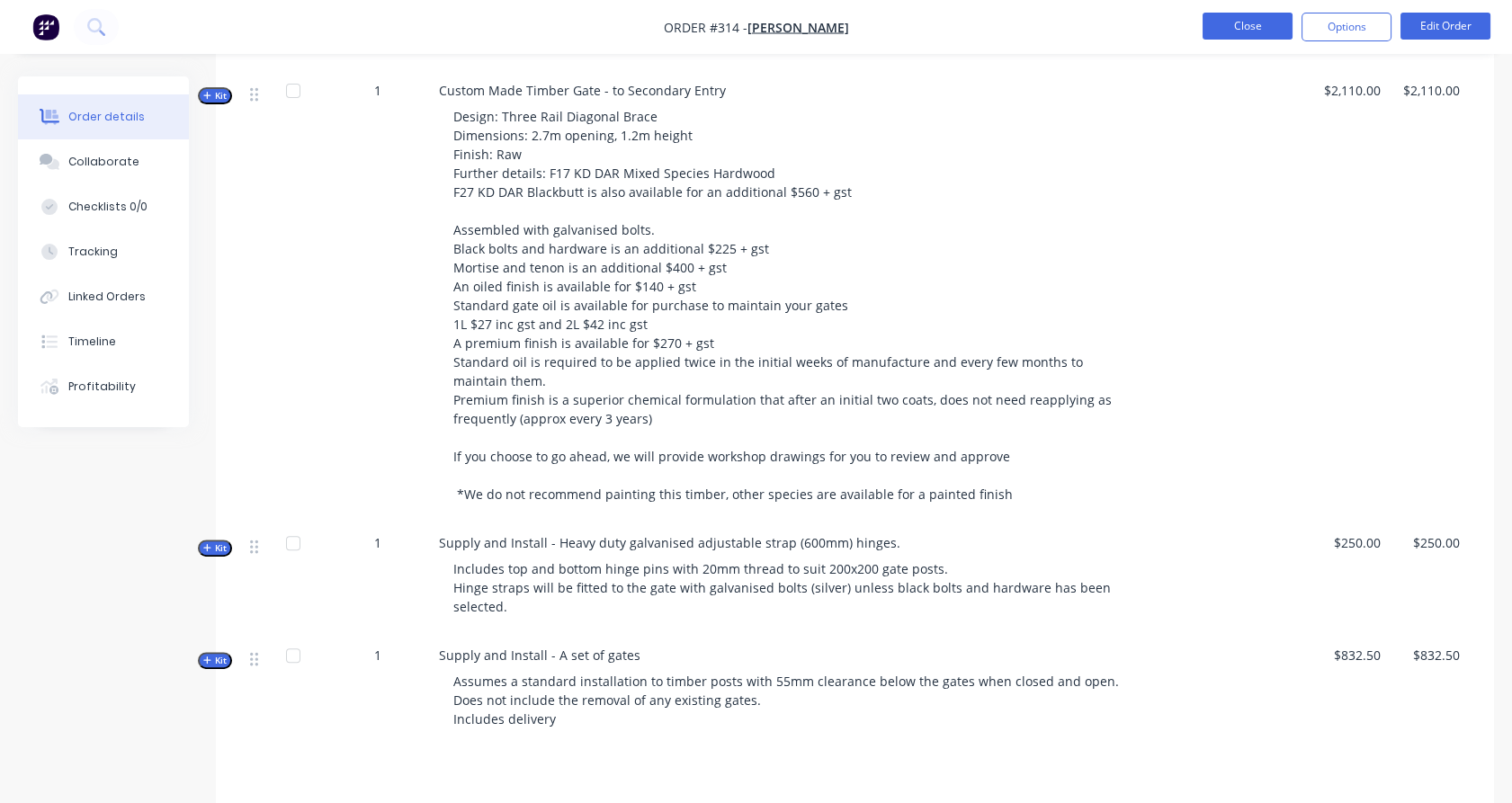
click at [1263, 36] on button "Close" at bounding box center [1246, 26] width 90 height 27
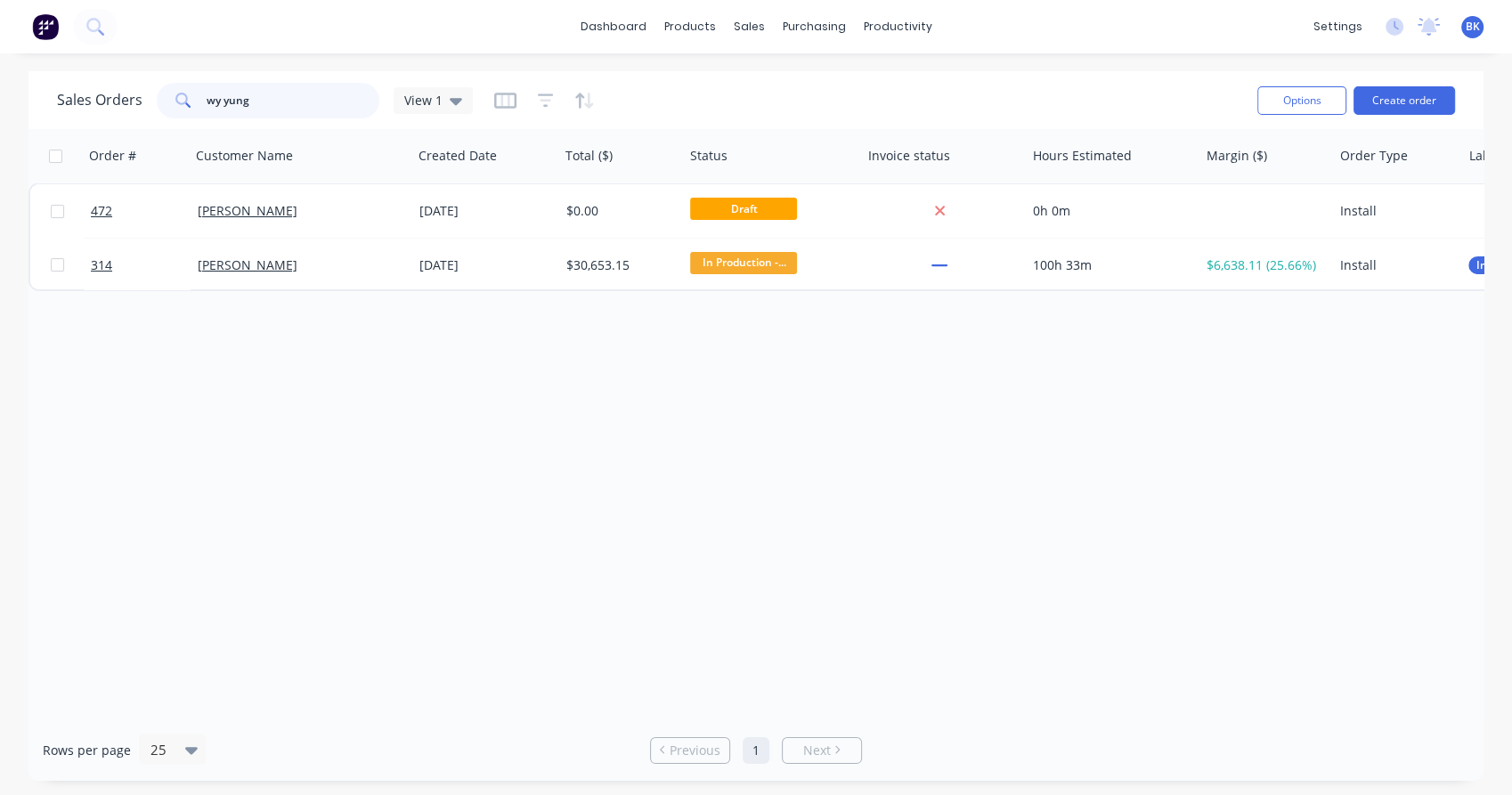
click at [256, 103] on input "wy yung" at bounding box center [293, 101] width 174 height 35
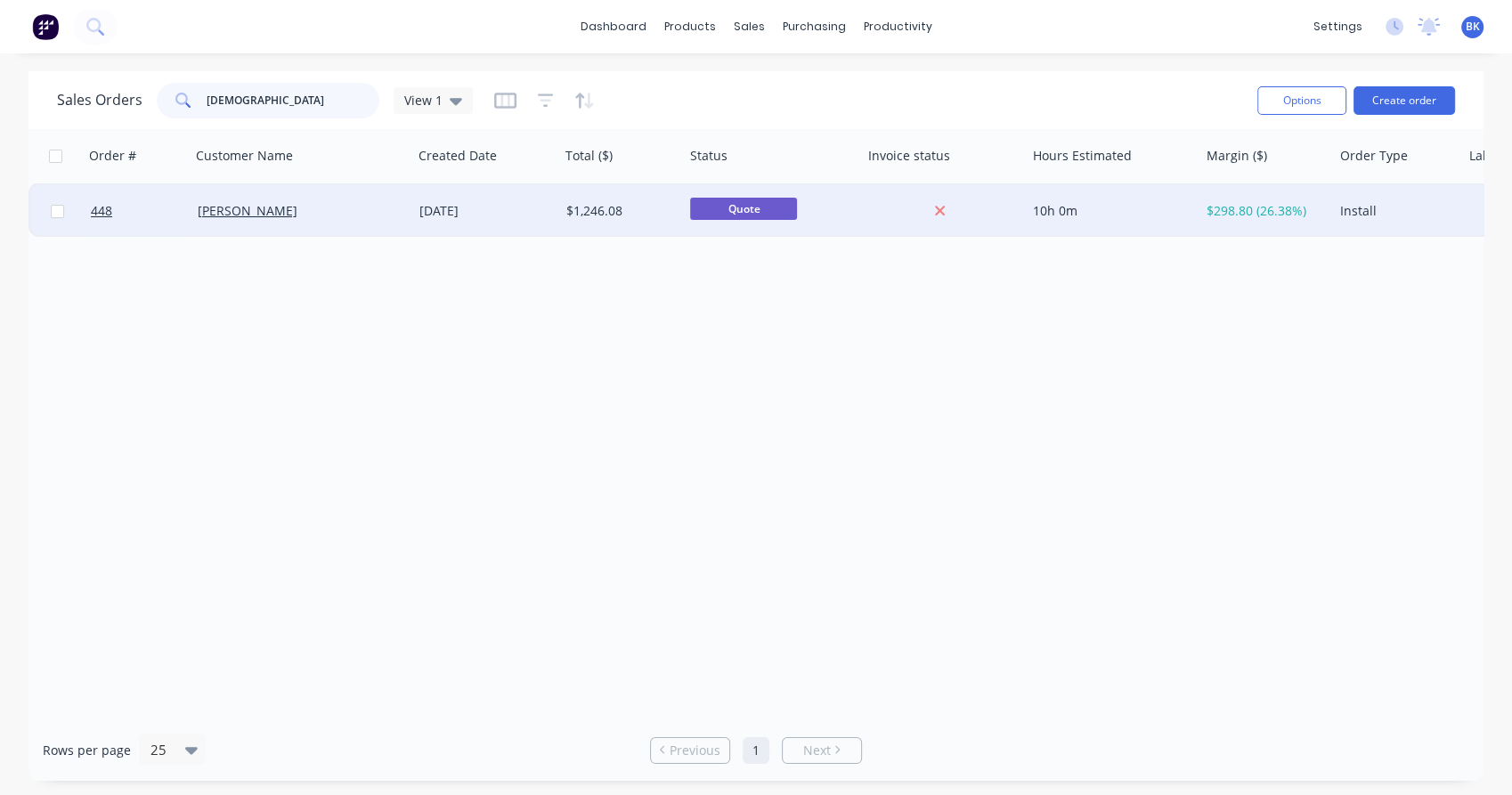
type input "[DEMOGRAPHIC_DATA]"
click at [344, 216] on div "[PERSON_NAME]" at bounding box center [296, 211] width 198 height 18
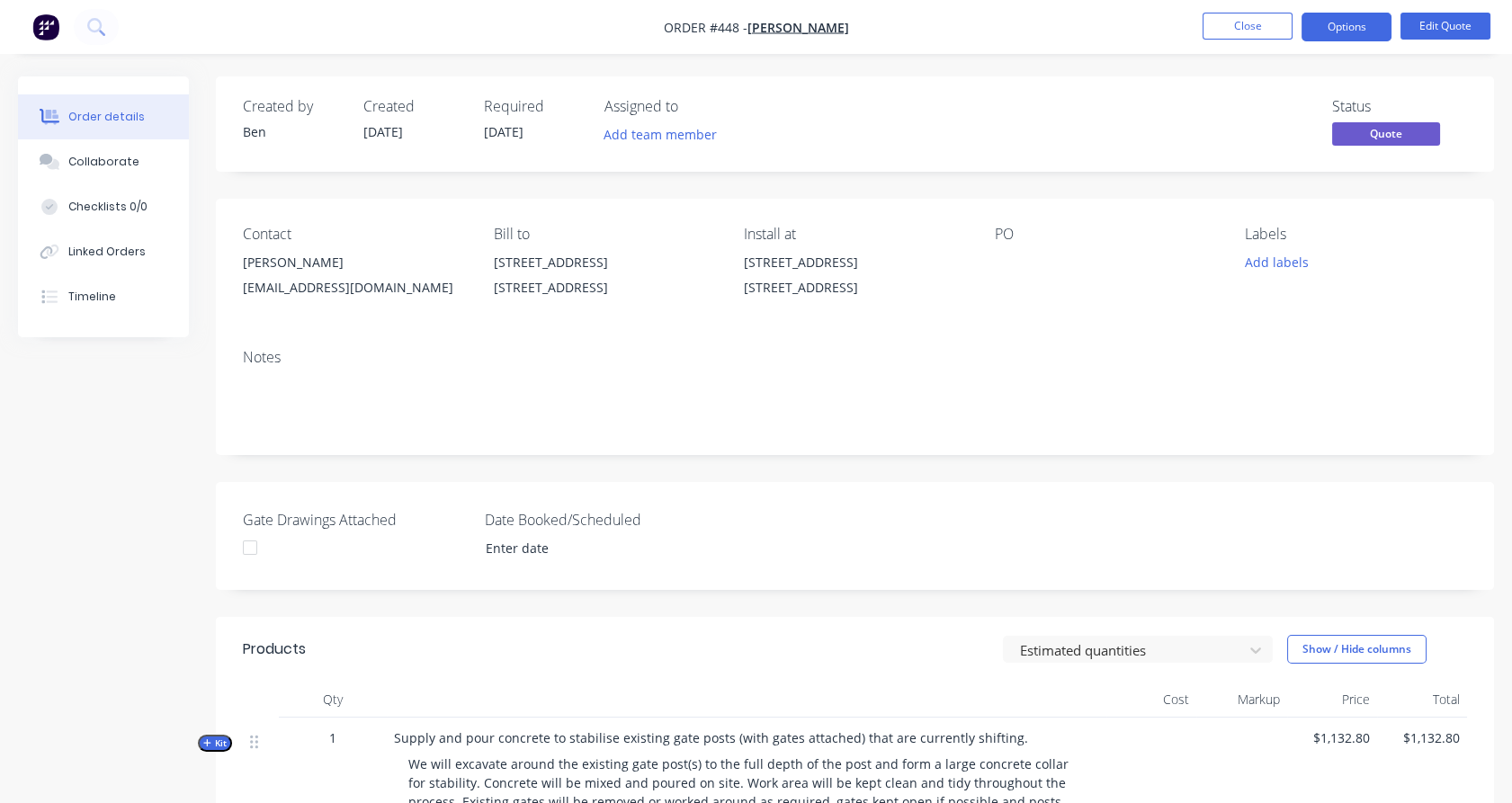
scroll to position [399, 0]
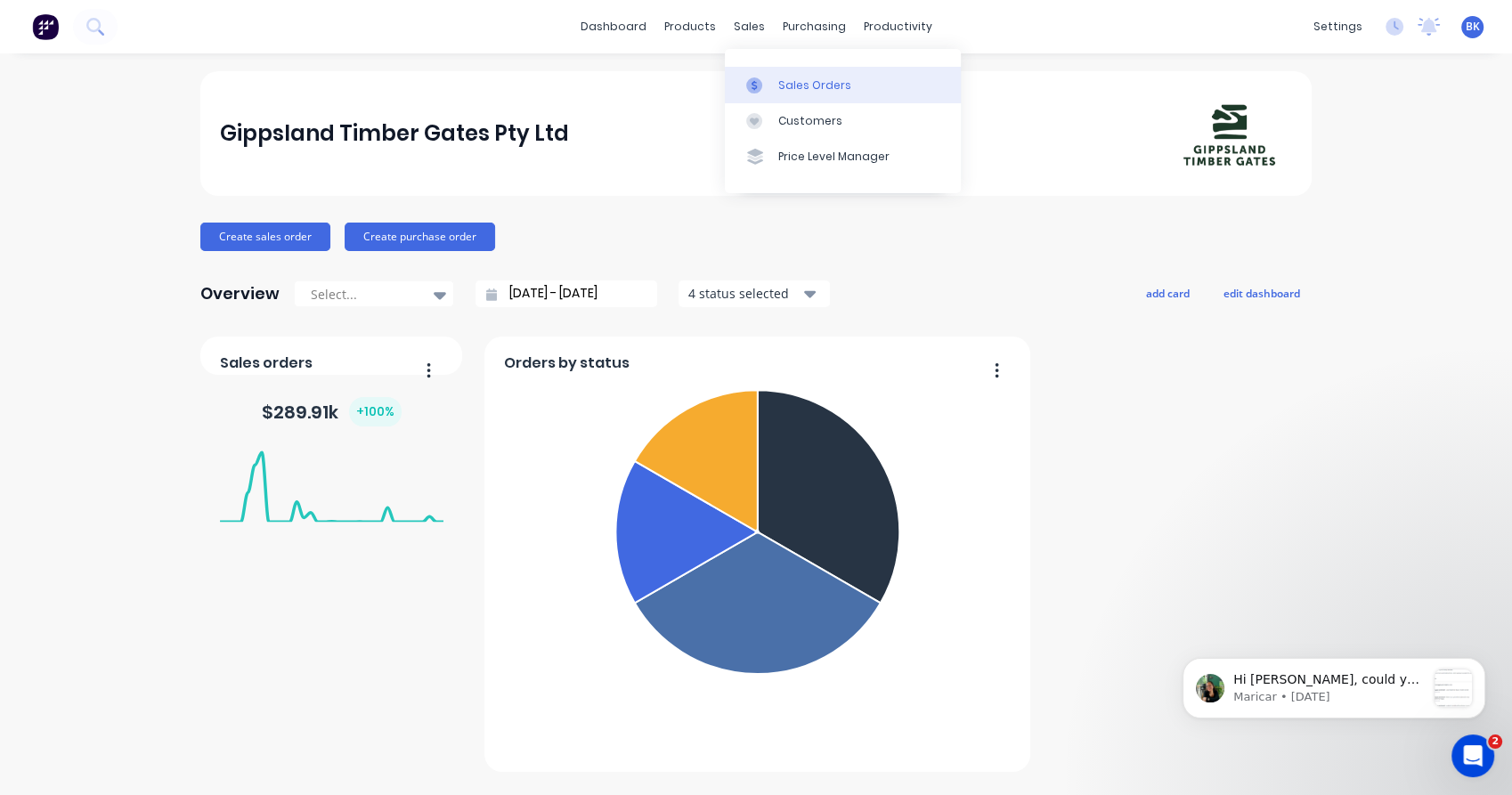
click at [751, 85] on icon at bounding box center [754, 85] width 16 height 16
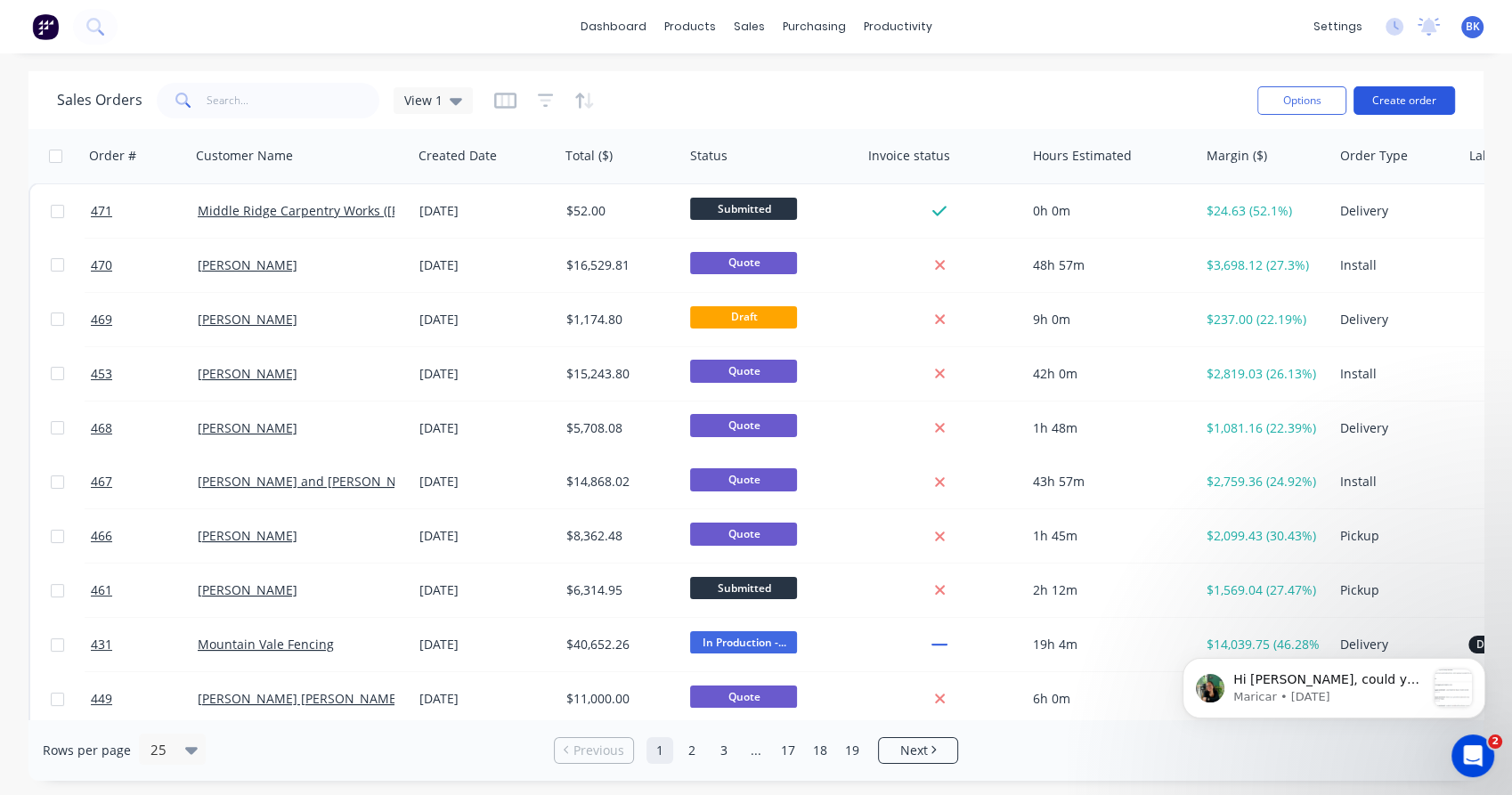
click at [1380, 111] on button "Create order" at bounding box center [1404, 100] width 102 height 28
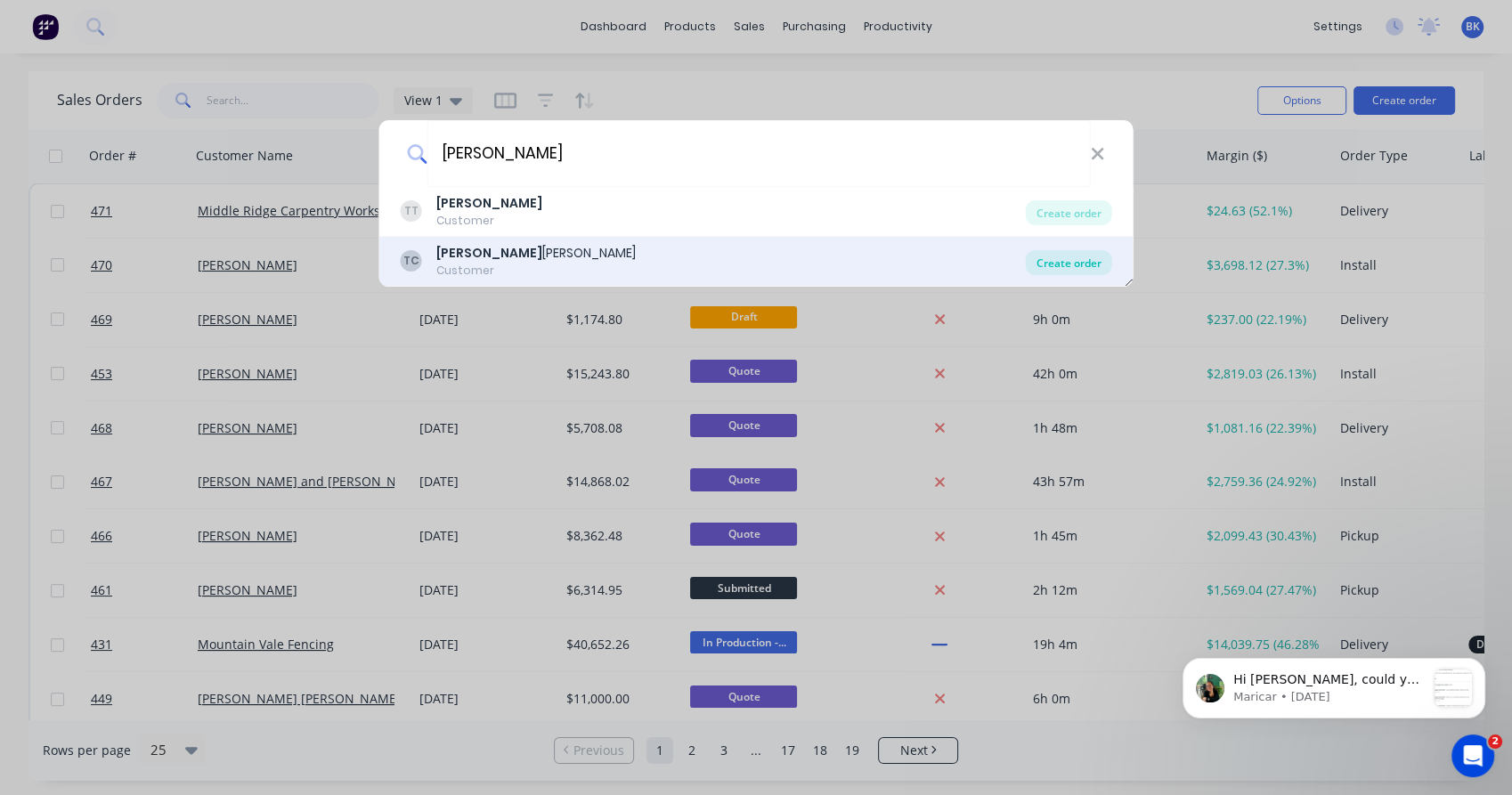
type input "troy"
click at [1081, 259] on div "Create order" at bounding box center [1069, 262] width 86 height 24
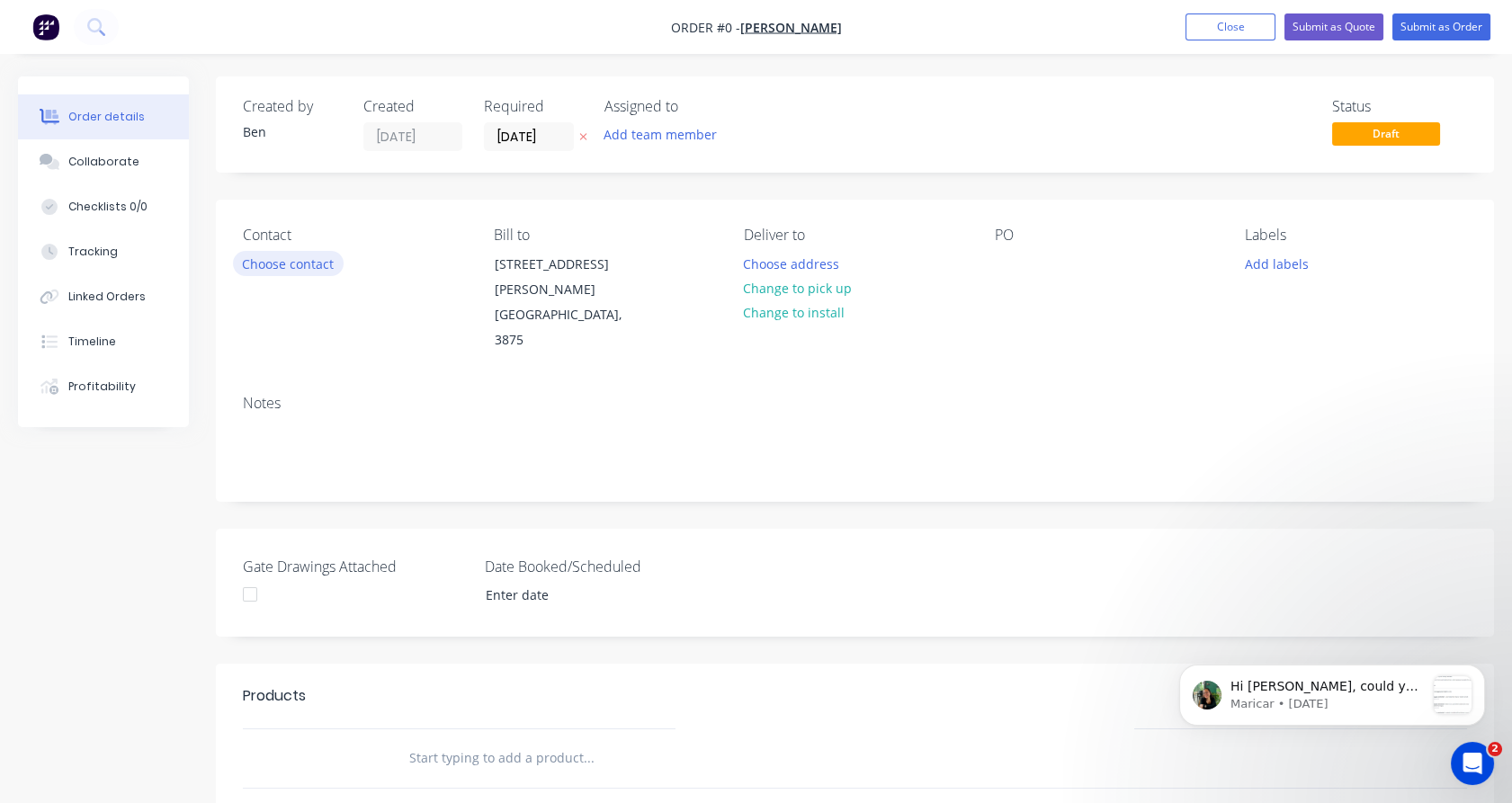
click at [320, 269] on button "Choose contact" at bounding box center [288, 263] width 111 height 25
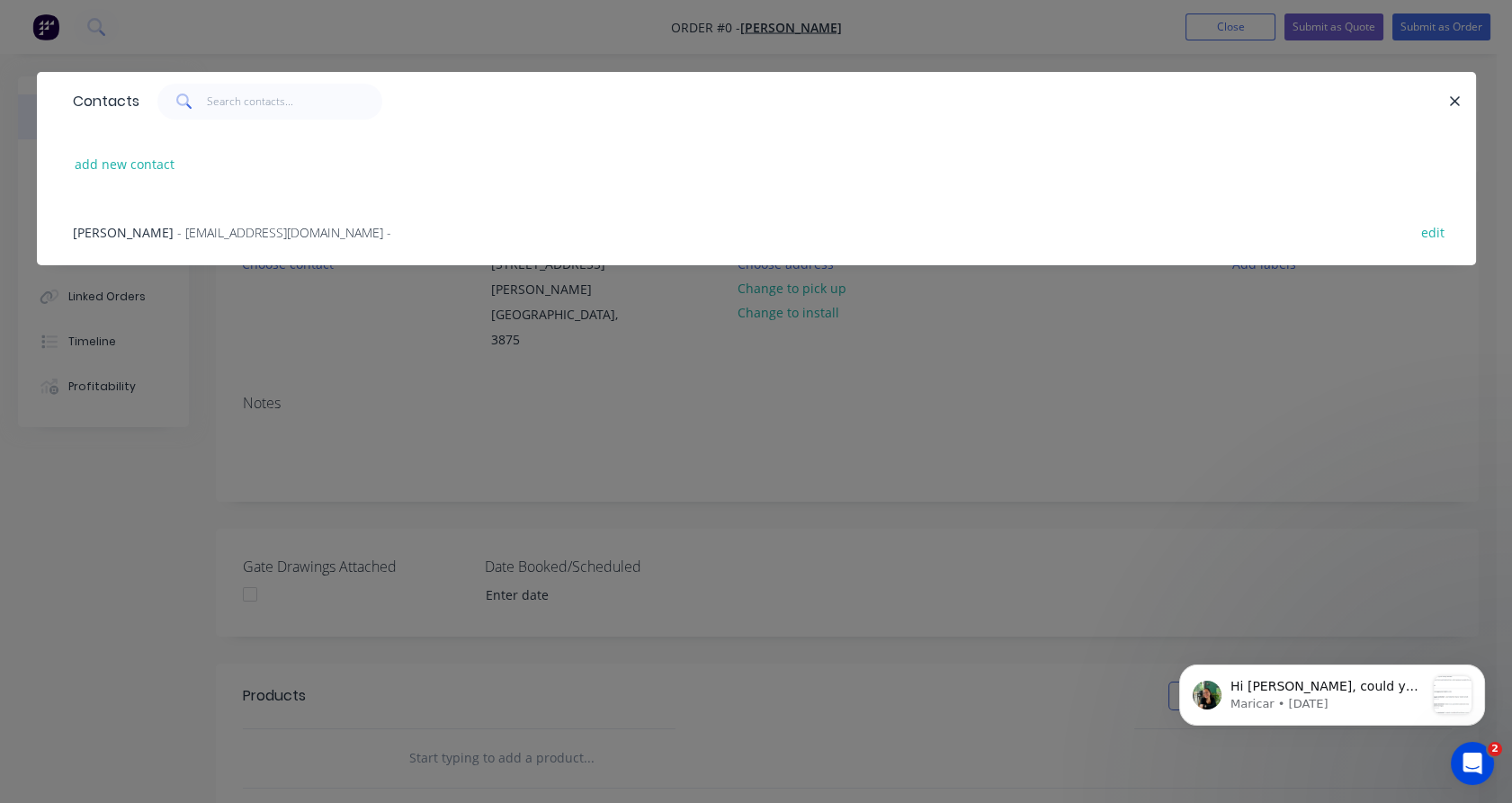
click at [279, 237] on span "- trycuthbertson@msn.com -" at bounding box center [283, 232] width 214 height 17
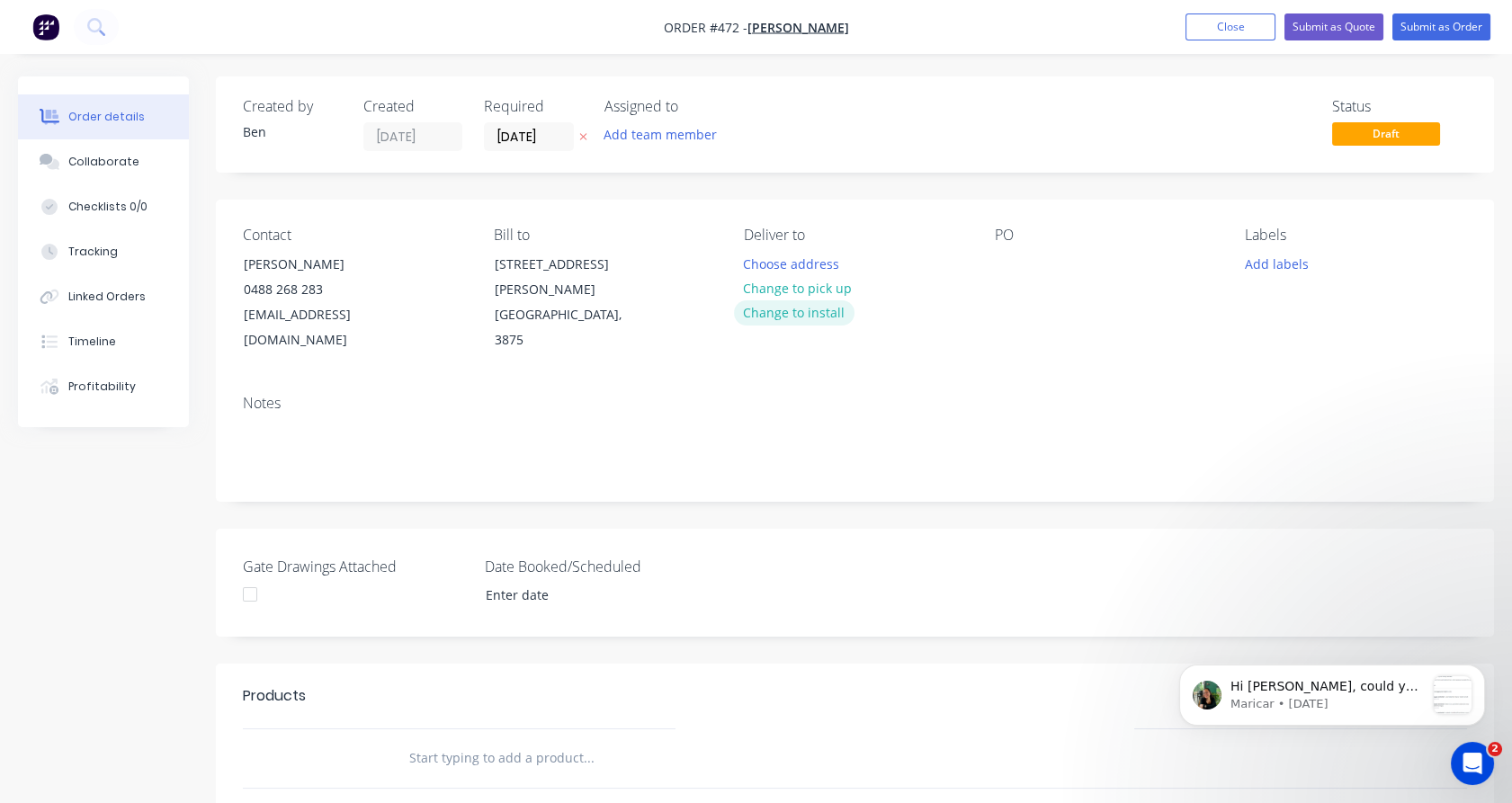
click at [806, 317] on button "Change to install" at bounding box center [794, 312] width 120 height 25
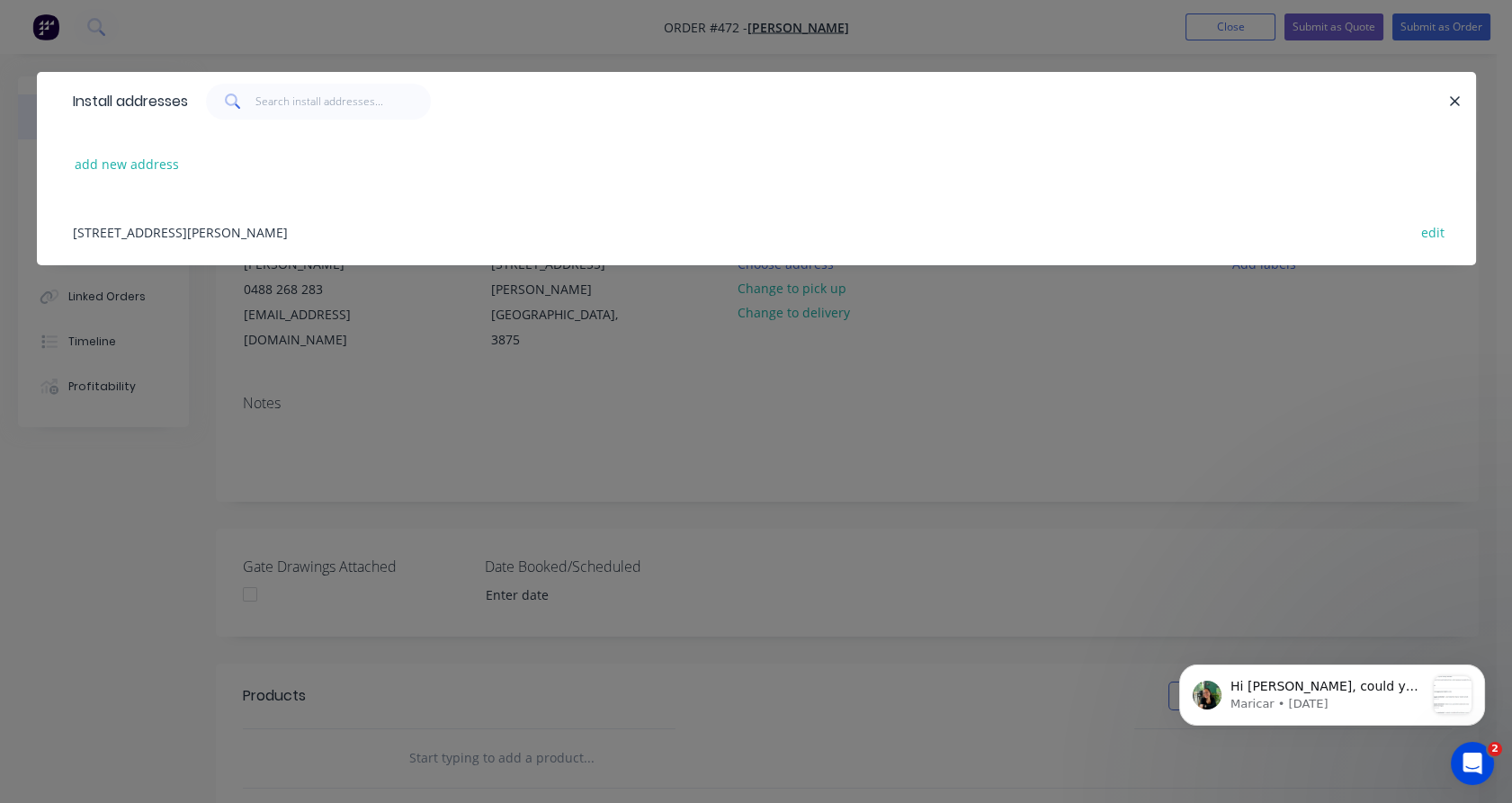
click at [324, 227] on div "Lot 15, 11 Davidson Drive, Wy Yung, Victoria, Australia, 3875 edit" at bounding box center [756, 231] width 1385 height 67
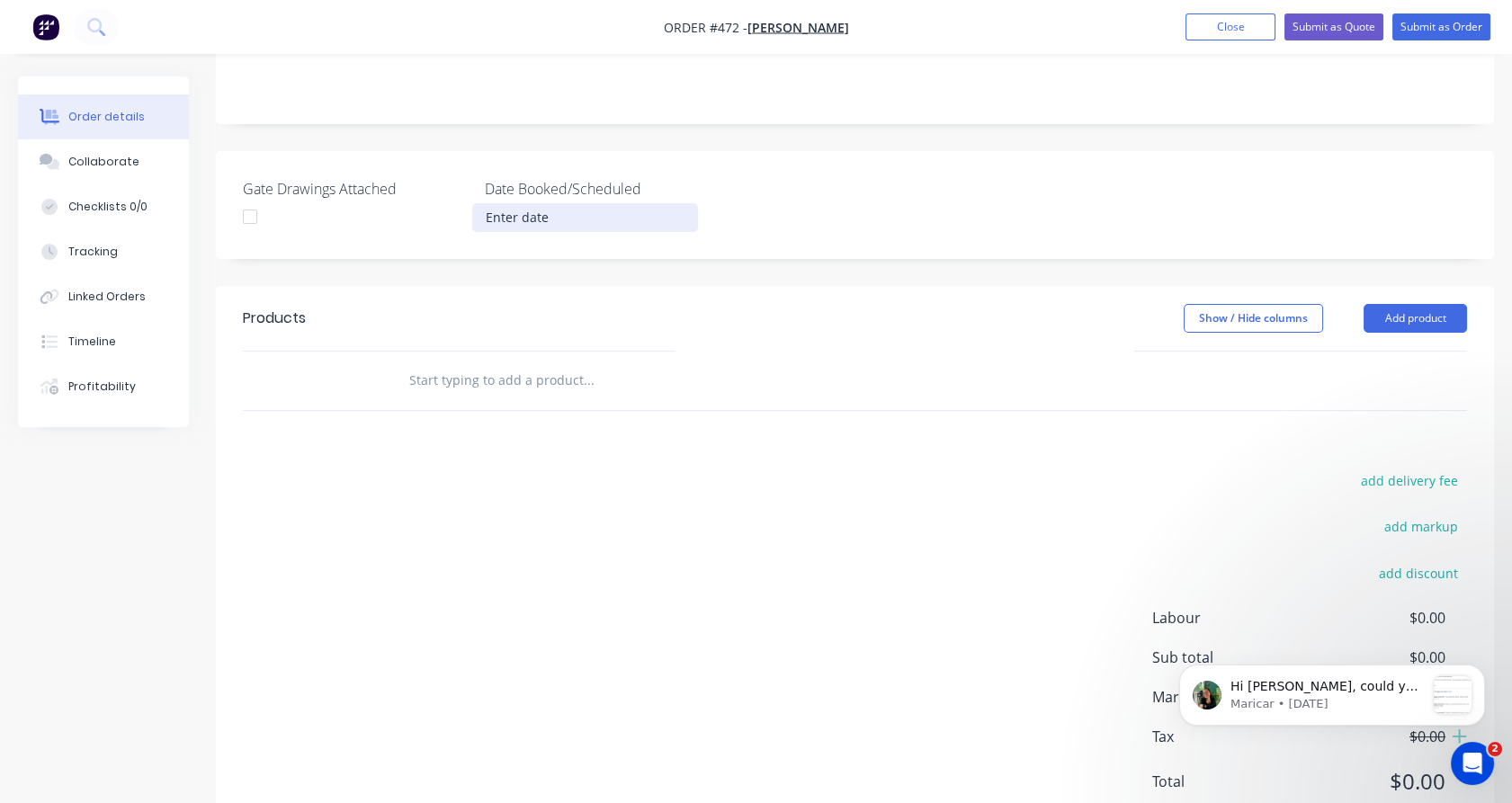
scroll to position [383, 0]
